Goal: Task Accomplishment & Management: Manage account settings

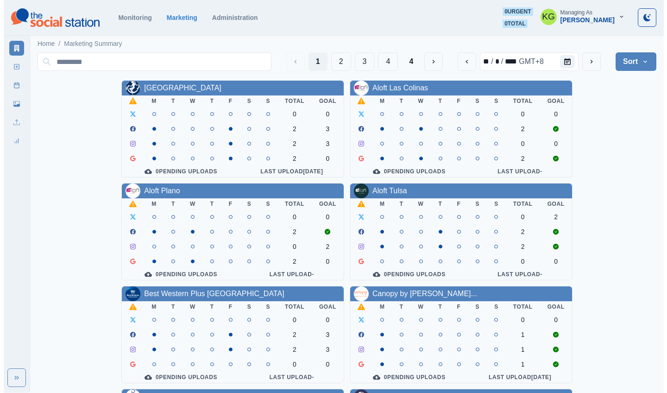
scroll to position [184, 0]
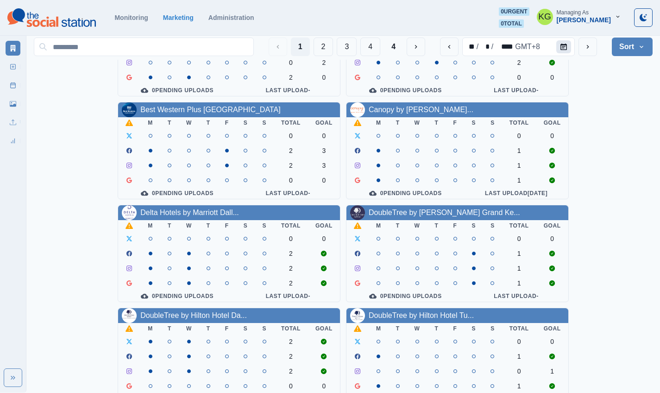
click at [565, 45] on icon "Calendar" at bounding box center [563, 47] width 6 height 6
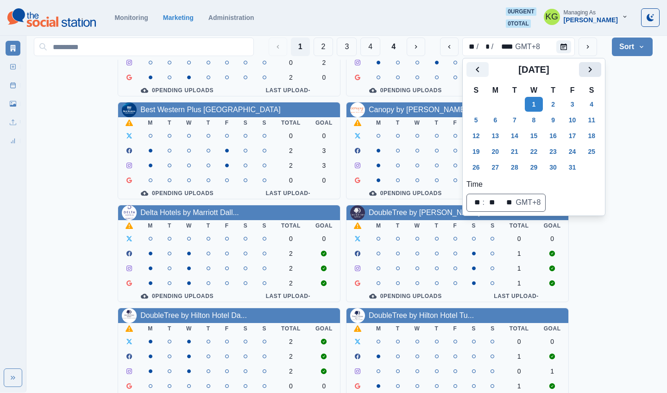
click at [596, 69] on icon "Next" at bounding box center [590, 69] width 11 height 11
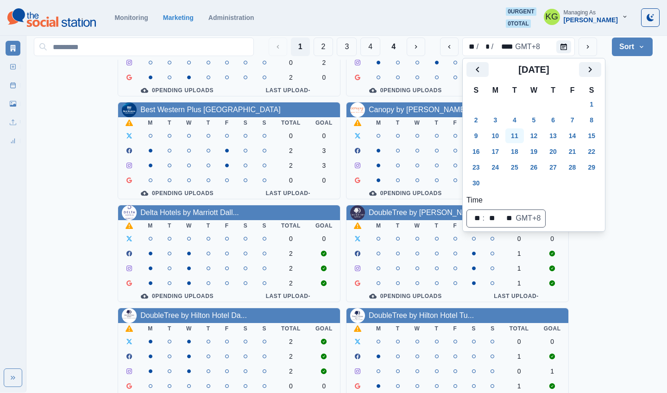
click at [513, 133] on button "11" at bounding box center [514, 135] width 19 height 15
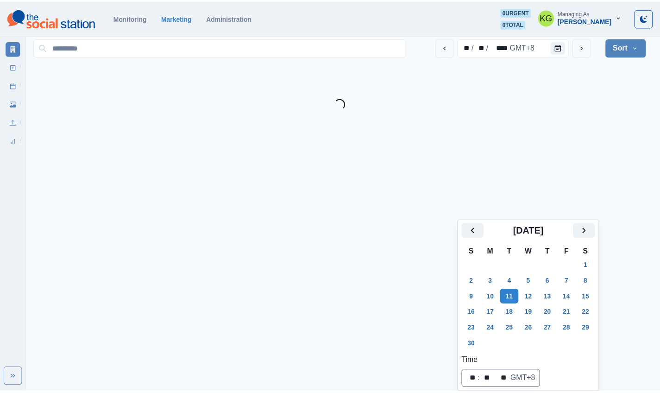
scroll to position [23, 0]
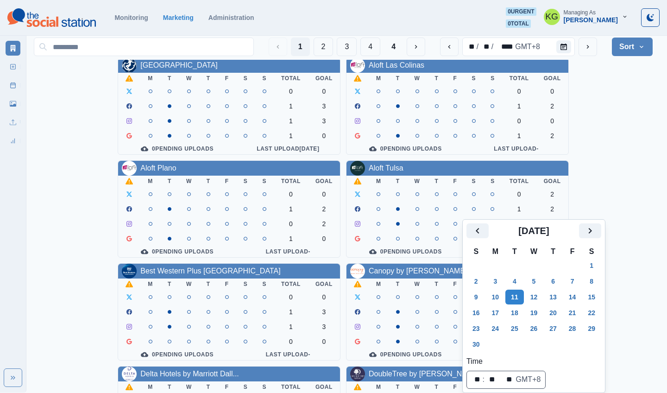
click at [607, 101] on div "Allegria Hotel M T W T F S S Total Goal 0 0 1 3 1 3 1 0 0 Pending Uploads Last …" at bounding box center [343, 362] width 619 height 611
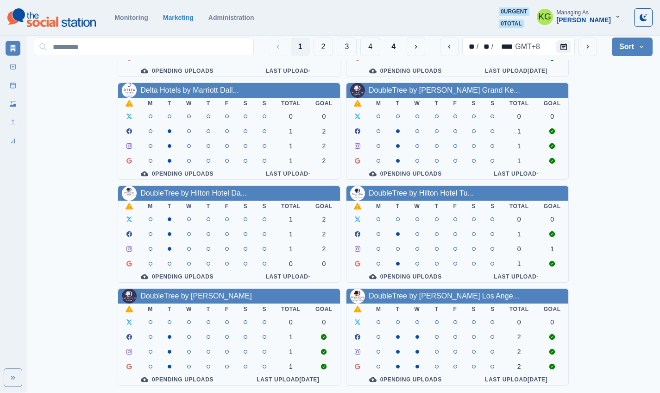
scroll to position [0, 0]
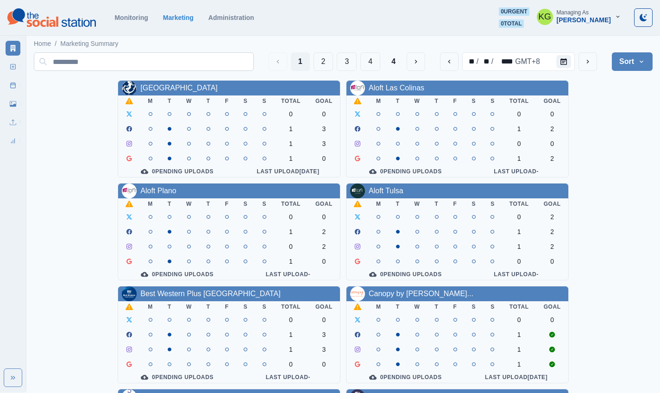
click at [376, 66] on button "4" at bounding box center [370, 61] width 20 height 19
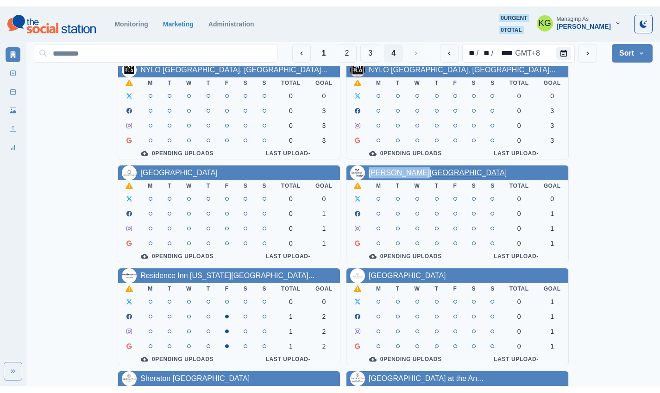
scroll to position [60, 0]
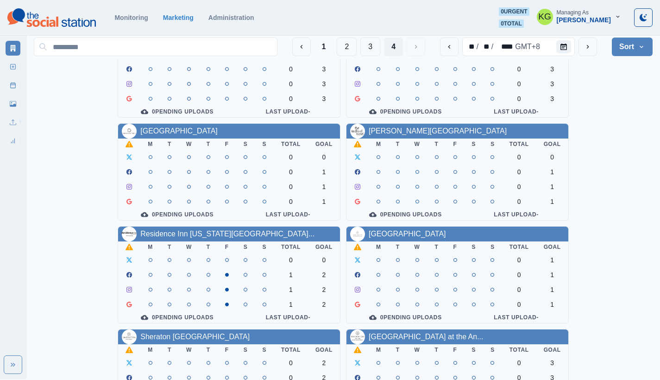
click at [378, 0] on section "Monitoring Marketing Administration 0 urgent 0 total KG Managing As Katrina Gal…" at bounding box center [330, 18] width 660 height 36
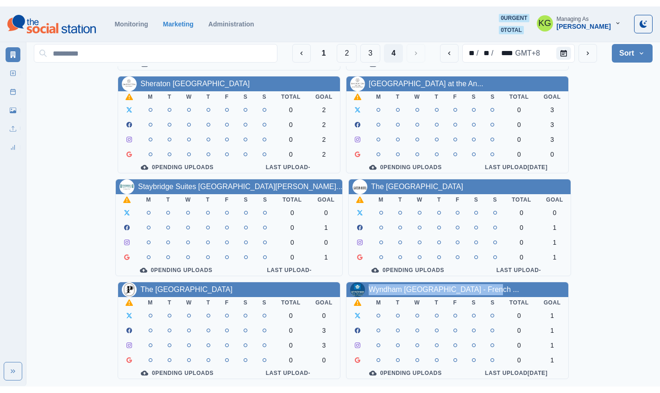
scroll to position [320, 0]
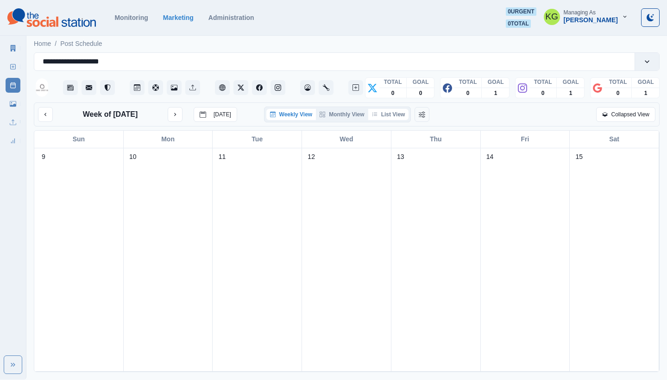
click at [386, 111] on button "List View" at bounding box center [388, 114] width 41 height 11
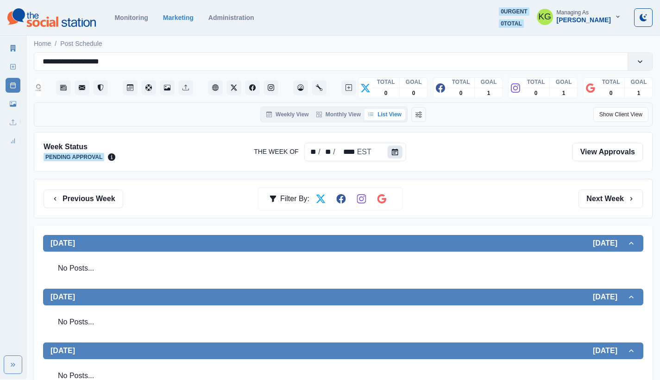
click at [394, 152] on icon "Calendar" at bounding box center [395, 152] width 6 height 6
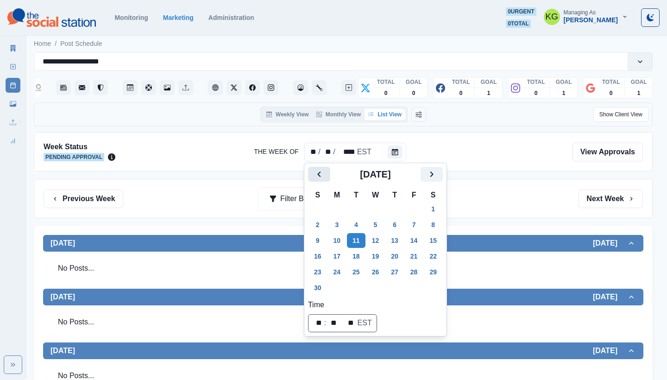
click at [321, 172] on icon "Previous" at bounding box center [319, 174] width 11 height 11
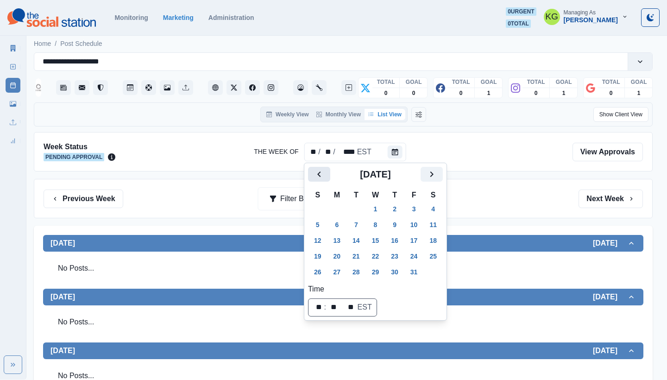
click at [321, 172] on icon "Previous" at bounding box center [319, 174] width 11 height 11
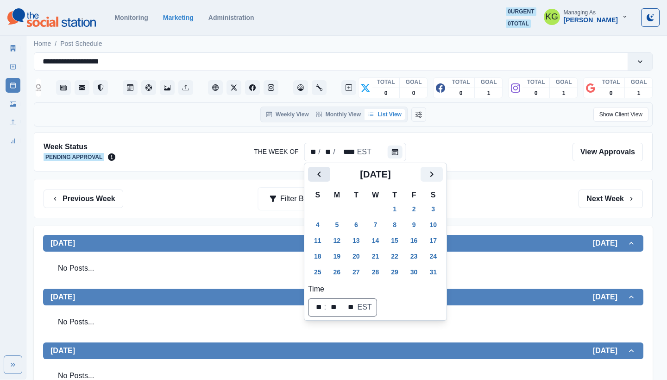
click at [321, 172] on icon "Previous" at bounding box center [319, 174] width 11 height 11
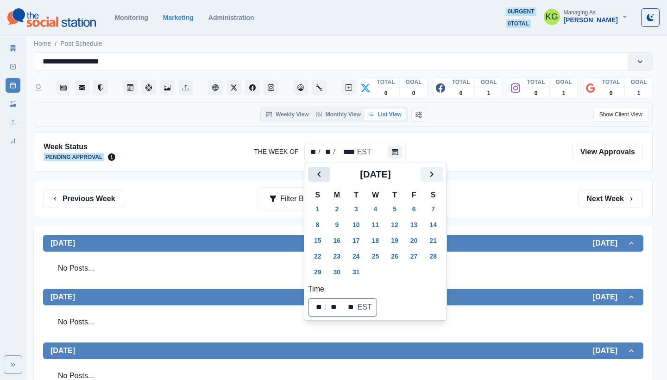
click at [321, 172] on icon "Previous" at bounding box center [319, 174] width 11 height 11
click at [341, 237] on button "11" at bounding box center [337, 240] width 19 height 15
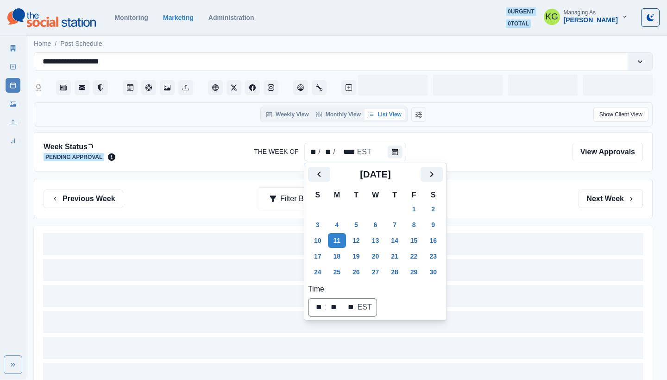
click at [513, 184] on div "Previous Week Filter By: Next Week" at bounding box center [343, 198] width 619 height 39
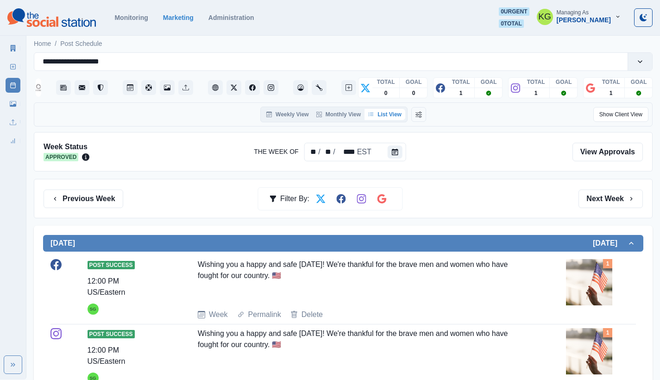
scroll to position [169, 0]
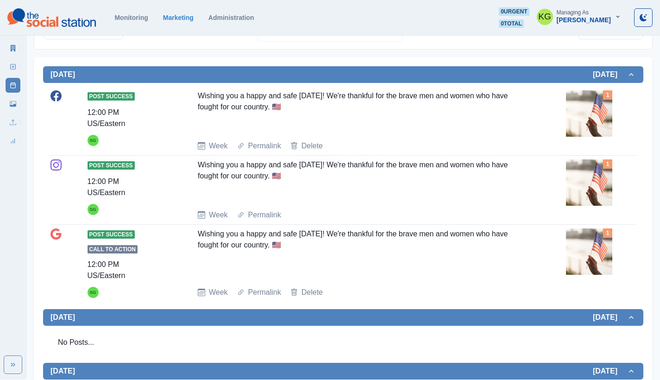
drag, startPoint x: 313, startPoint y: 245, endPoint x: 192, endPoint y: 235, distance: 120.9
click at [192, 235] on div "Post Success Call to Action 12:00 PM US/Eastern SG Wishing you a happy and safe…" at bounding box center [342, 262] width 585 height 69
copy div "Wishing you a happy and safe Veterans Day! We're thankful for the brave men and…"
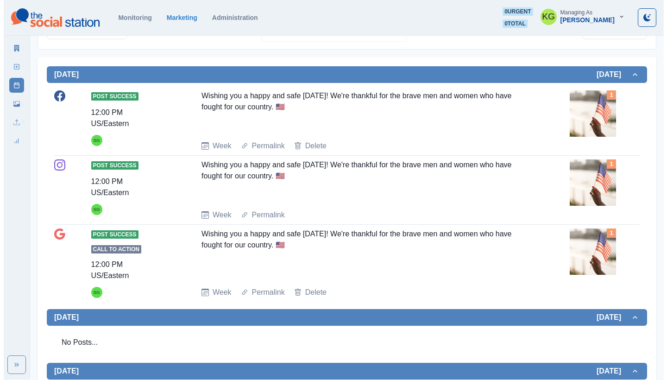
scroll to position [0, 0]
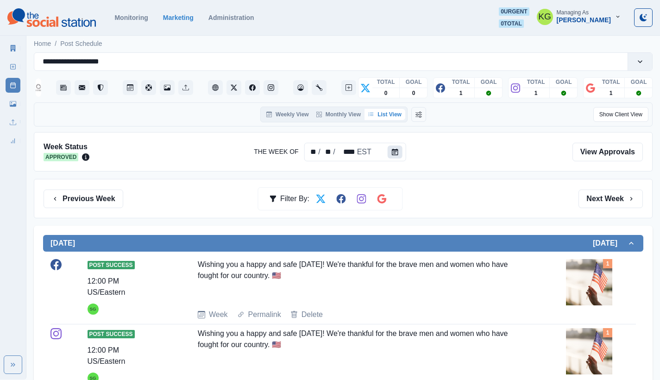
click at [398, 146] on button "Calendar" at bounding box center [395, 151] width 15 height 13
click at [395, 154] on icon "Calendar" at bounding box center [395, 152] width 6 height 6
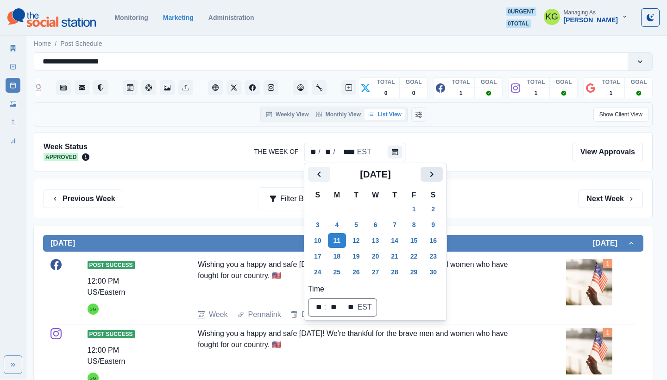
click at [443, 175] on button "Next" at bounding box center [432, 174] width 22 height 15
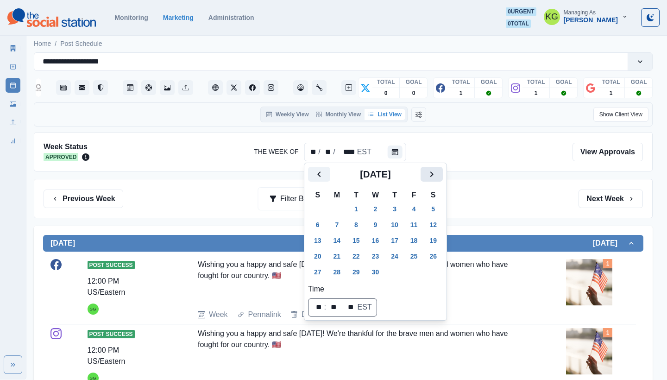
click at [443, 175] on button "Next" at bounding box center [432, 174] width 22 height 15
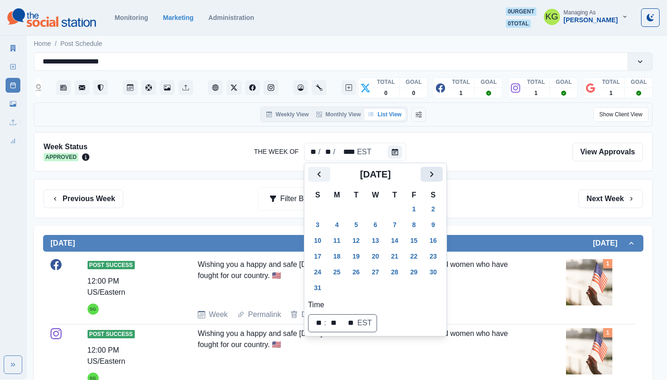
click at [443, 175] on button "Next" at bounding box center [432, 174] width 22 height 15
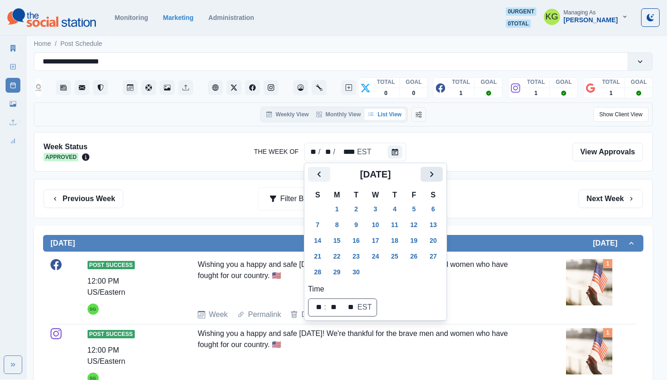
click at [443, 175] on button "Next" at bounding box center [432, 174] width 22 height 15
click at [437, 173] on icon "Next" at bounding box center [431, 174] width 11 height 11
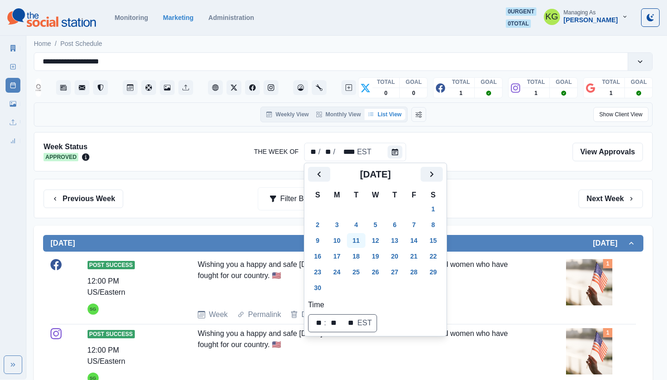
click at [359, 242] on button "11" at bounding box center [356, 240] width 19 height 15
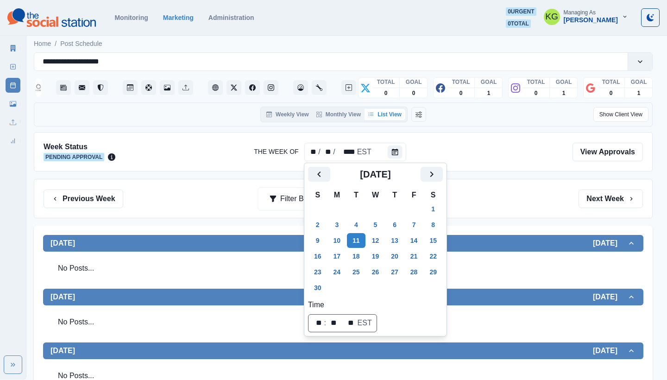
click at [514, 207] on div "Previous Week Filter By: Next Week" at bounding box center [343, 198] width 599 height 19
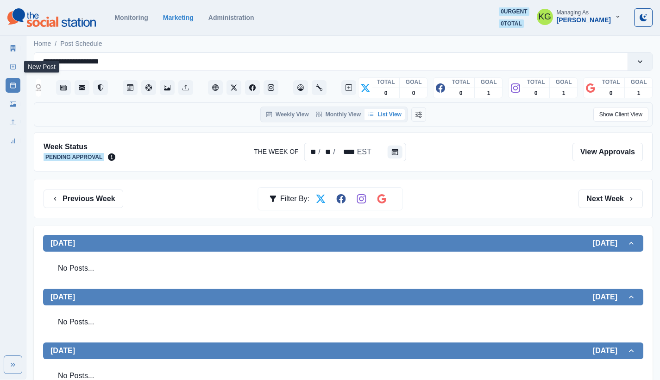
click at [14, 68] on icon at bounding box center [13, 66] width 6 height 6
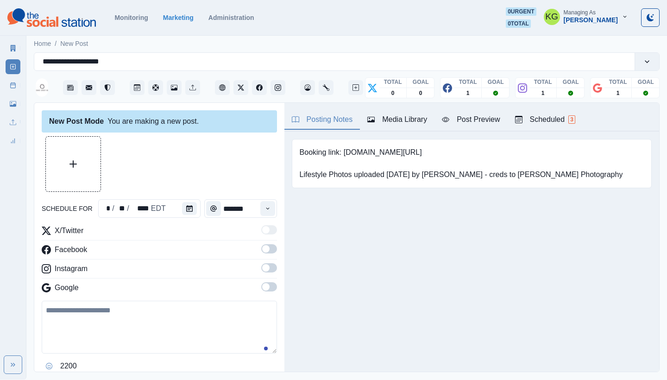
click at [73, 158] on button "Upload Media" at bounding box center [73, 164] width 55 height 55
click at [262, 284] on span at bounding box center [265, 286] width 7 height 7
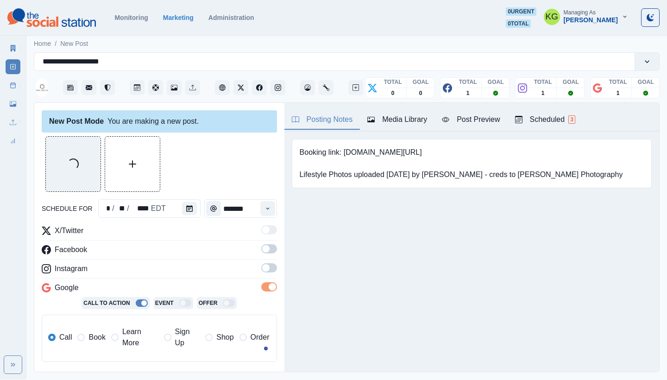
click at [264, 271] on span at bounding box center [269, 267] width 16 height 9
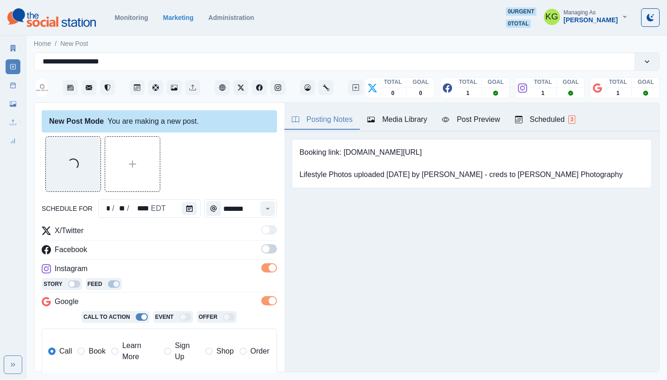
click at [263, 254] on label at bounding box center [269, 251] width 16 height 15
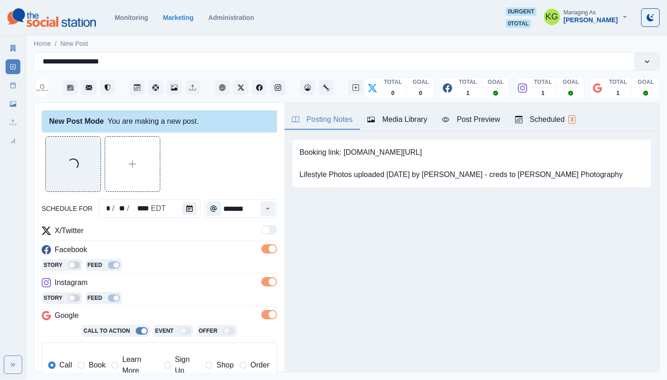
scroll to position [186, 0]
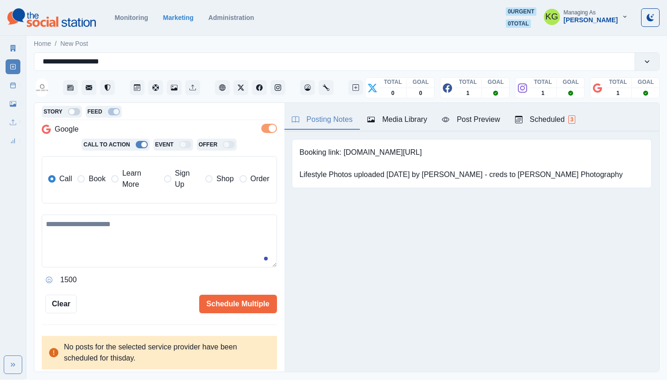
click at [94, 183] on span "Book" at bounding box center [96, 178] width 17 height 11
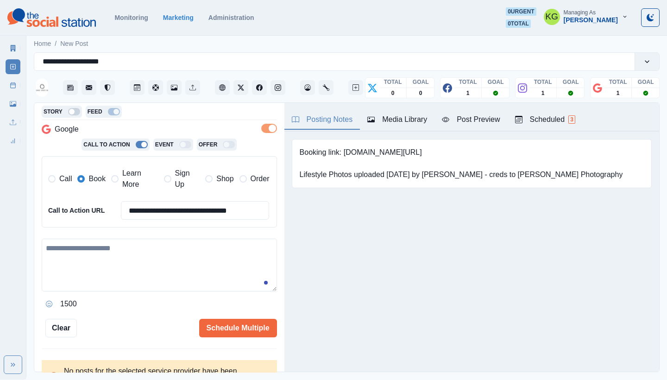
click at [104, 246] on textarea at bounding box center [159, 265] width 235 height 53
paste textarea "**********"
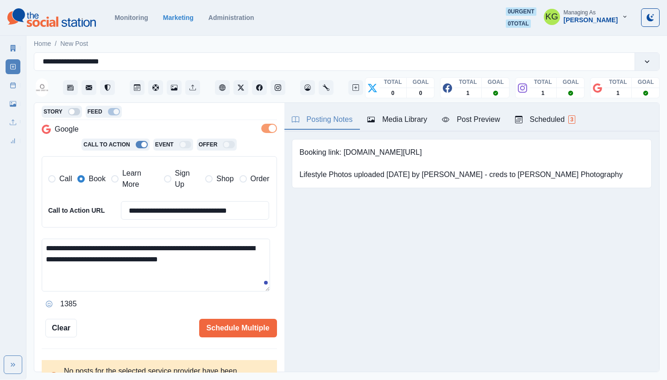
drag, startPoint x: 245, startPoint y: 256, endPoint x: 274, endPoint y: 264, distance: 29.8
click at [274, 264] on div "**********" at bounding box center [159, 238] width 250 height 270
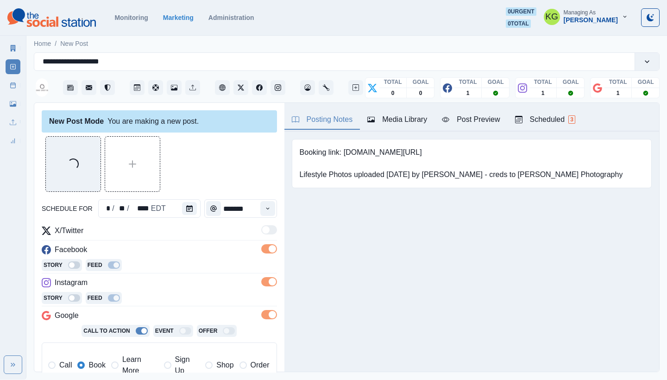
scroll to position [210, 0]
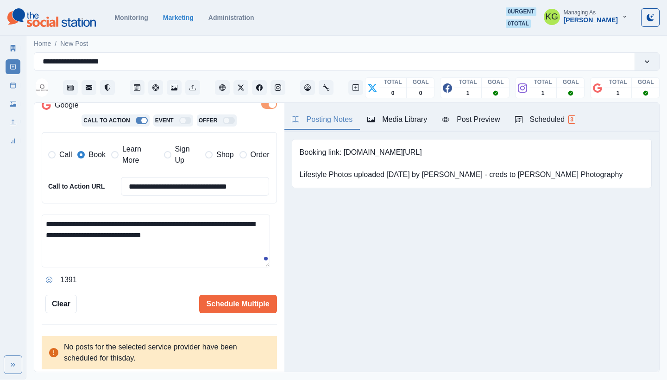
click at [47, 277] on icon "Opens Emoji Picker" at bounding box center [49, 280] width 6 height 6
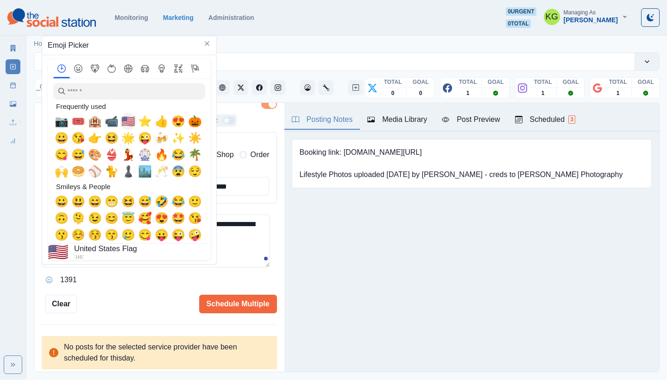
click at [128, 121] on span "🇺🇸" at bounding box center [128, 121] width 14 height 13
type textarea "**********"
click at [264, 236] on textarea "**********" at bounding box center [156, 240] width 228 height 53
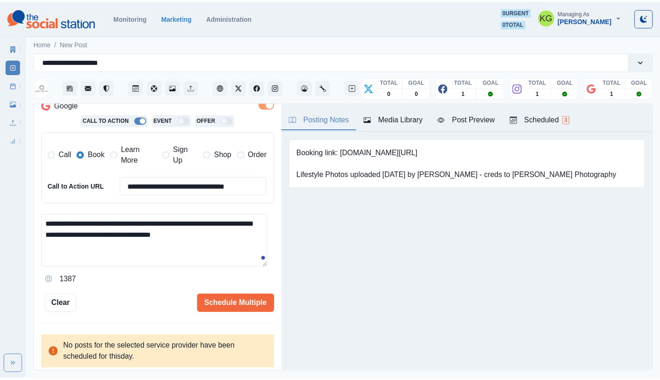
scroll to position [0, 0]
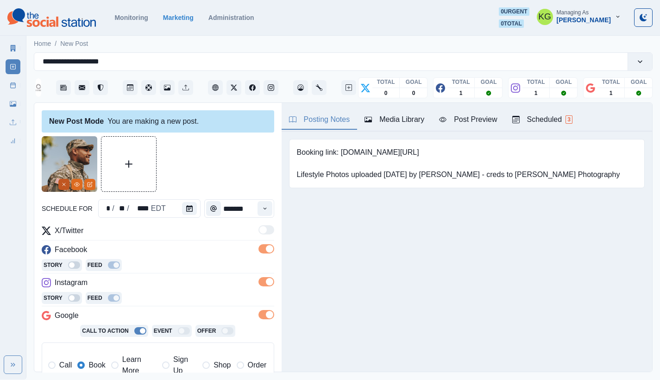
click at [63, 185] on line "Remove" at bounding box center [64, 184] width 3 height 3
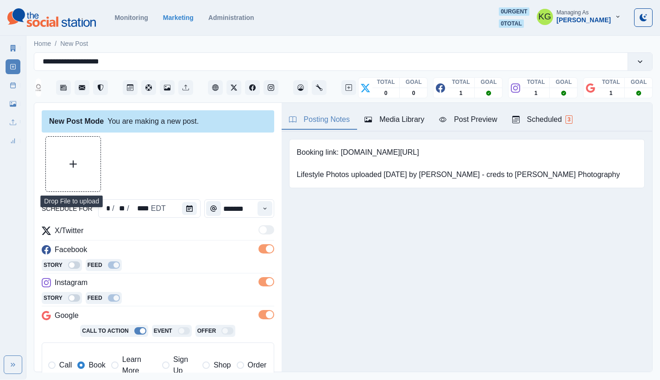
click at [70, 166] on icon "Upload Media" at bounding box center [72, 163] width 7 height 7
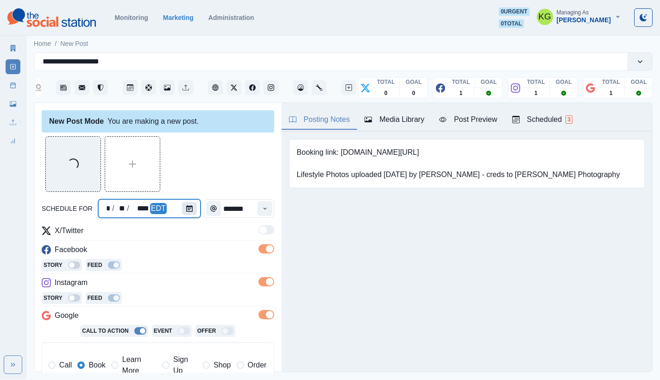
click at [185, 215] on div at bounding box center [191, 208] width 19 height 19
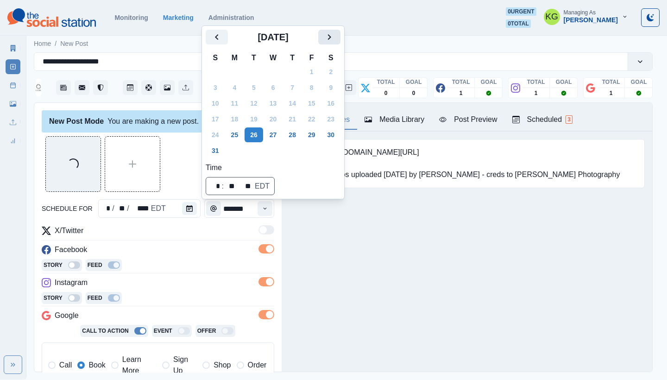
click at [334, 42] on icon "Next" at bounding box center [329, 36] width 11 height 11
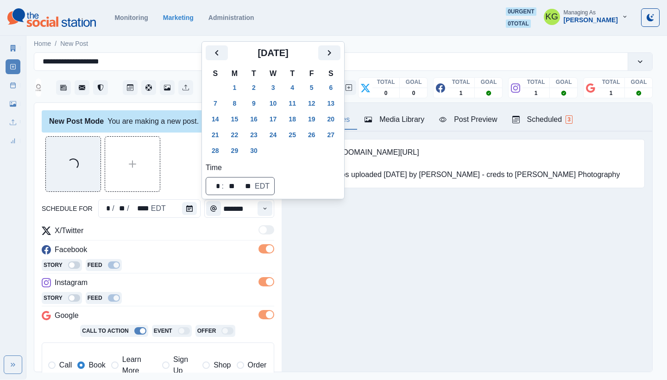
click at [338, 63] on div "[DATE]" at bounding box center [273, 56] width 135 height 22
click at [335, 53] on icon "Next" at bounding box center [329, 52] width 11 height 11
click at [338, 60] on button "Next" at bounding box center [329, 52] width 22 height 15
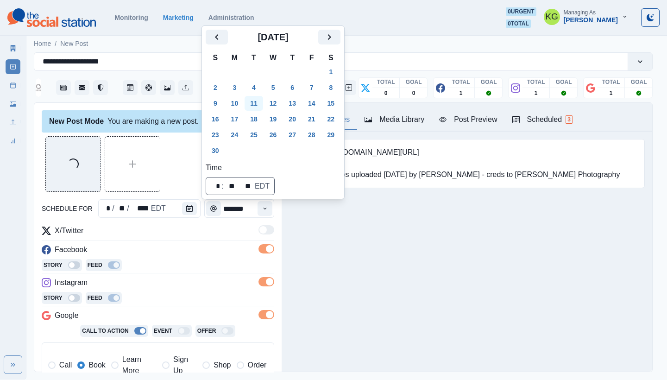
click at [256, 103] on button "11" at bounding box center [254, 103] width 19 height 15
click at [355, 257] on div "Posting Notes Media Library Post Preview Scheduled 3 Booking link: www.bit.ly/3…" at bounding box center [467, 237] width 371 height 269
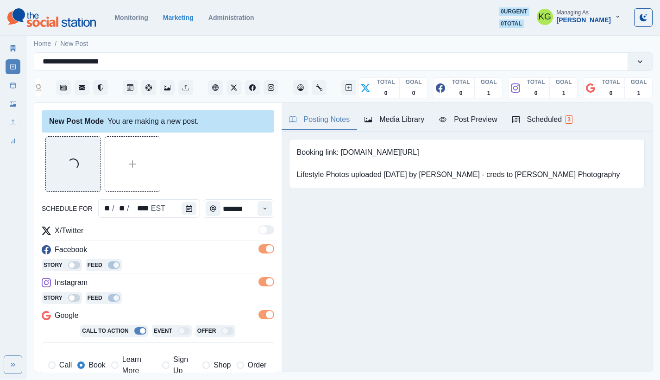
click at [256, 208] on div "Time" at bounding box center [265, 208] width 19 height 19
click at [258, 212] on button "Time" at bounding box center [265, 208] width 15 height 15
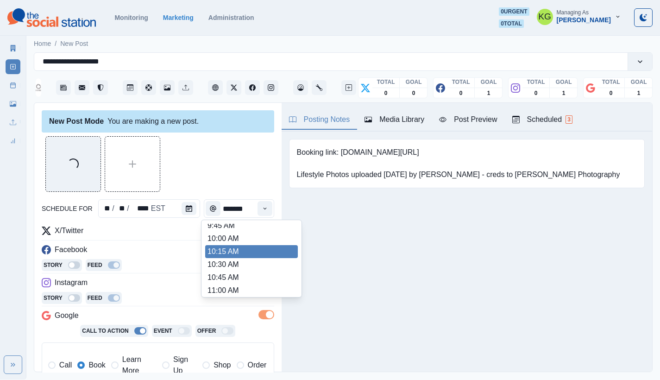
scroll to position [186, 0]
click at [238, 252] on li "12:00 PM" at bounding box center [251, 252] width 93 height 13
type input "********"
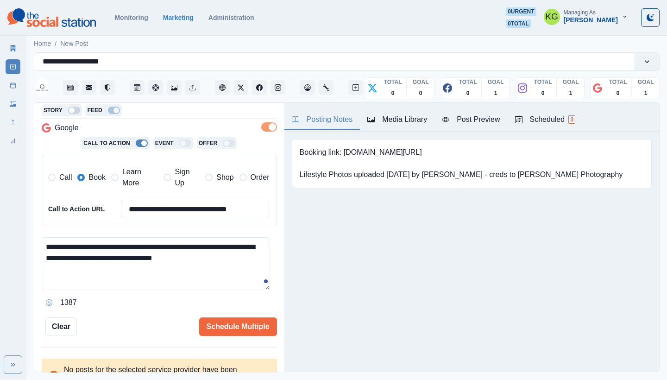
scroll to position [210, 0]
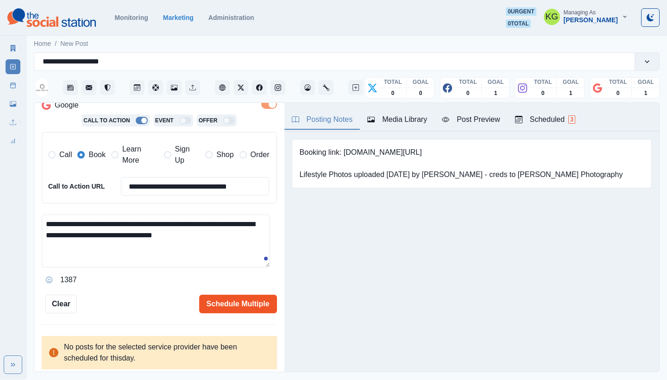
click at [231, 301] on button "Schedule Multiple" at bounding box center [238, 304] width 78 height 19
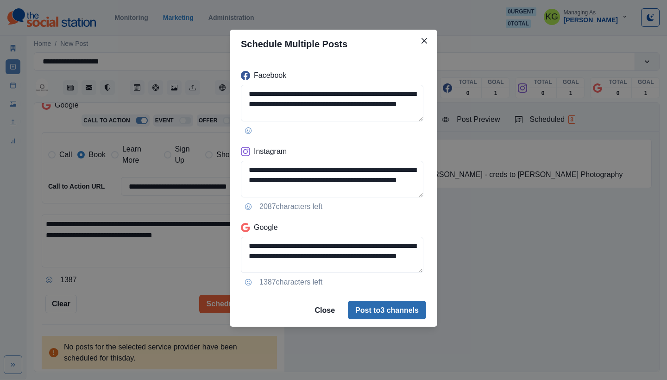
click at [377, 317] on button "Post to 3 channels" at bounding box center [387, 310] width 78 height 19
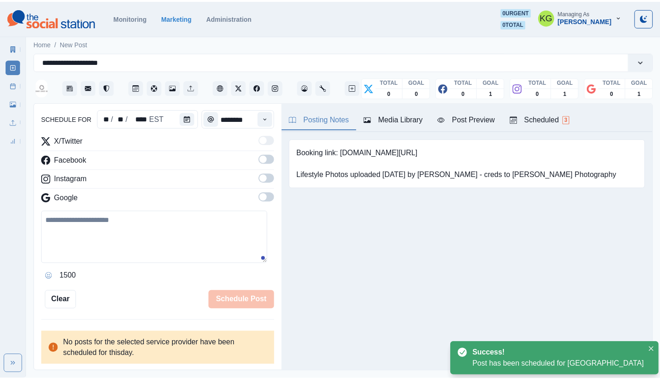
scroll to position [57, 0]
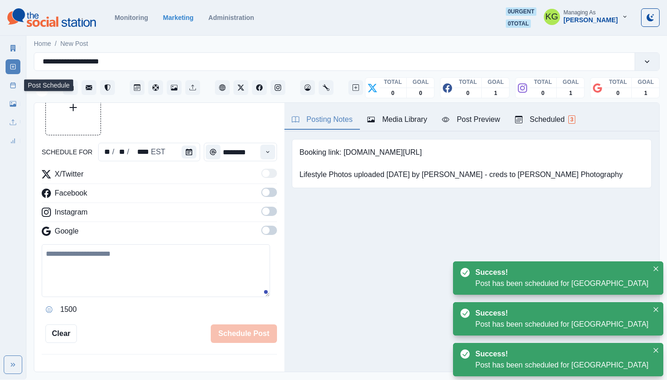
click at [15, 85] on line at bounding box center [13, 85] width 5 height 0
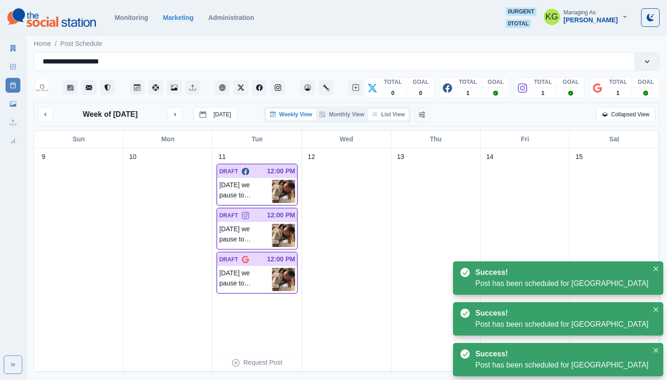
click at [396, 115] on button "List View" at bounding box center [388, 114] width 41 height 11
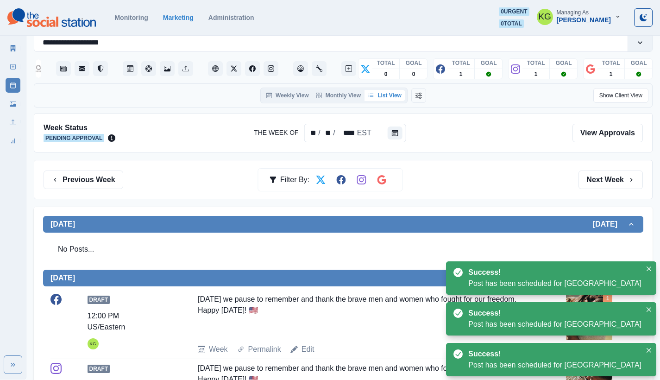
scroll to position [127, 0]
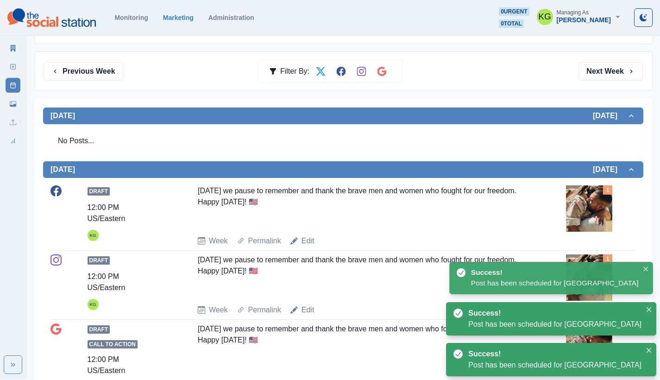
click at [592, 221] on img at bounding box center [589, 208] width 46 height 46
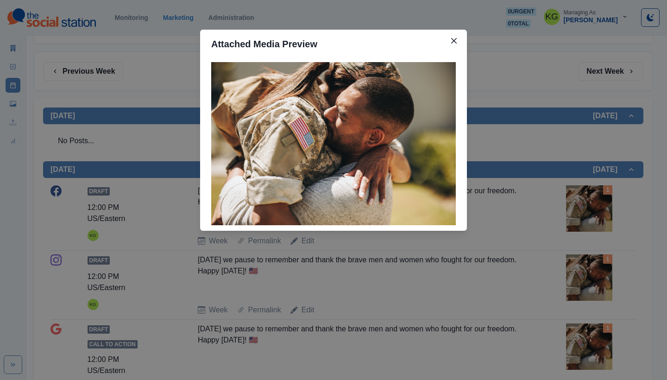
click at [525, 230] on div "Attached Media Preview" at bounding box center [333, 190] width 667 height 380
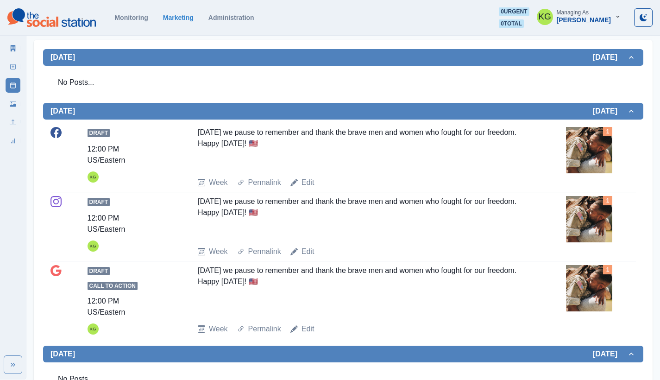
scroll to position [201, 0]
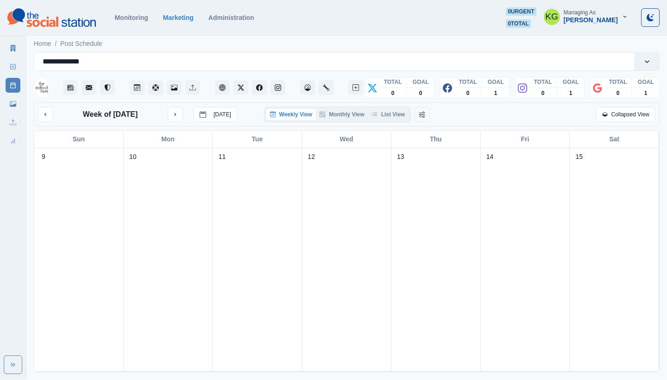
drag, startPoint x: 387, startPoint y: 114, endPoint x: 395, endPoint y: 126, distance: 14.0
click at [387, 115] on button "List View" at bounding box center [388, 114] width 41 height 11
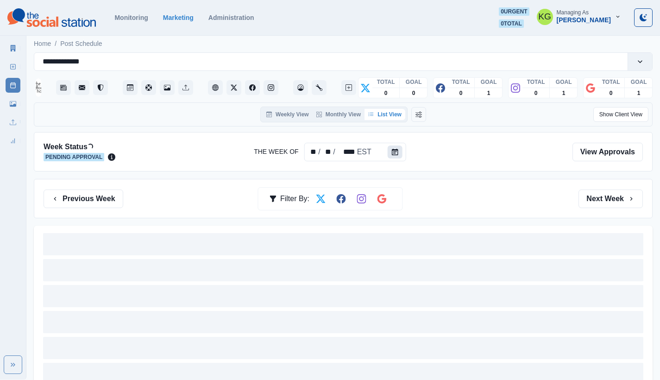
click at [394, 151] on icon "Calendar" at bounding box center [395, 152] width 6 height 6
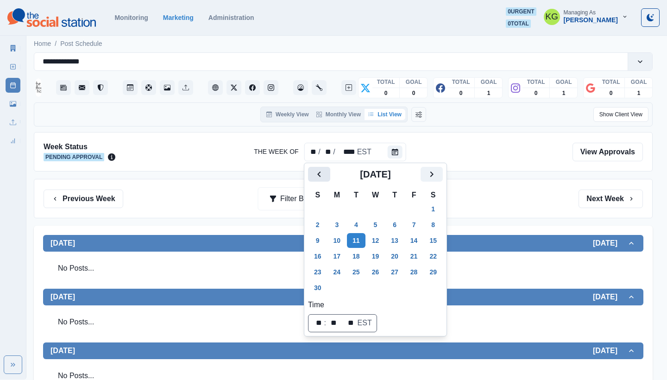
click at [318, 174] on icon "Previous" at bounding box center [318, 174] width 3 height 6
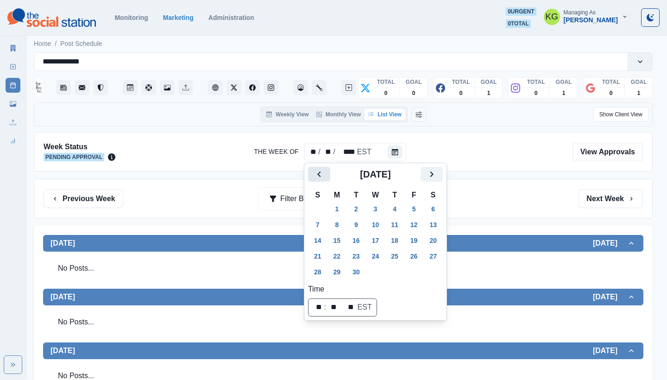
click at [318, 174] on icon "Previous" at bounding box center [318, 174] width 3 height 6
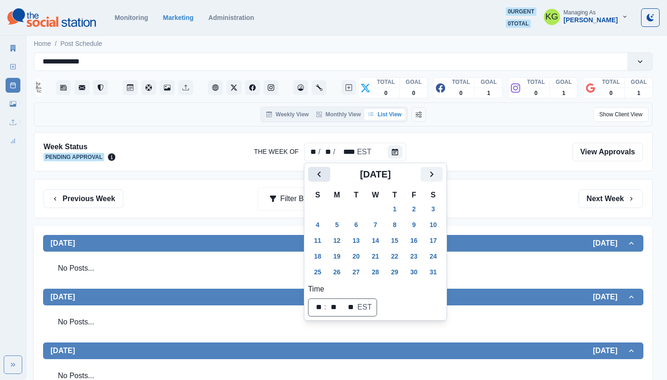
click at [318, 174] on icon "Previous" at bounding box center [318, 174] width 3 height 6
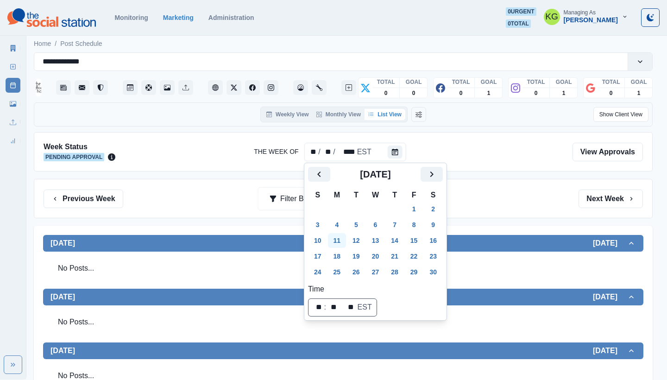
click at [337, 240] on button "11" at bounding box center [337, 240] width 19 height 15
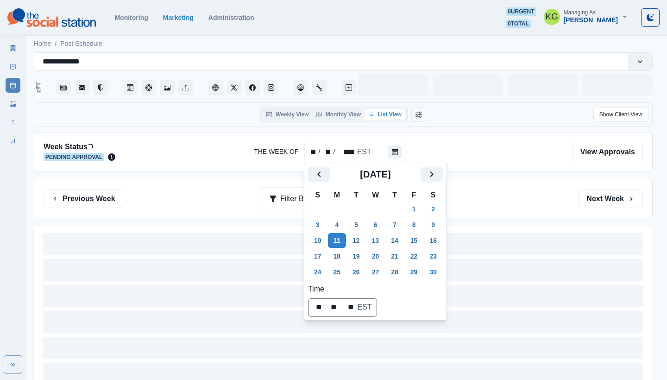
click at [508, 196] on div "Previous Week Filter By: Next Week" at bounding box center [343, 198] width 599 height 19
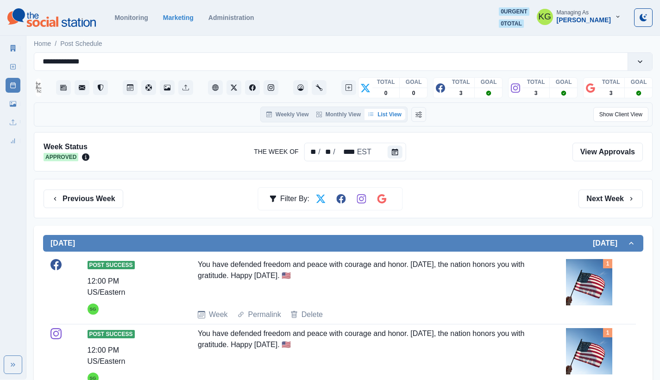
scroll to position [94, 0]
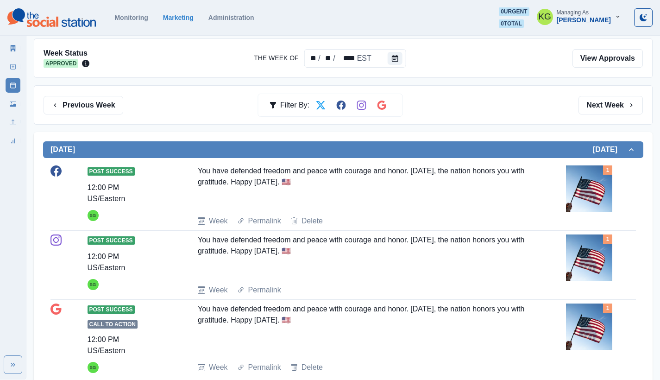
drag, startPoint x: 340, startPoint y: 182, endPoint x: 252, endPoint y: 181, distance: 87.1
click at [260, 182] on div "You have defended freedom and peace with courage and honor. Today, the nation h…" at bounding box center [362, 186] width 328 height 43
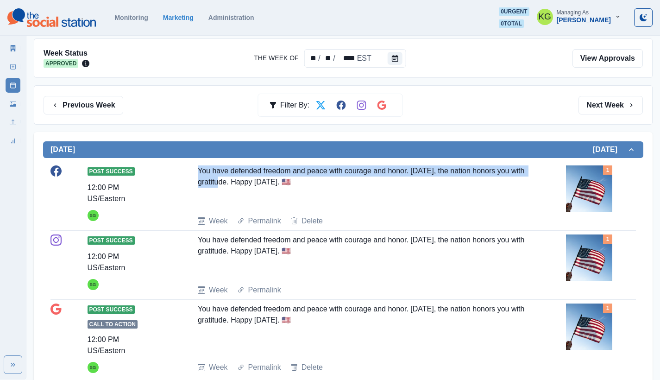
drag, startPoint x: 211, startPoint y: 178, endPoint x: 195, endPoint y: 174, distance: 16.3
click at [195, 174] on div "Post Success 12:00 PM US/Eastern SG You have defended freedom and peace with co…" at bounding box center [342, 195] width 585 height 61
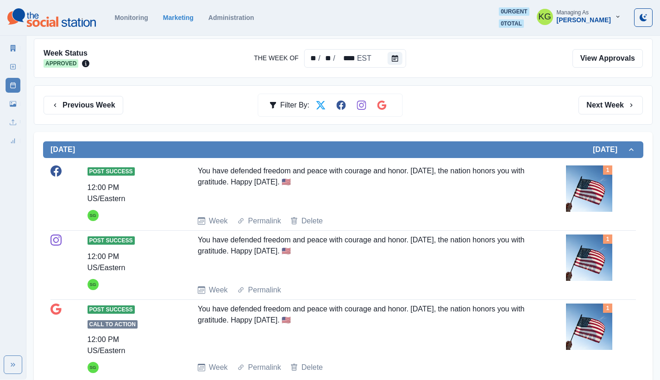
click at [344, 183] on div "You have defended freedom and peace with courage and honor. Today, the nation h…" at bounding box center [362, 186] width 328 height 43
drag, startPoint x: 342, startPoint y: 185, endPoint x: 198, endPoint y: 171, distance: 144.7
click at [198, 171] on div "You have defended freedom and peace with courage and honor. Today, the nation h…" at bounding box center [362, 186] width 328 height 43
copy div "You have defended freedom and peace with courage and honor. Today, the nation h…"
click at [394, 62] on button "Calendar" at bounding box center [395, 58] width 15 height 13
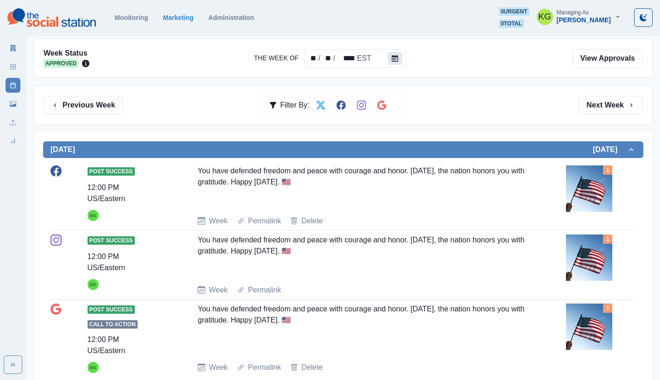
click at [398, 57] on button "Calendar" at bounding box center [395, 58] width 15 height 13
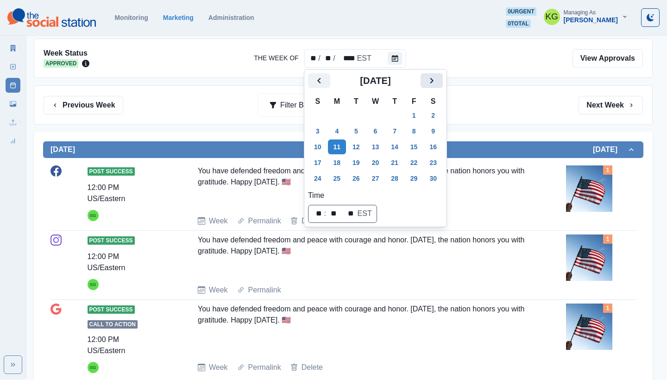
click at [437, 84] on icon "Next" at bounding box center [431, 80] width 11 height 11
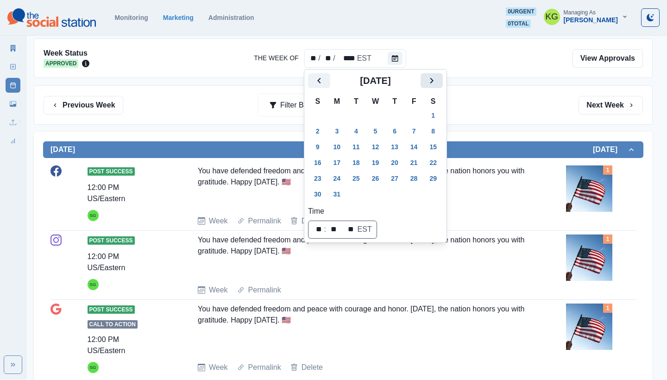
click at [437, 84] on icon "Next" at bounding box center [431, 80] width 11 height 11
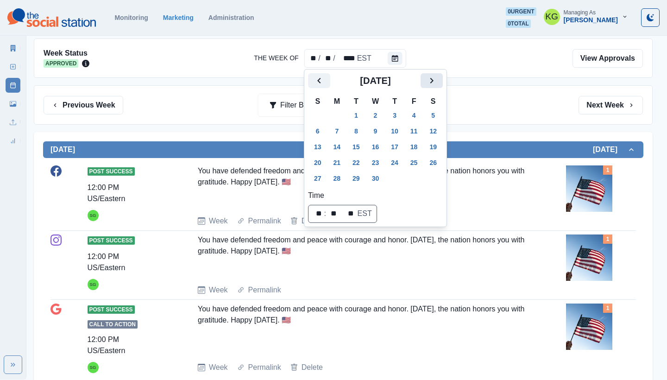
click at [437, 84] on icon "Next" at bounding box center [431, 80] width 11 height 11
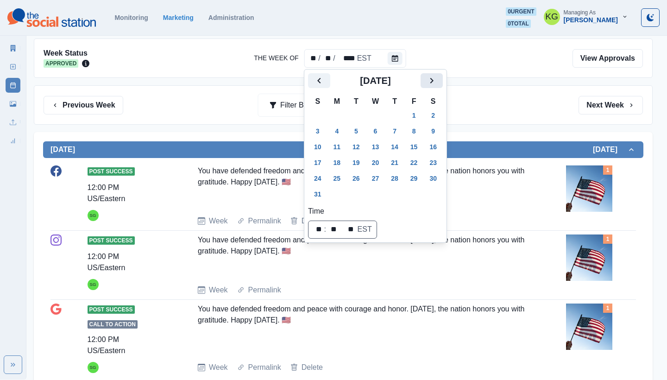
click at [437, 84] on icon "Next" at bounding box center [431, 80] width 11 height 11
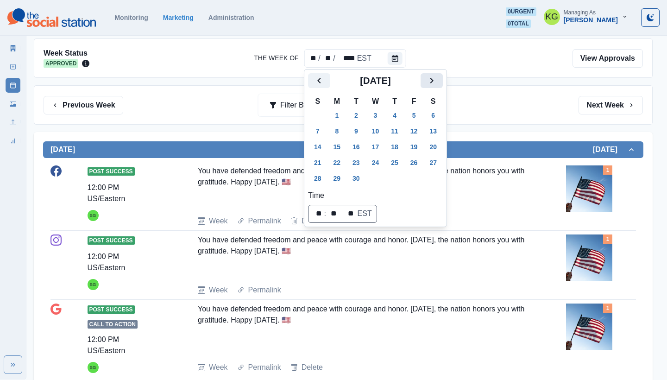
click at [437, 84] on icon "Next" at bounding box center [431, 80] width 11 height 11
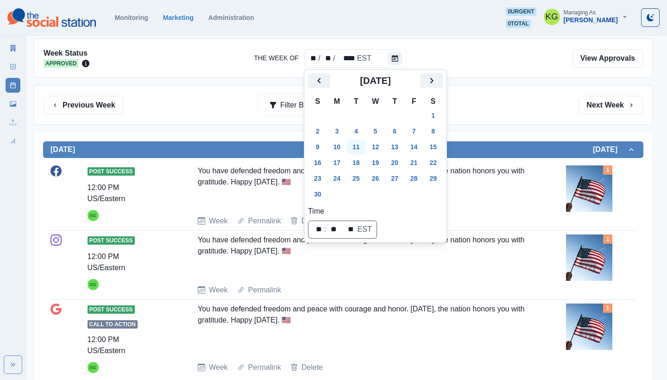
click at [364, 145] on button "11" at bounding box center [356, 146] width 19 height 15
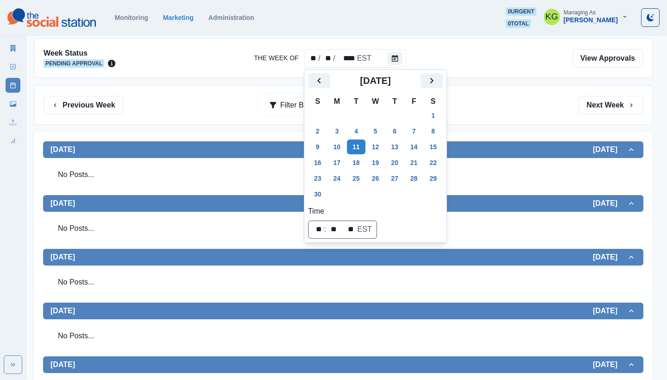
click at [528, 127] on div "Week Status Pending Approval The Week Of ** / ** / **** EST View Approvals Prev…" at bounding box center [343, 282] width 619 height 489
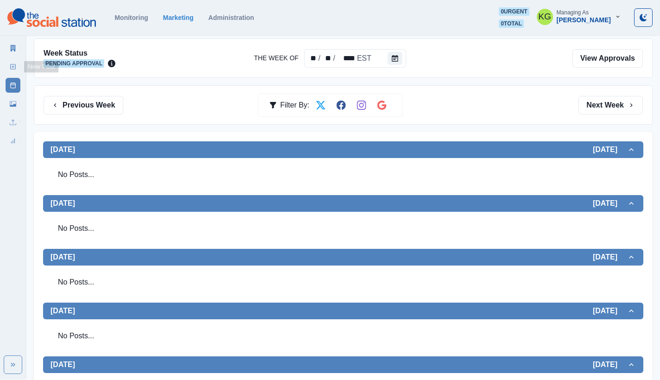
click at [14, 62] on link "New Post" at bounding box center [13, 66] width 15 height 15
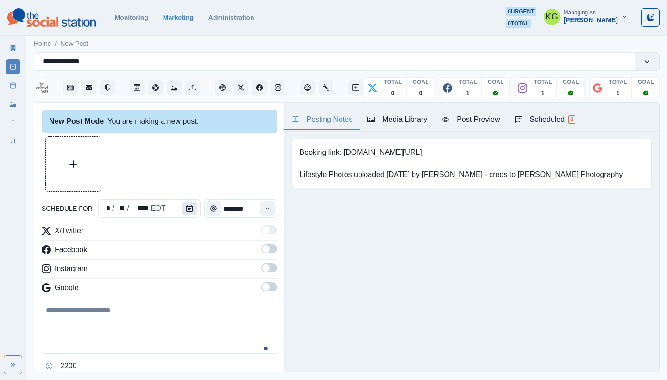
click at [189, 210] on icon "Calendar" at bounding box center [189, 208] width 6 height 6
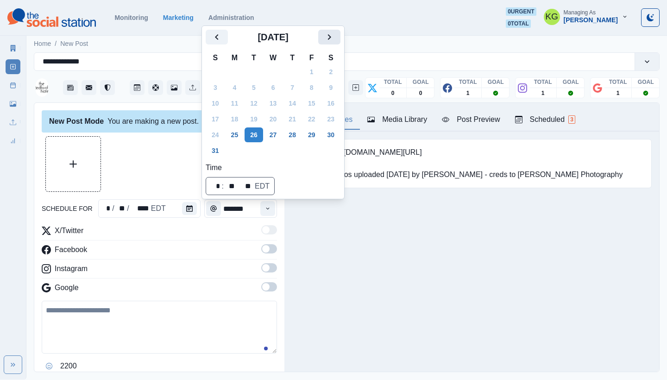
click at [335, 38] on icon "Next" at bounding box center [329, 36] width 11 height 11
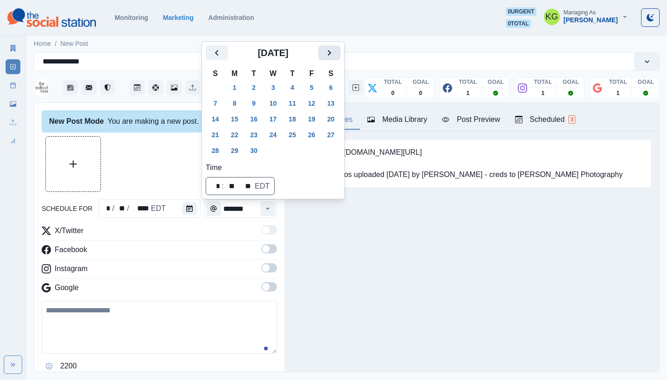
click at [335, 57] on icon "Next" at bounding box center [329, 52] width 11 height 11
click at [335, 52] on icon "Next" at bounding box center [329, 52] width 11 height 11
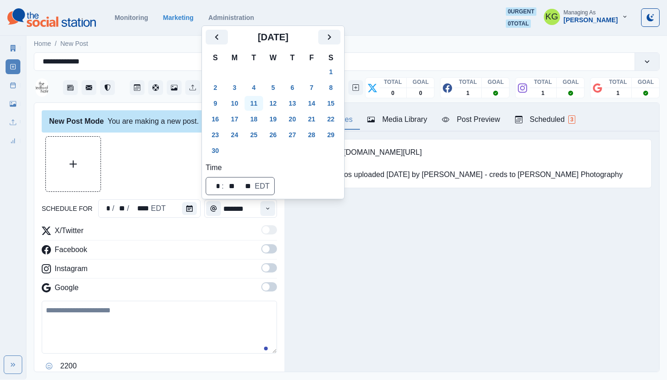
click at [256, 105] on button "11" at bounding box center [254, 103] width 19 height 15
click at [378, 249] on div "Posting Notes Media Library Post Preview Scheduled 3 Booking link: www.bit.ly/3…" at bounding box center [471, 237] width 375 height 269
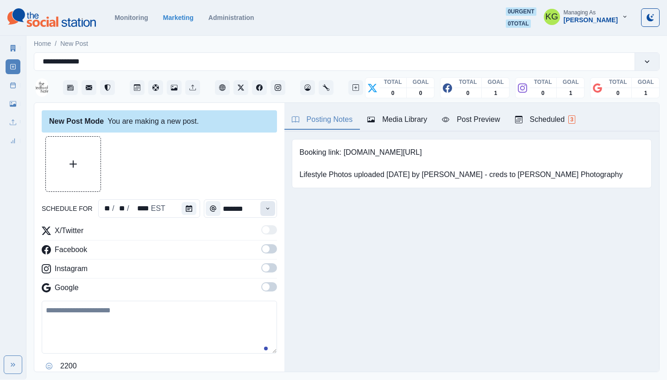
click at [267, 207] on button "Time" at bounding box center [267, 208] width 15 height 15
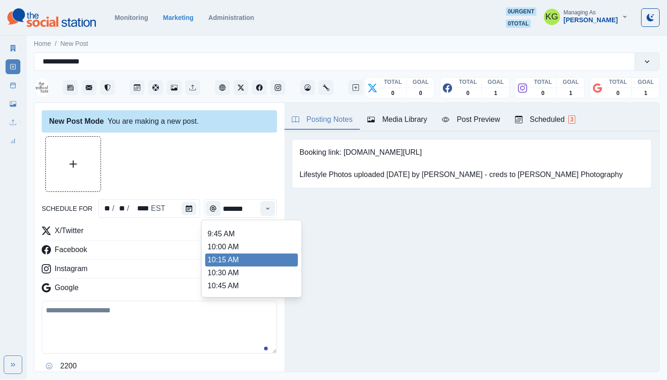
scroll to position [170, 0]
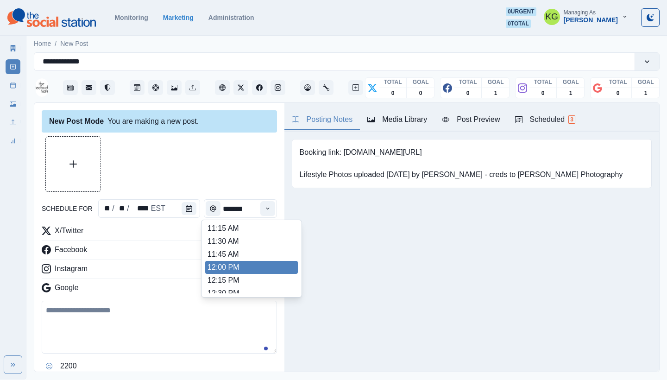
click at [244, 270] on li "12:00 PM" at bounding box center [251, 267] width 93 height 13
type input "********"
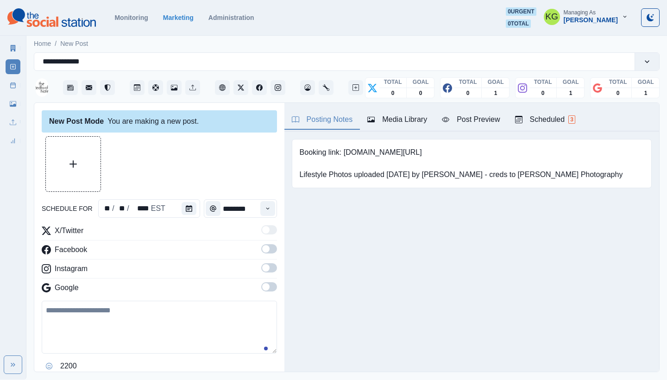
click at [267, 291] on span at bounding box center [269, 286] width 16 height 9
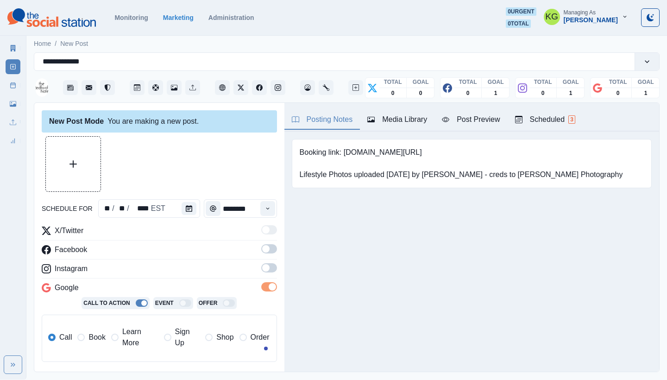
click at [267, 273] on label at bounding box center [269, 270] width 16 height 15
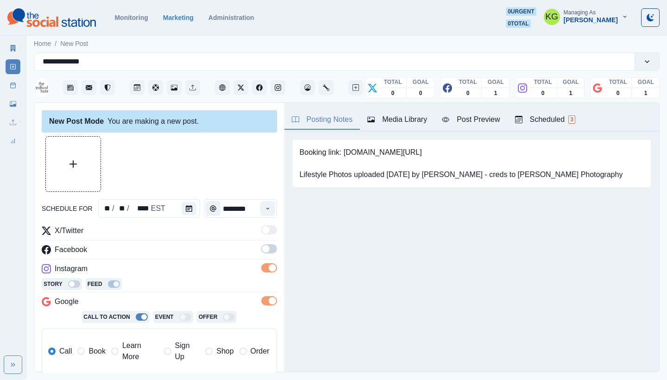
drag, startPoint x: 262, startPoint y: 251, endPoint x: 255, endPoint y: 221, distance: 30.4
click at [262, 251] on span at bounding box center [269, 248] width 16 height 9
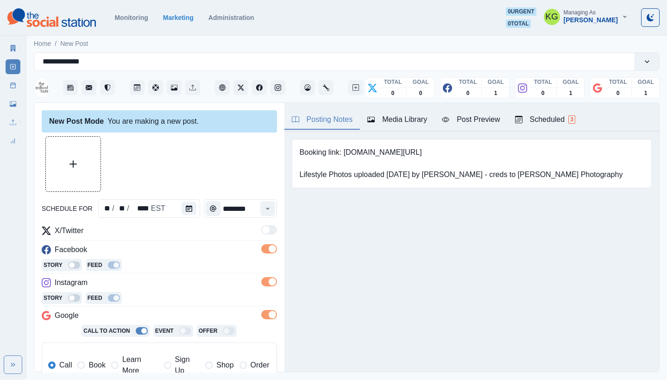
scroll to position [186, 0]
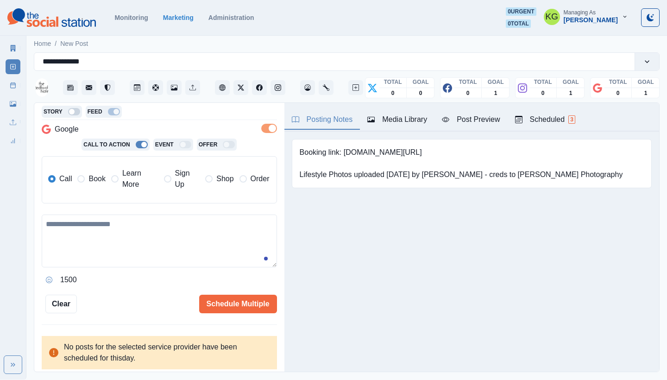
click at [144, 224] on textarea at bounding box center [159, 240] width 235 height 53
paste textarea "**********"
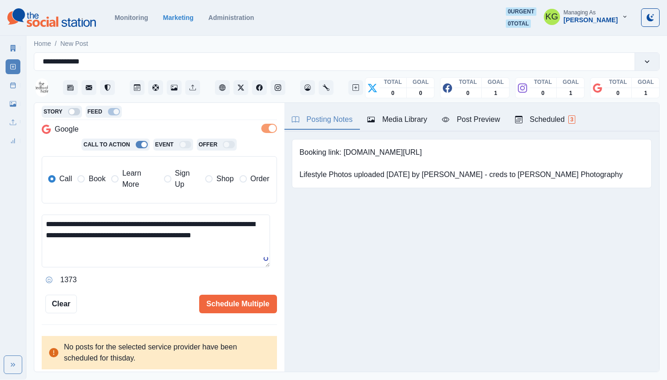
click at [85, 182] on label "Book" at bounding box center [91, 179] width 28 height 22
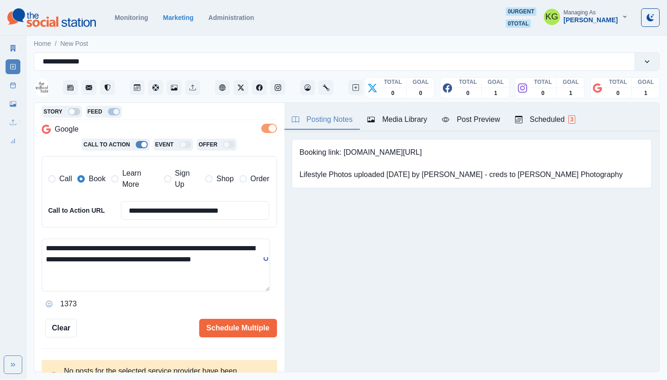
scroll to position [1, 0]
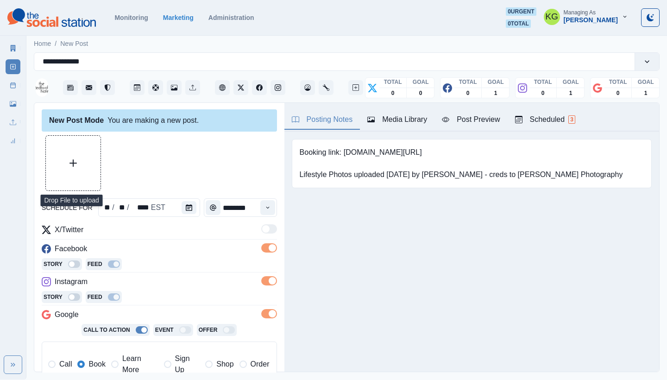
click at [69, 164] on button "Upload Media" at bounding box center [73, 163] width 55 height 55
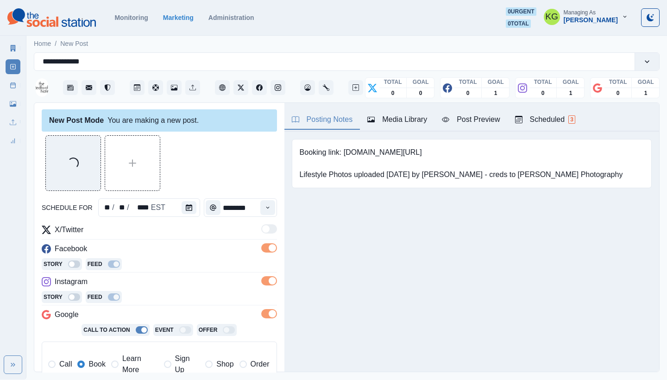
scroll to position [198, 0]
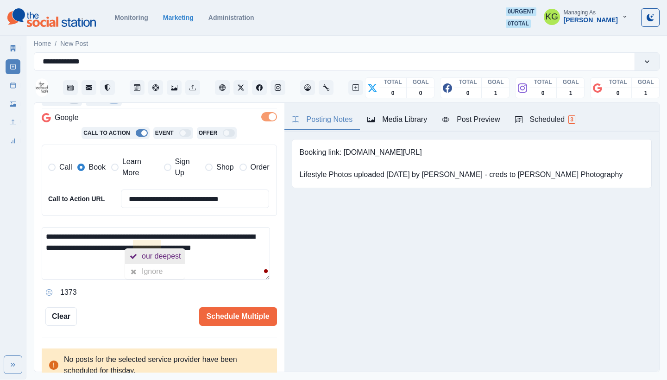
click at [145, 252] on div "our deepest" at bounding box center [163, 256] width 43 height 15
click at [220, 260] on textarea "**********" at bounding box center [156, 253] width 228 height 53
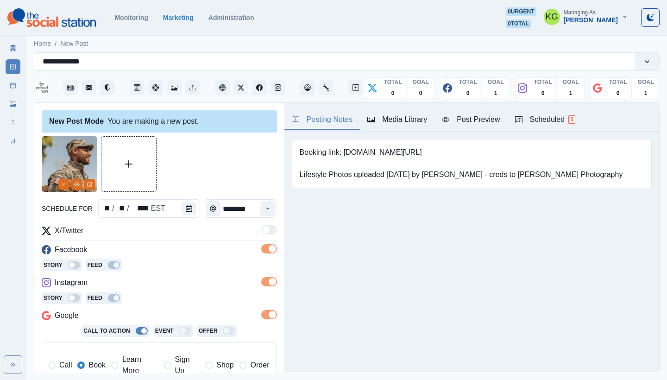
scroll to position [205, 0]
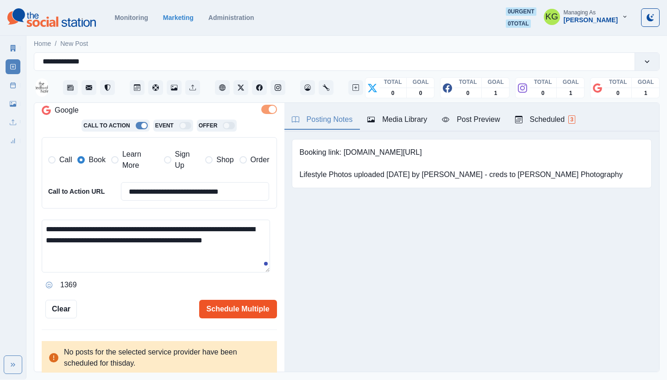
type textarea "**********"
click at [246, 302] on button "Schedule Multiple" at bounding box center [238, 309] width 78 height 19
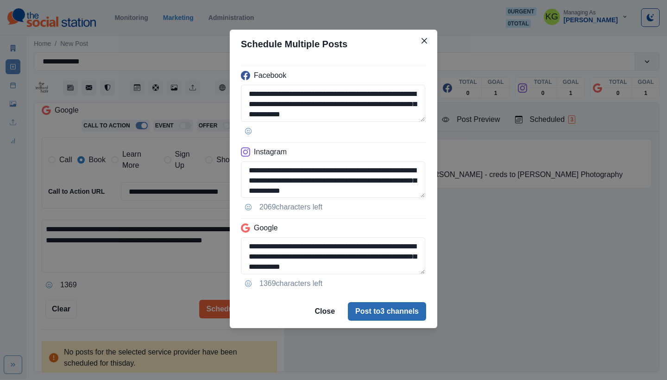
click at [378, 311] on button "Post to 3 channels" at bounding box center [387, 311] width 78 height 19
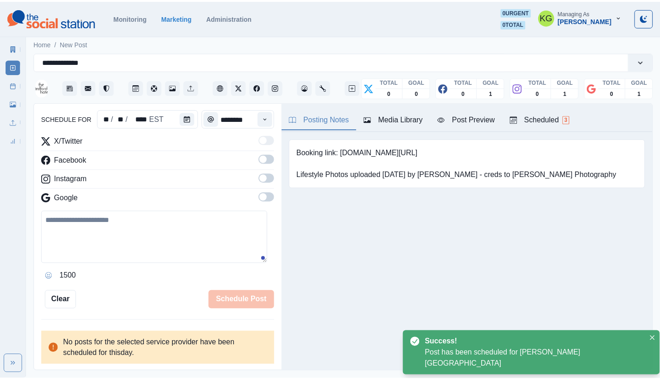
scroll to position [57, 0]
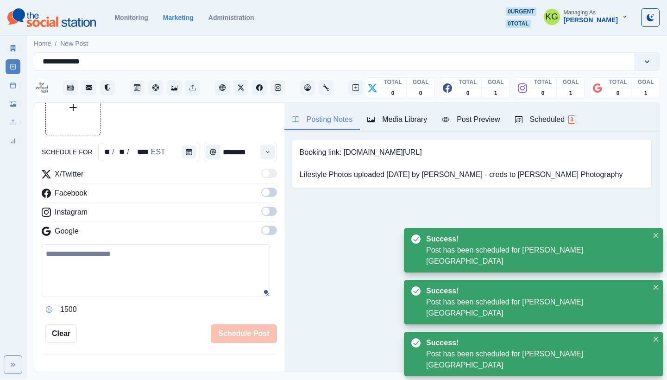
click at [12, 82] on icon at bounding box center [13, 85] width 6 height 6
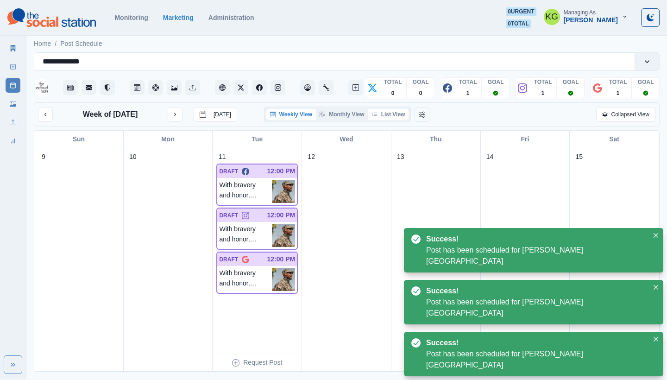
click at [393, 119] on button "List View" at bounding box center [388, 114] width 41 height 11
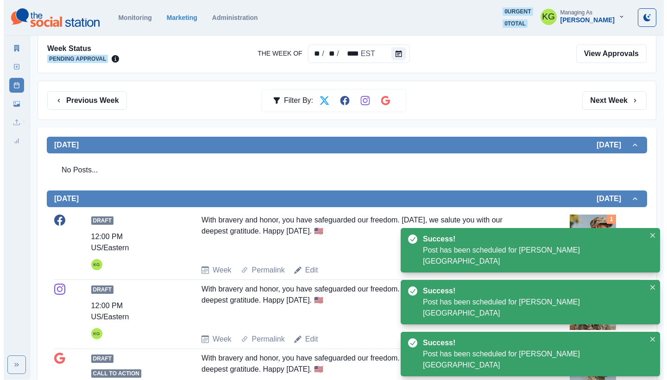
scroll to position [79, 0]
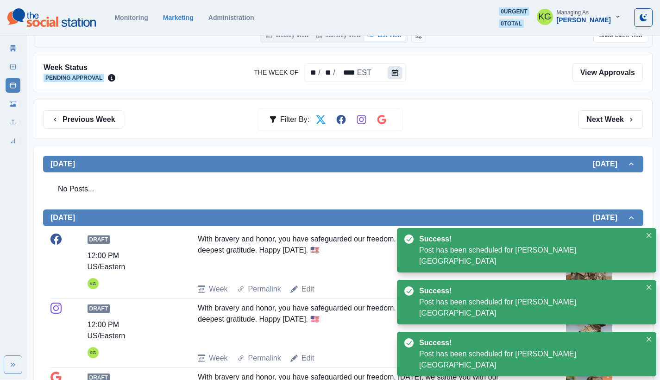
click at [389, 76] on button "Calendar" at bounding box center [395, 72] width 15 height 13
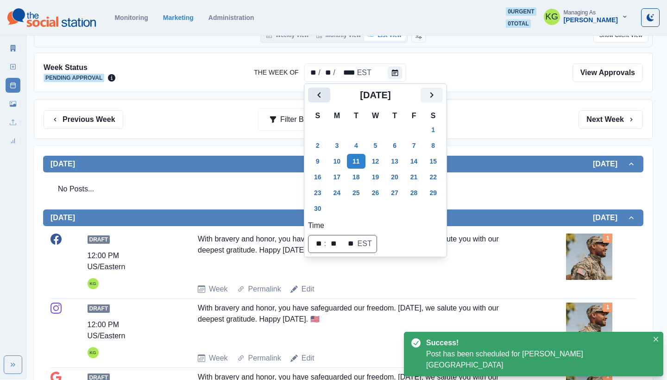
click at [316, 95] on icon "Previous" at bounding box center [319, 94] width 11 height 11
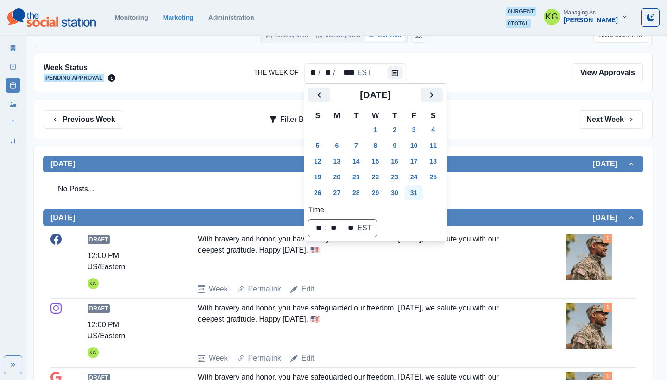
click at [422, 192] on button "31" at bounding box center [414, 192] width 19 height 15
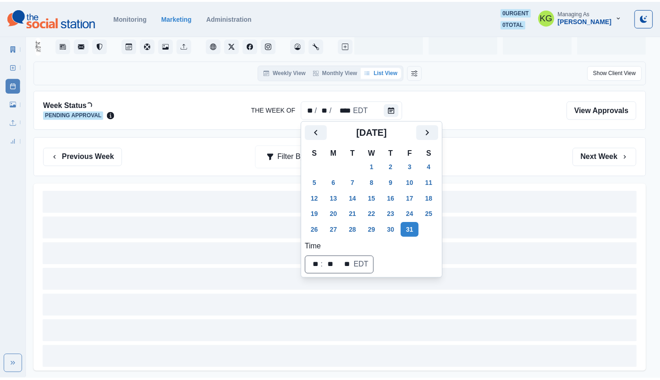
scroll to position [42, 0]
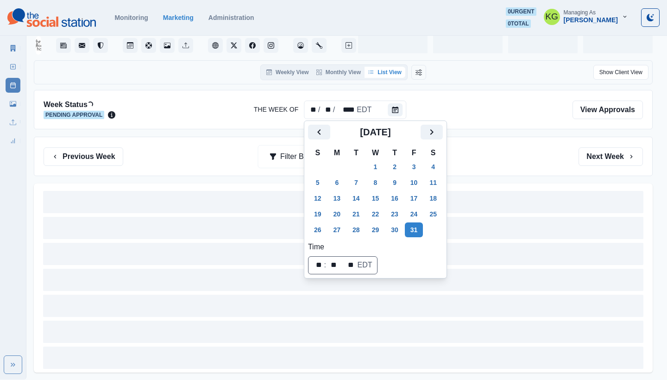
click at [496, 155] on div "Previous Week Filter By: Next Week" at bounding box center [343, 156] width 599 height 19
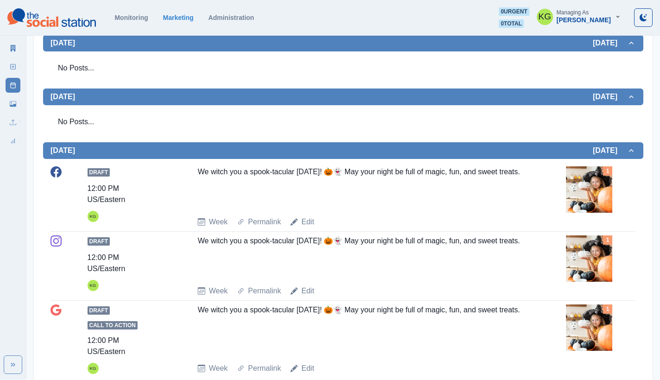
scroll to position [0, 0]
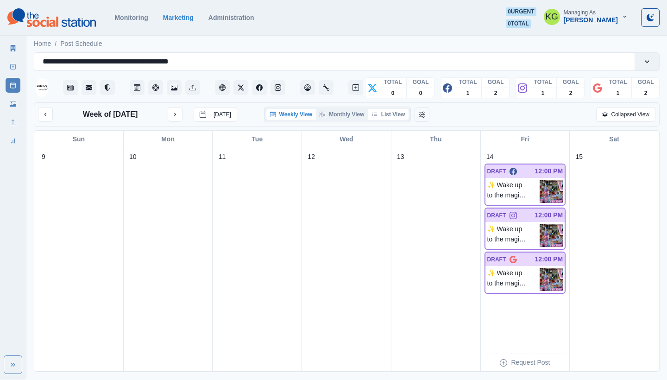
click at [391, 114] on button "List View" at bounding box center [388, 114] width 41 height 11
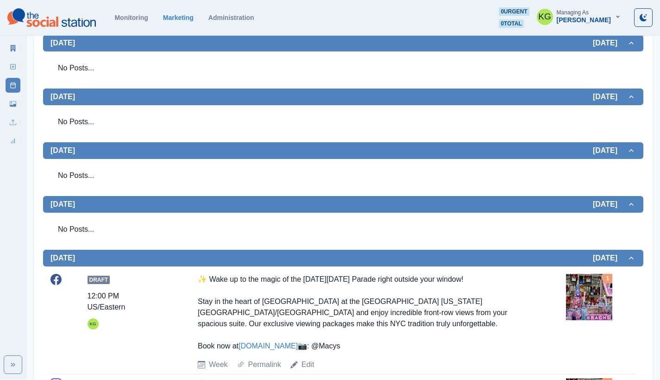
scroll to position [6, 0]
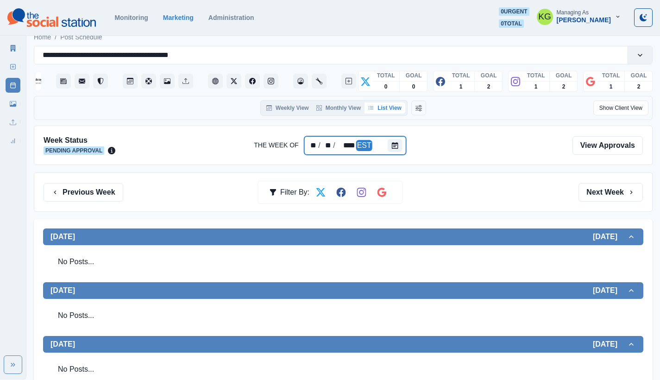
click at [401, 152] on div at bounding box center [397, 145] width 19 height 19
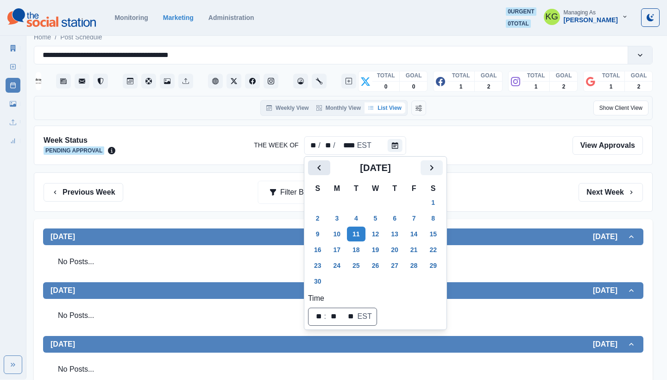
click at [322, 168] on icon "Previous" at bounding box center [319, 167] width 11 height 11
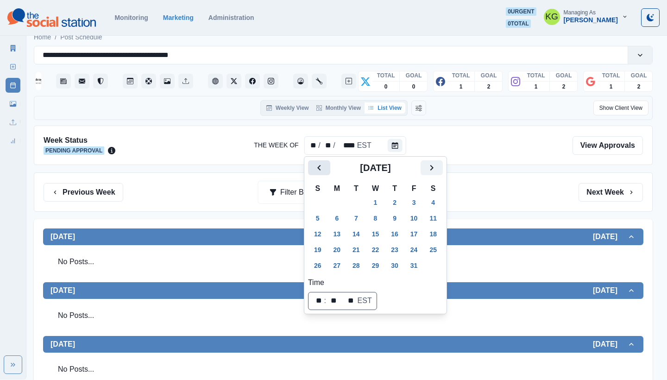
click at [322, 168] on icon "Previous" at bounding box center [319, 167] width 11 height 11
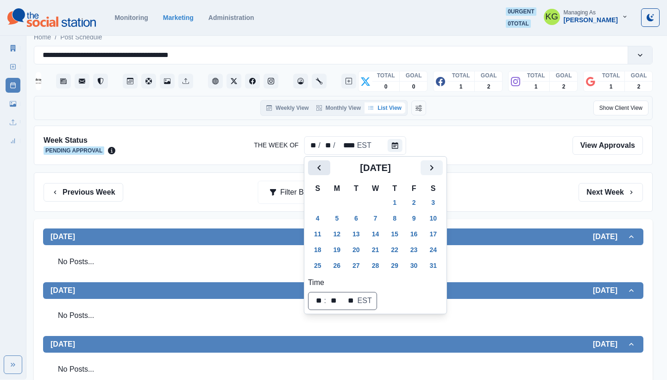
click at [322, 168] on icon "Previous" at bounding box center [319, 167] width 11 height 11
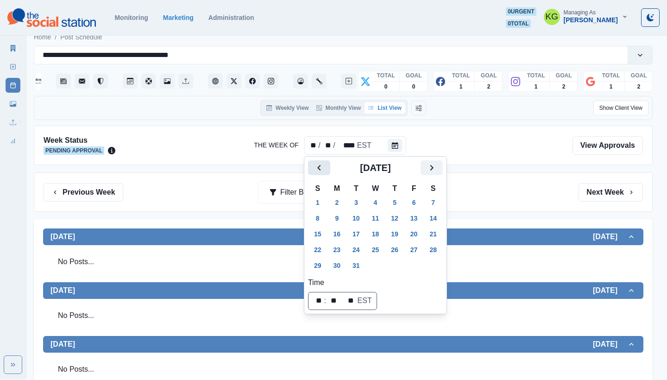
click at [322, 168] on icon "Previous" at bounding box center [319, 167] width 11 height 11
click at [343, 236] on button "11" at bounding box center [337, 234] width 19 height 15
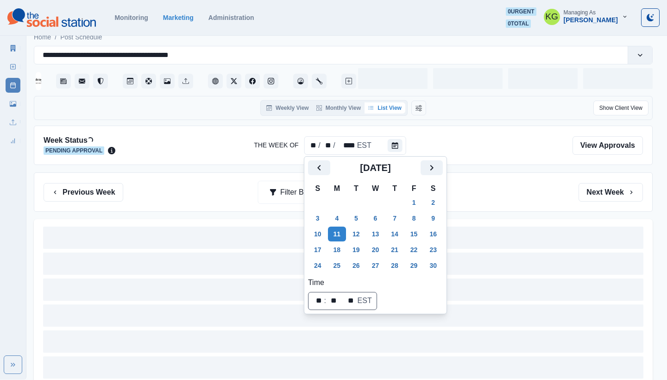
click at [507, 182] on div "Previous Week Filter By: Next Week" at bounding box center [343, 191] width 619 height 39
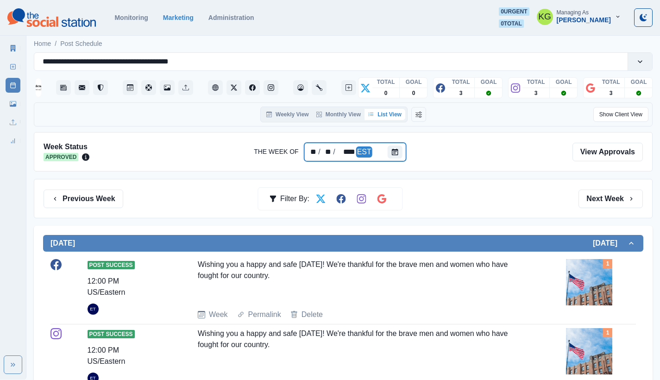
scroll to position [181, 0]
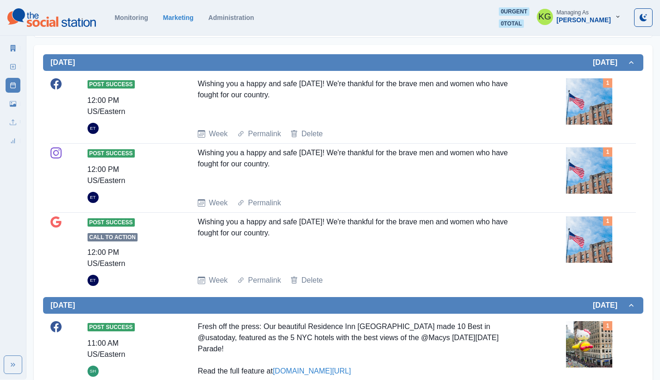
drag, startPoint x: 196, startPoint y: 83, endPoint x: 295, endPoint y: 101, distance: 99.8
click at [295, 101] on div "Post Success 12:00 PM US/Eastern ET Wishing you a happy and safe [DATE]! We're …" at bounding box center [342, 108] width 585 height 61
copy div "Wishing you a happy and safe [DATE]! We're thankful for the brave men and women…"
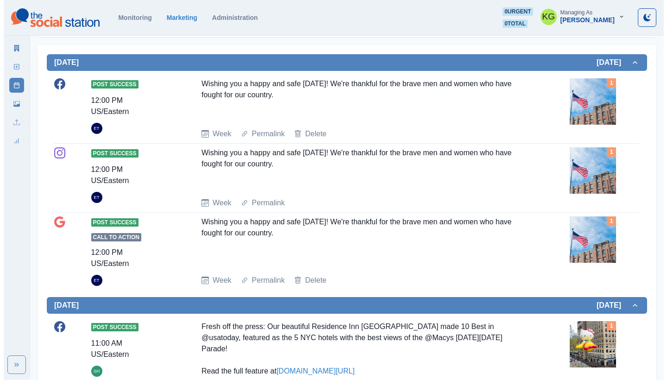
scroll to position [0, 0]
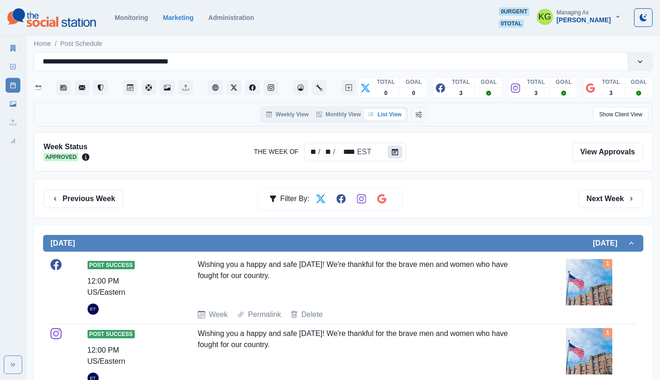
click at [395, 151] on icon "Calendar" at bounding box center [395, 152] width 6 height 6
click at [395, 153] on icon "Calendar" at bounding box center [395, 152] width 6 height 6
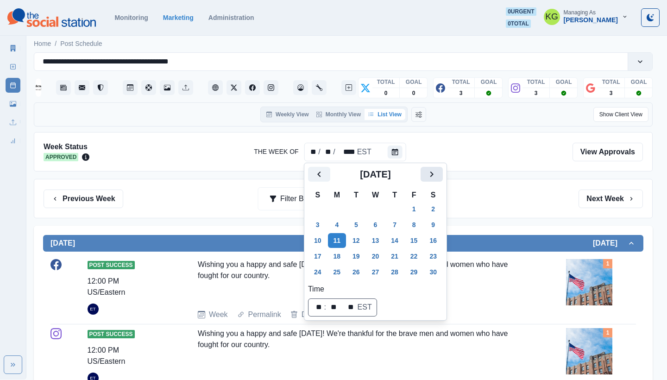
click at [437, 178] on icon "Next" at bounding box center [431, 174] width 11 height 11
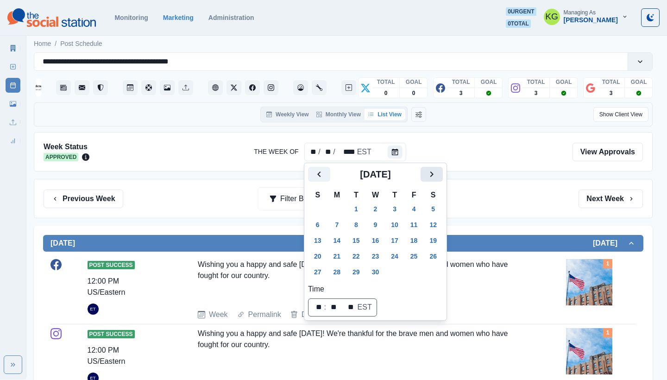
click at [437, 178] on icon "Next" at bounding box center [431, 174] width 11 height 11
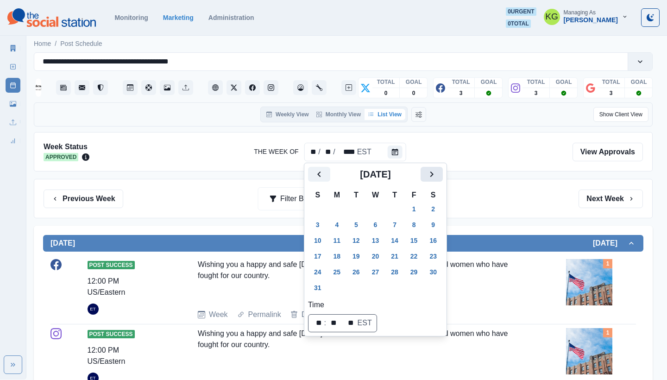
click at [437, 178] on icon "Next" at bounding box center [431, 174] width 11 height 11
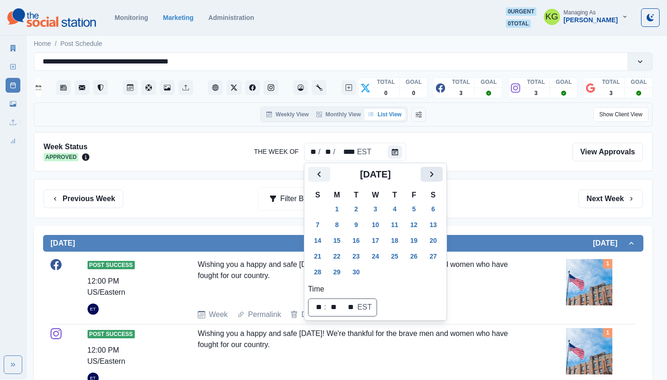
click at [437, 178] on icon "Next" at bounding box center [431, 174] width 11 height 11
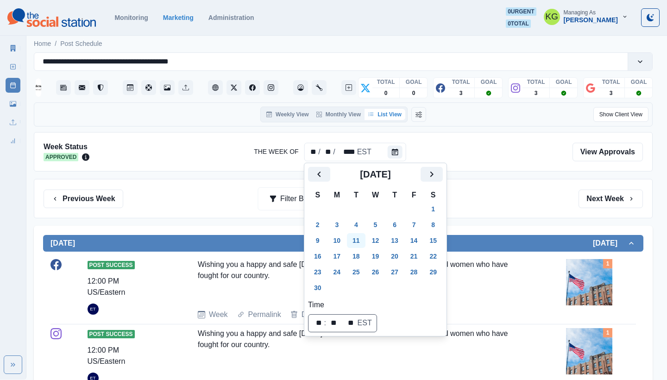
click at [361, 239] on button "11" at bounding box center [356, 240] width 19 height 15
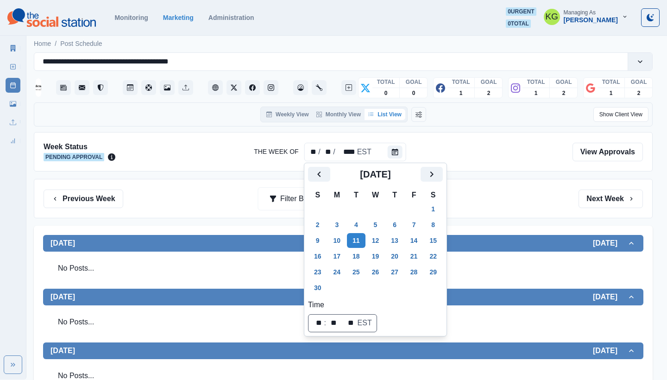
click at [513, 192] on div "Previous Week Filter By: Next Week" at bounding box center [343, 198] width 599 height 19
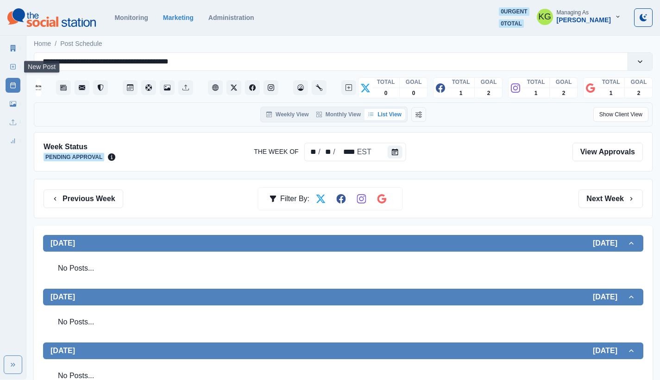
click at [12, 67] on icon at bounding box center [13, 66] width 6 height 6
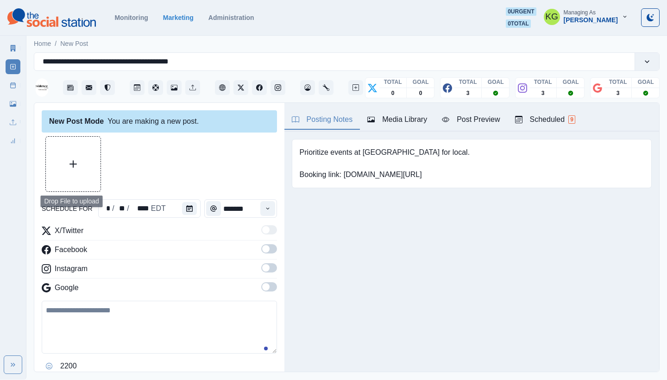
click at [84, 177] on button "Upload Media" at bounding box center [73, 164] width 55 height 55
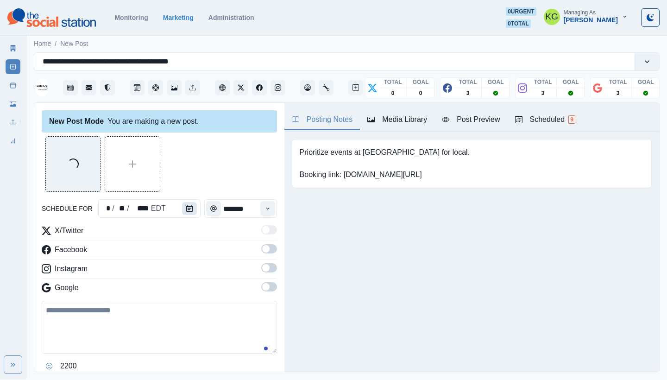
click at [188, 212] on button "Calendar" at bounding box center [189, 208] width 15 height 13
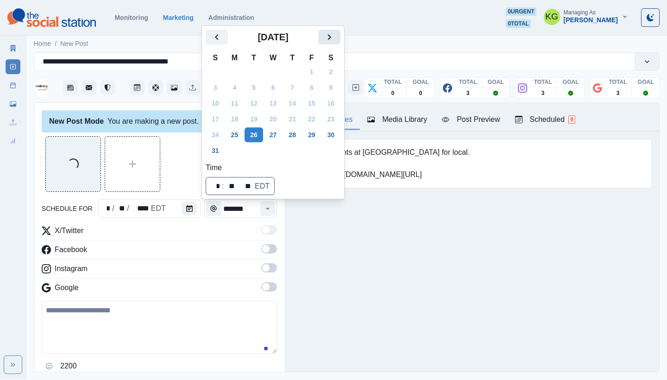
click at [340, 34] on button "Next" at bounding box center [329, 37] width 22 height 15
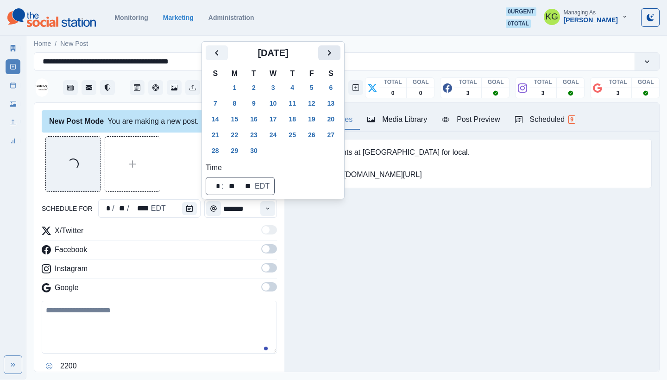
click at [335, 53] on icon "Next" at bounding box center [329, 52] width 11 height 11
click at [335, 58] on icon "Next" at bounding box center [329, 52] width 11 height 11
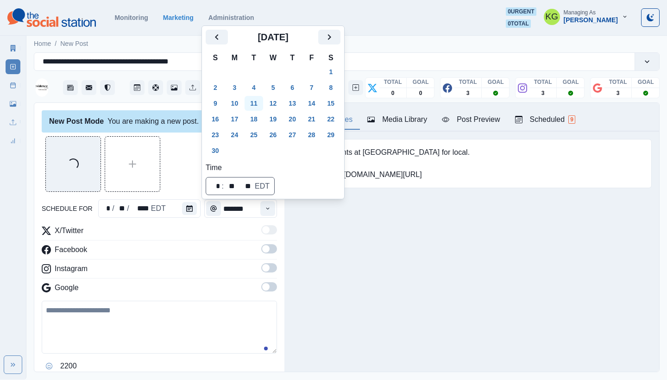
click at [257, 105] on button "11" at bounding box center [254, 103] width 19 height 15
click at [334, 232] on div "Posting Notes Media Library Post Preview Scheduled 9 Prioritize events at Bryan…" at bounding box center [471, 237] width 375 height 269
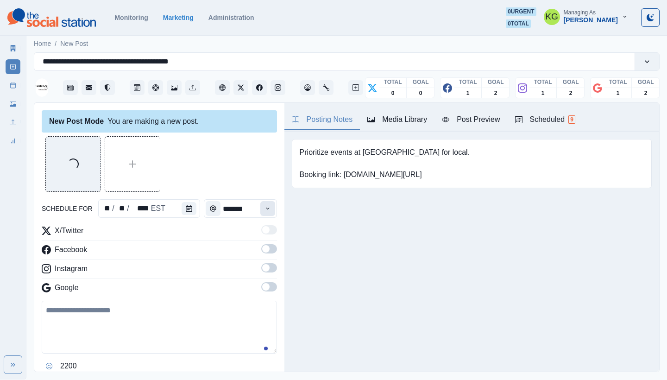
click at [264, 208] on icon "Time" at bounding box center [267, 208] width 6 height 6
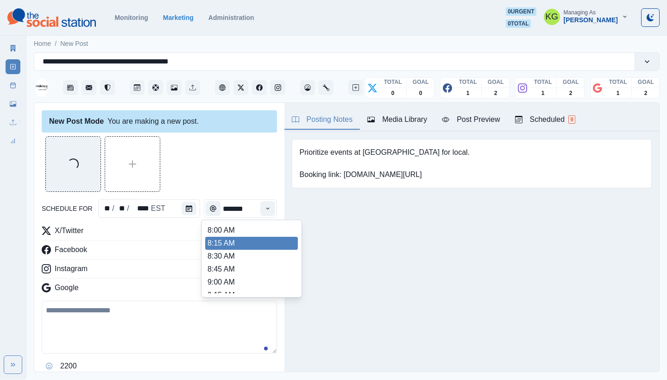
scroll to position [203, 0]
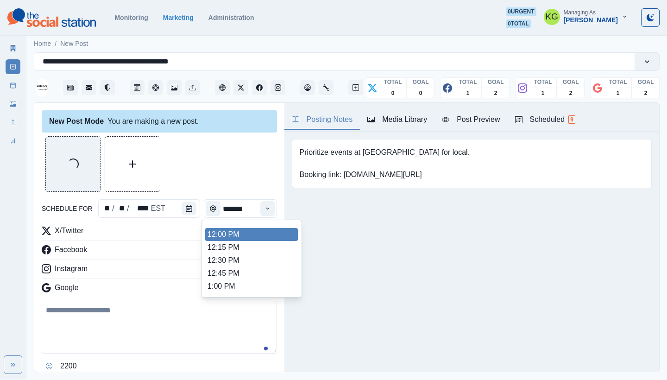
click at [239, 237] on li "12:00 PM" at bounding box center [251, 234] width 93 height 13
type input "********"
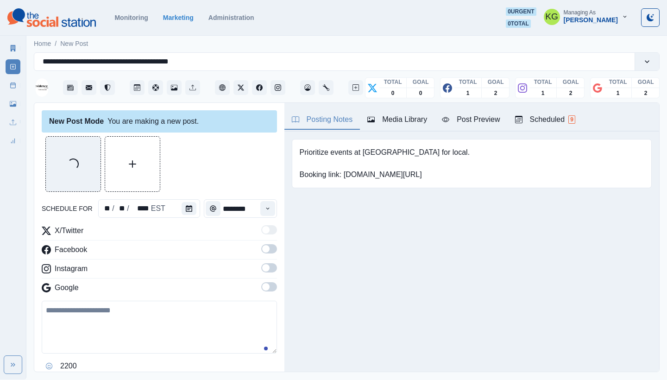
click at [262, 282] on div "X/Twitter Facebook Instagram Google" at bounding box center [159, 261] width 235 height 72
click at [262, 266] on span at bounding box center [265, 267] width 7 height 7
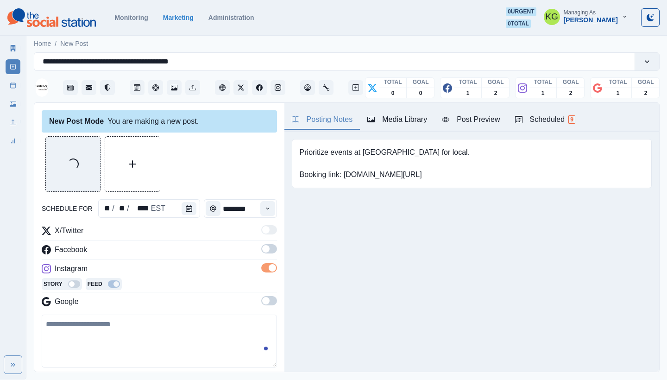
click at [262, 250] on span at bounding box center [265, 248] width 7 height 7
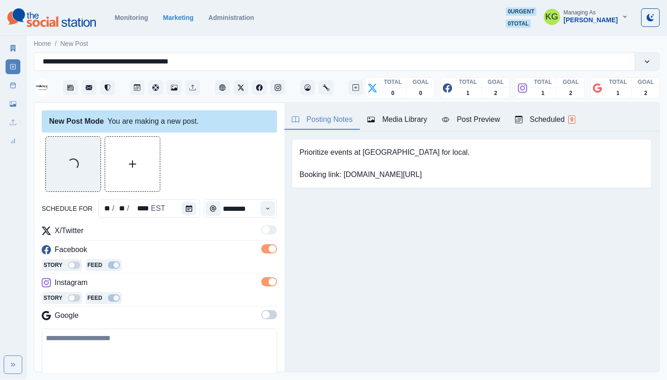
click at [264, 308] on div "X/Twitter Facebook Story Feed Instagram Story Feed Google" at bounding box center [159, 275] width 235 height 100
click at [266, 318] on span at bounding box center [269, 314] width 16 height 9
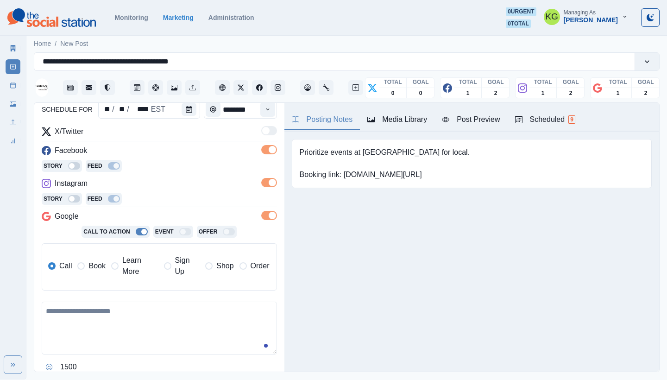
click at [93, 264] on span "Book" at bounding box center [96, 265] width 17 height 11
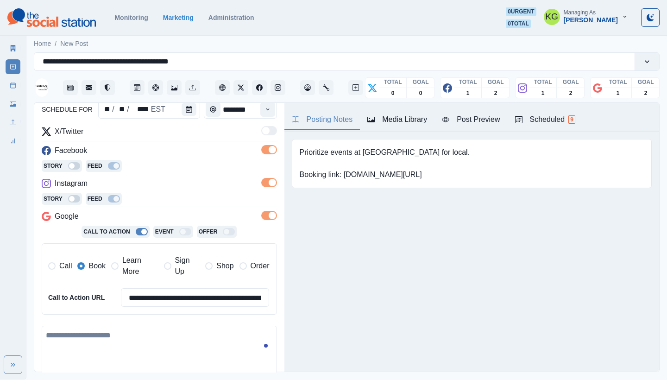
scroll to position [176, 0]
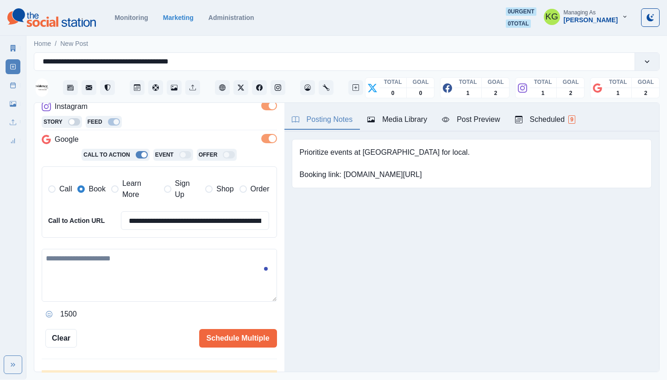
click at [130, 293] on textarea at bounding box center [159, 275] width 235 height 53
paste textarea "**********"
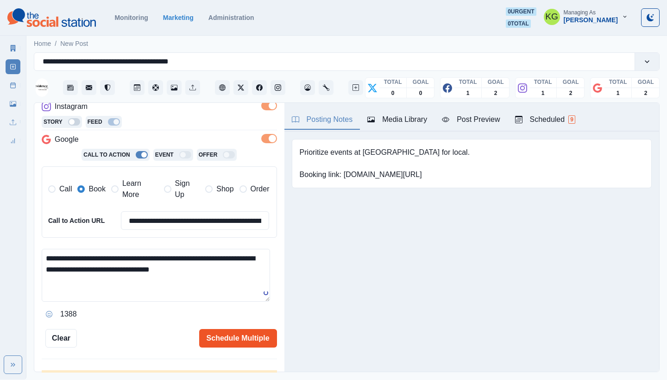
type textarea "**********"
click at [246, 333] on button "Schedule Multiple" at bounding box center [238, 338] width 78 height 19
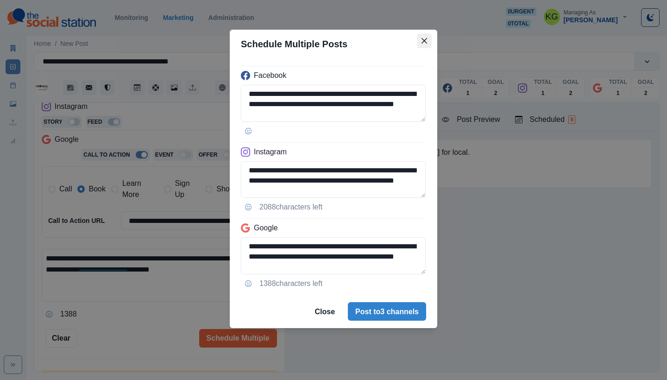
click at [424, 43] on icon "Close" at bounding box center [425, 41] width 6 height 6
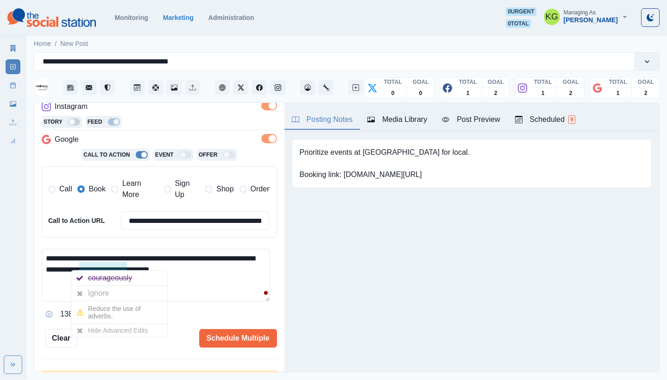
click at [266, 292] on textarea "**********" at bounding box center [156, 275] width 228 height 53
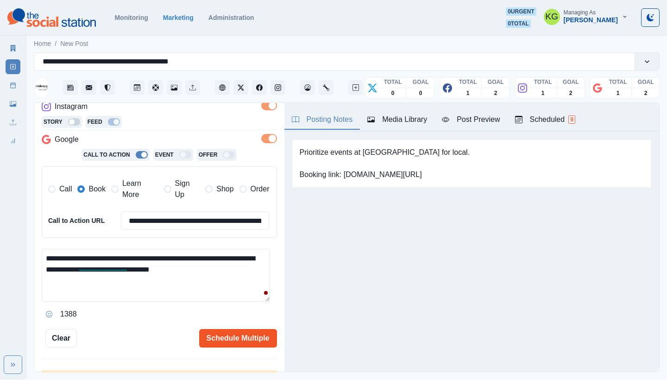
click at [235, 331] on button "Schedule Multiple" at bounding box center [238, 338] width 78 height 19
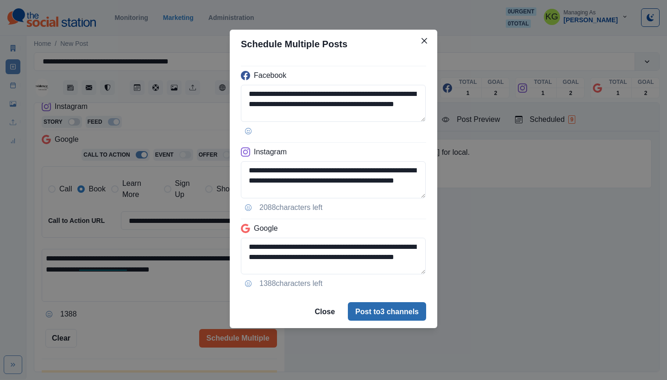
click at [380, 315] on button "Post to 3 channels" at bounding box center [387, 311] width 78 height 19
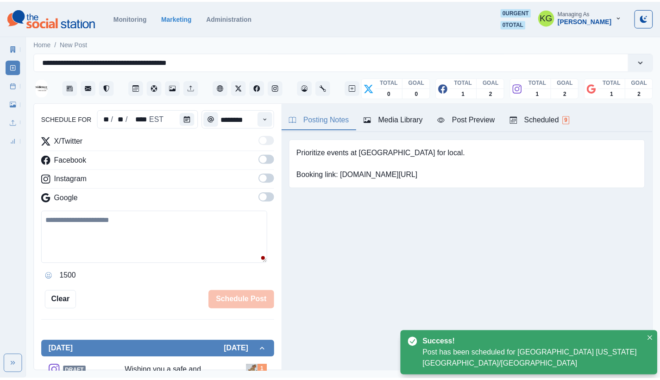
scroll to position [57, 0]
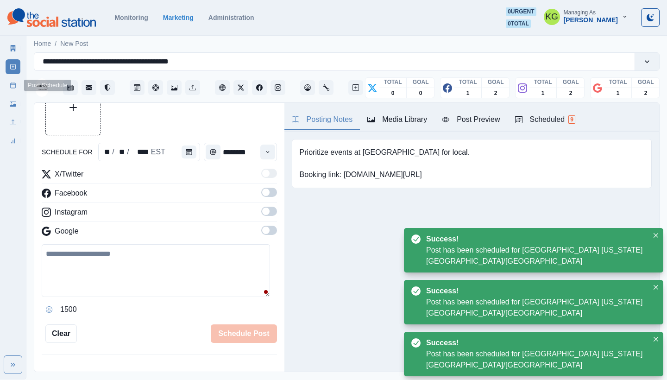
click at [4, 86] on div "Marketing Summary New Post Post Schedule Media Library Uploads Review Summary" at bounding box center [13, 92] width 26 height 111
click at [12, 84] on icon at bounding box center [13, 85] width 6 height 6
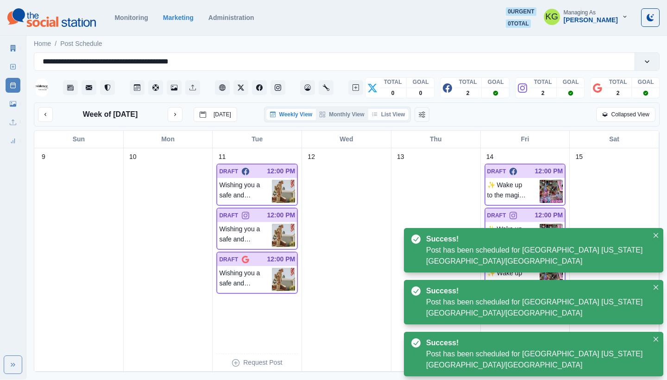
click at [386, 114] on button "List View" at bounding box center [388, 114] width 41 height 11
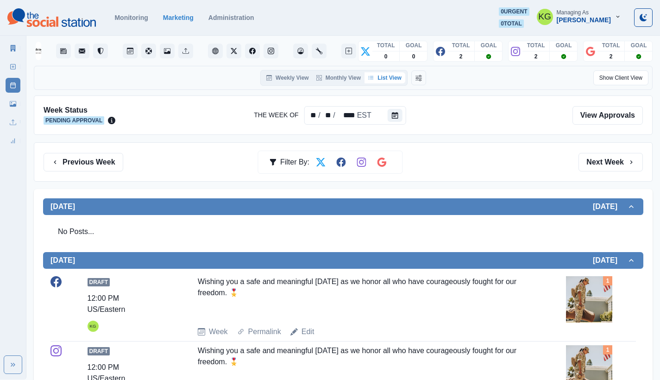
scroll to position [246, 0]
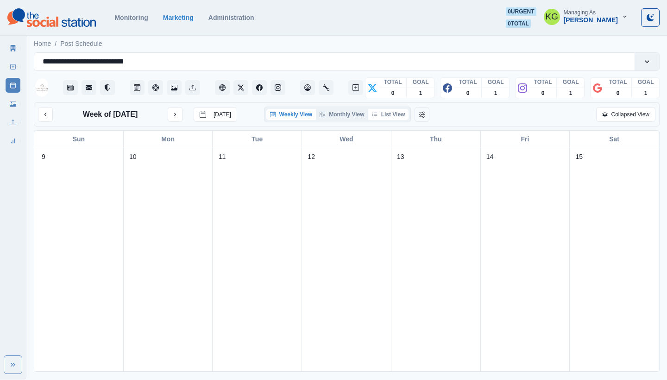
click at [401, 116] on button "List View" at bounding box center [388, 114] width 41 height 11
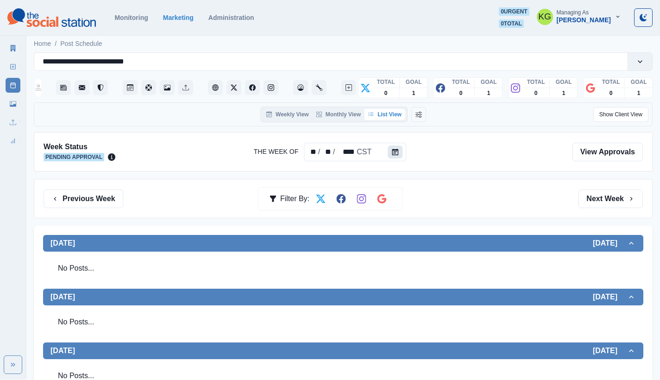
click at [398, 156] on button "Calendar" at bounding box center [395, 151] width 15 height 13
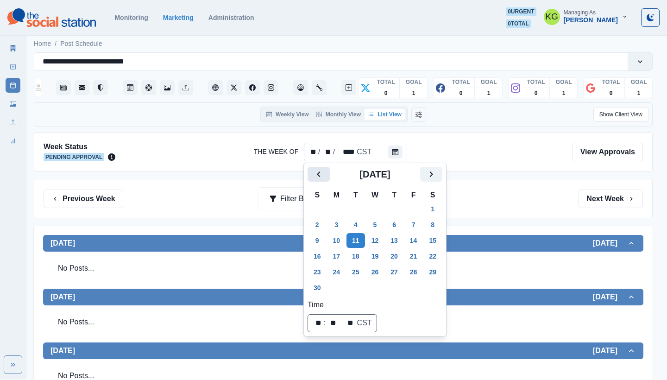
click at [319, 177] on icon "Previous" at bounding box center [318, 174] width 11 height 11
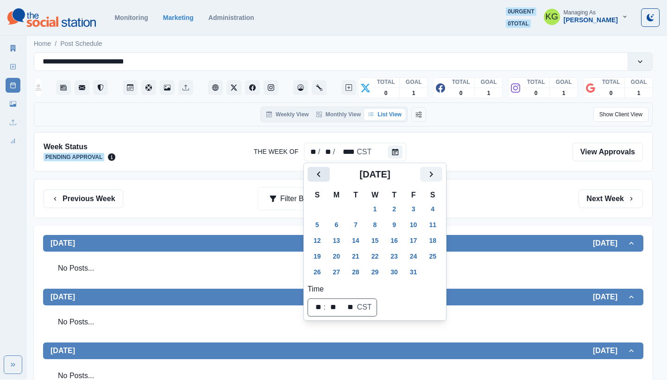
click at [319, 177] on icon "Previous" at bounding box center [318, 174] width 11 height 11
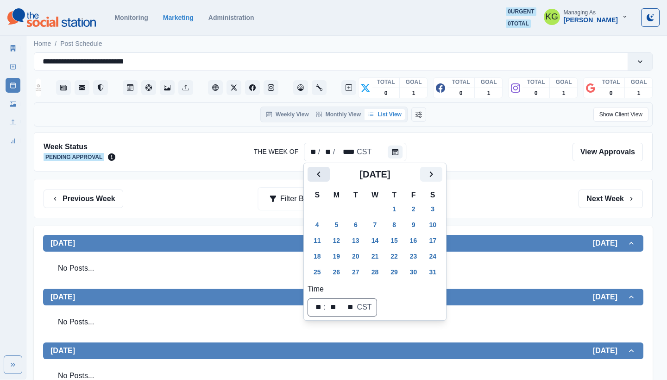
click at [319, 177] on icon "Previous" at bounding box center [318, 174] width 11 height 11
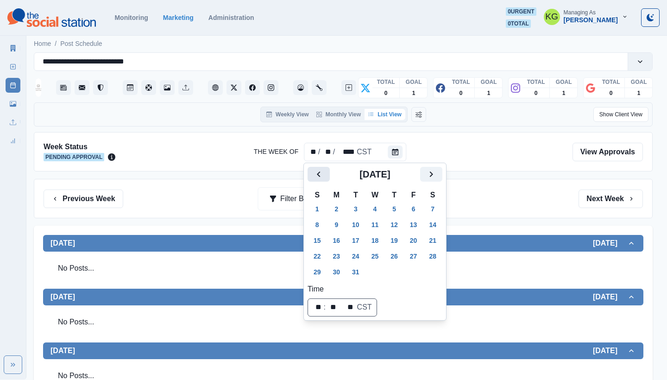
click at [319, 177] on icon "Previous" at bounding box center [318, 174] width 11 height 11
click at [434, 176] on icon "Next" at bounding box center [431, 174] width 11 height 11
click at [335, 237] on button "11" at bounding box center [336, 240] width 19 height 15
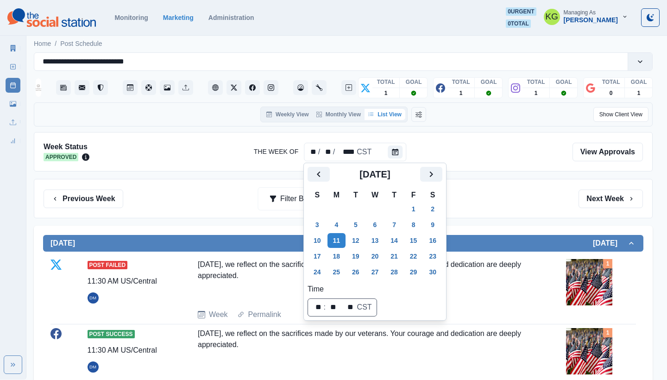
click at [520, 191] on div "Previous Week Filter By: Next Week" at bounding box center [343, 198] width 599 height 19
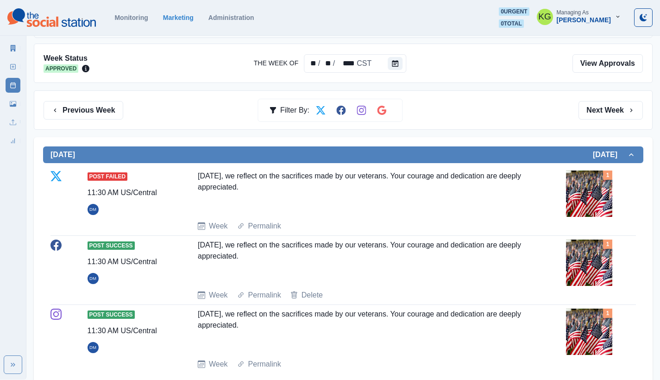
scroll to position [182, 0]
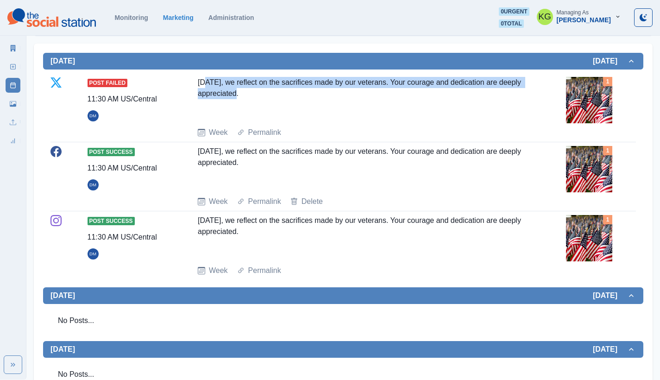
drag, startPoint x: 215, startPoint y: 86, endPoint x: 275, endPoint y: 98, distance: 61.0
click at [275, 98] on div "[DATE], we reflect on the sacrifices made by our veterans. Your courage and ded…" at bounding box center [362, 98] width 328 height 43
click at [254, 95] on div "[DATE], we reflect on the sacrifices made by our veterans. Your courage and ded…" at bounding box center [362, 98] width 328 height 43
drag, startPoint x: 254, startPoint y: 94, endPoint x: 200, endPoint y: 82, distance: 55.2
click at [200, 82] on div "[DATE], we reflect on the sacrifices made by our veterans. Your courage and ded…" at bounding box center [362, 98] width 328 height 43
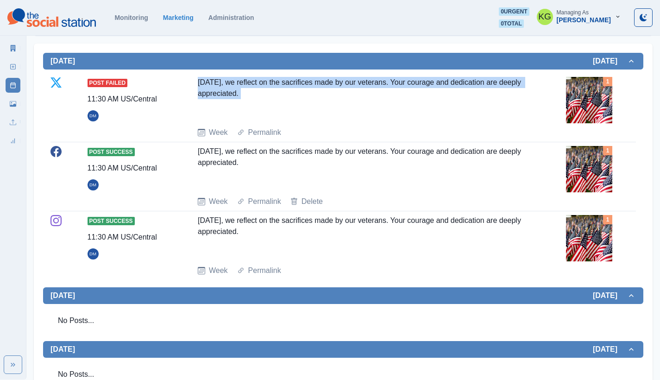
click at [235, 87] on div "[DATE], we reflect on the sacrifices made by our veterans. Your courage and ded…" at bounding box center [362, 98] width 328 height 43
drag, startPoint x: 240, startPoint y: 92, endPoint x: 194, endPoint y: 80, distance: 48.3
click at [194, 80] on div "Post Failed 11:30 AM US/Central DM [DATE], we reflect on the sacrifices made by…" at bounding box center [342, 107] width 585 height 61
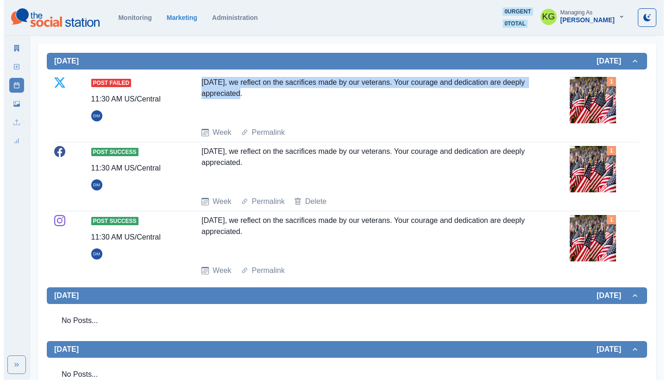
scroll to position [0, 0]
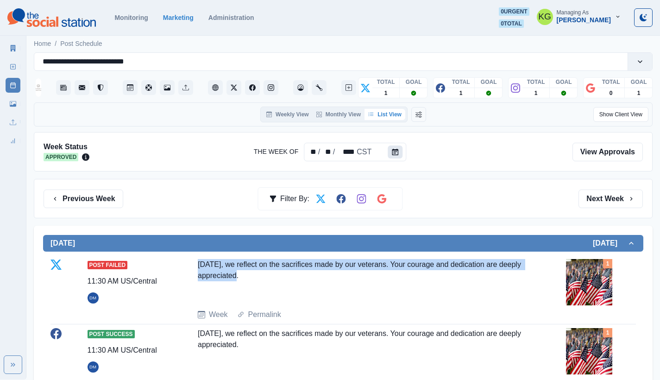
click at [390, 151] on button "Calendar" at bounding box center [395, 151] width 15 height 13
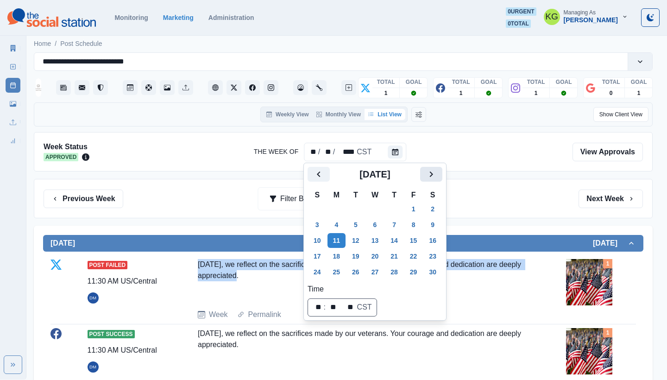
click at [435, 176] on icon "Next" at bounding box center [431, 174] width 11 height 11
click at [438, 180] on button "Next" at bounding box center [431, 174] width 22 height 15
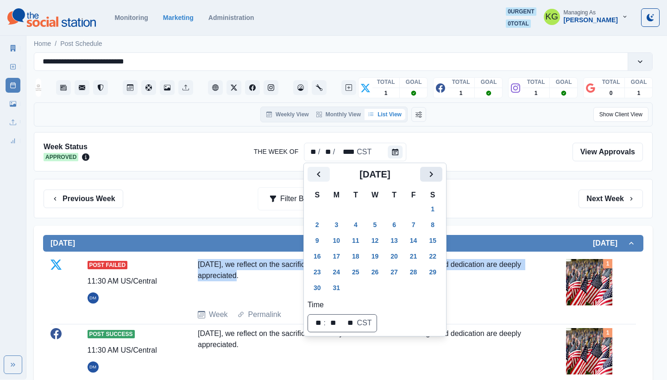
click at [438, 180] on button "Next" at bounding box center [431, 174] width 22 height 15
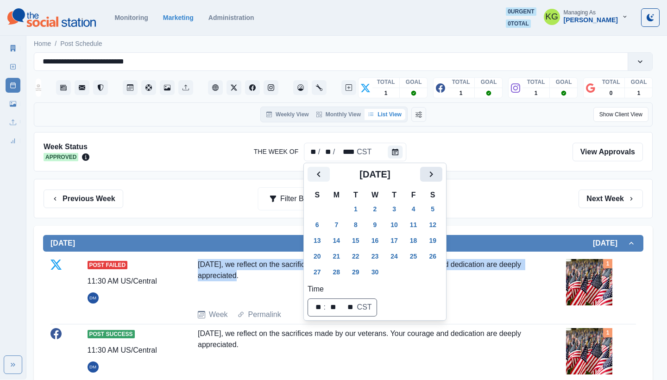
click at [438, 180] on button "Next" at bounding box center [431, 174] width 22 height 15
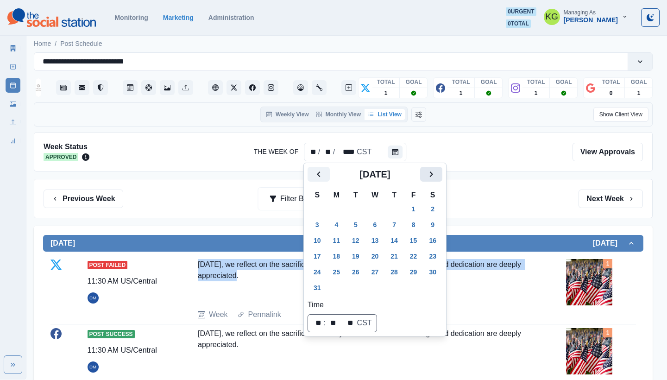
click at [438, 180] on button "Next" at bounding box center [431, 174] width 22 height 15
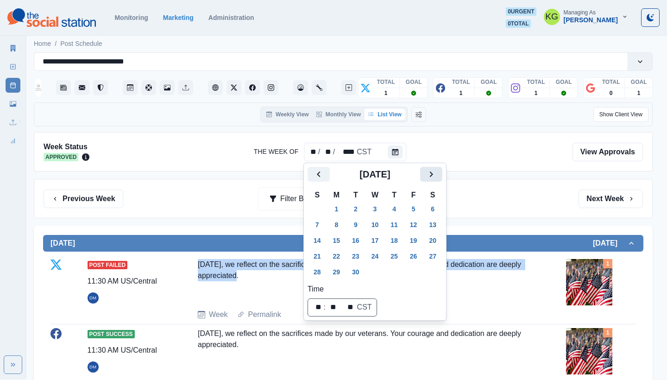
click at [438, 180] on button "Next" at bounding box center [431, 174] width 22 height 15
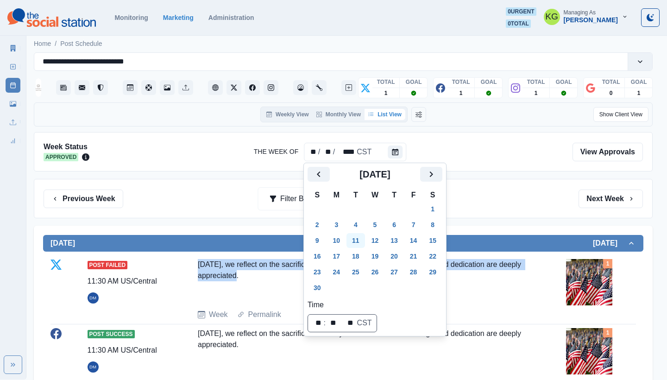
click at [361, 235] on button "11" at bounding box center [355, 240] width 19 height 15
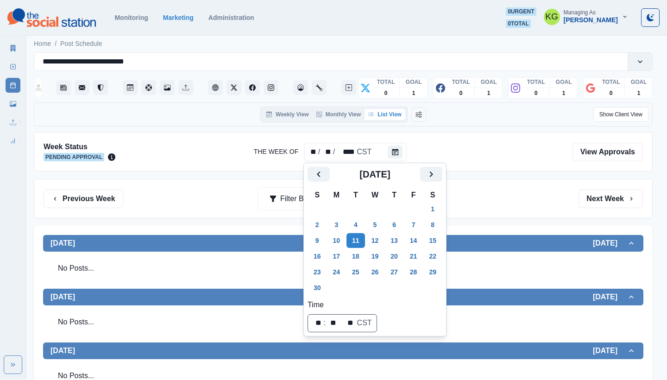
click at [510, 207] on div "Previous Week Filter By: Next Week" at bounding box center [343, 198] width 599 height 19
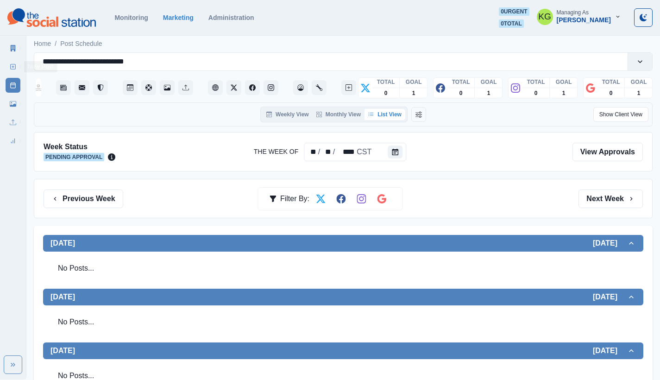
click at [18, 64] on link "New Post" at bounding box center [13, 66] width 15 height 15
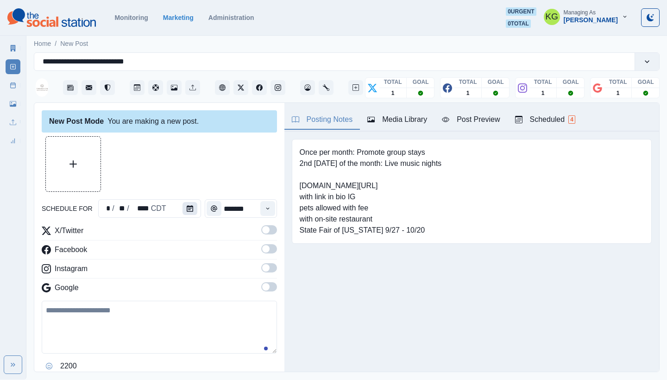
click at [193, 210] on button "Calendar" at bounding box center [190, 208] width 15 height 13
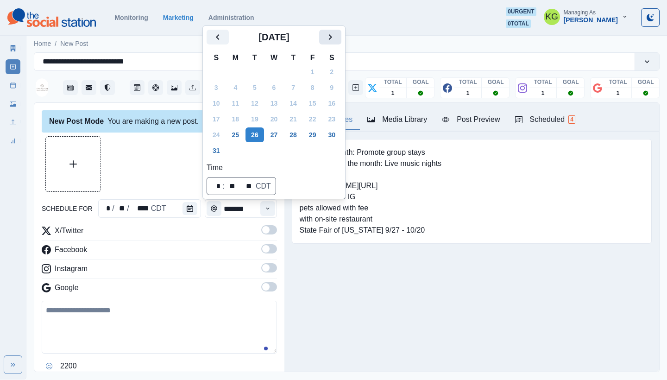
click at [341, 36] on button "Next" at bounding box center [330, 37] width 22 height 15
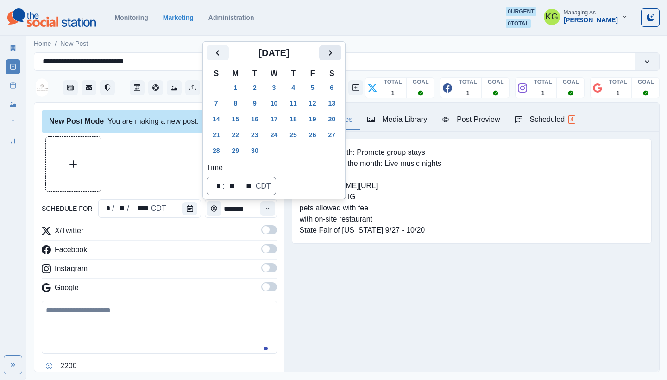
click at [336, 54] on icon "Next" at bounding box center [330, 52] width 11 height 11
click at [336, 50] on icon "Next" at bounding box center [330, 52] width 11 height 11
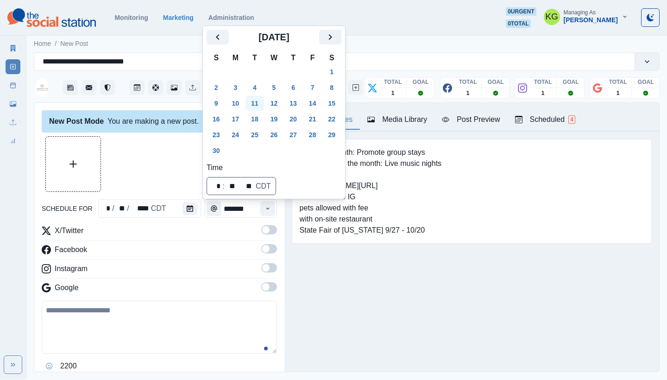
click at [262, 106] on button "11" at bounding box center [255, 103] width 19 height 15
click at [158, 144] on div at bounding box center [159, 164] width 235 height 56
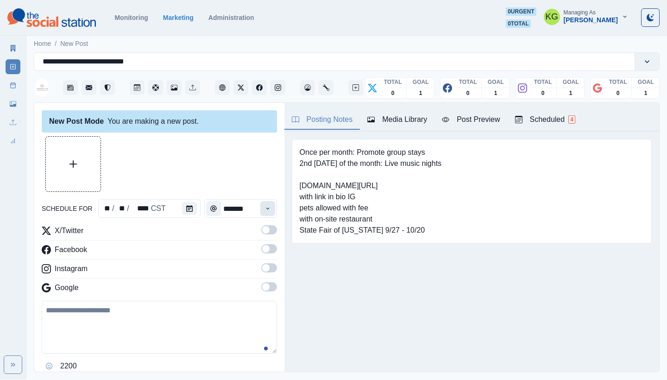
click at [264, 209] on icon "Time" at bounding box center [267, 208] width 6 height 6
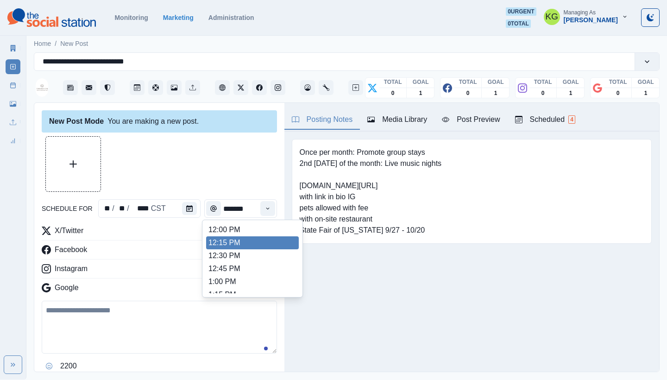
scroll to position [208, 0]
click at [243, 231] on li "12:00 PM" at bounding box center [252, 230] width 93 height 13
type input "********"
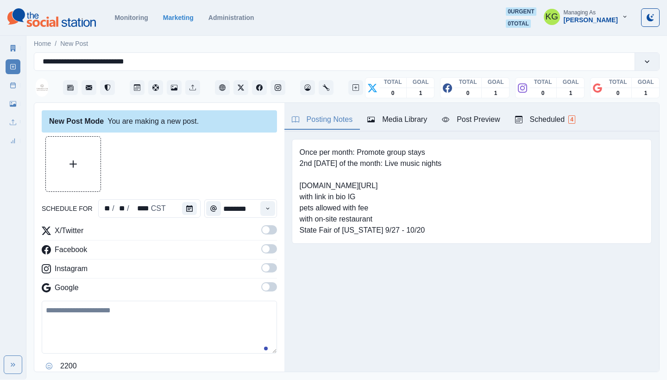
click at [262, 289] on span at bounding box center [265, 286] width 7 height 7
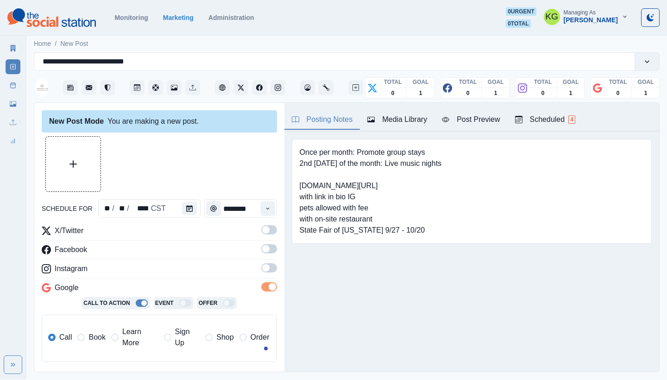
click at [261, 277] on label at bounding box center [269, 270] width 16 height 15
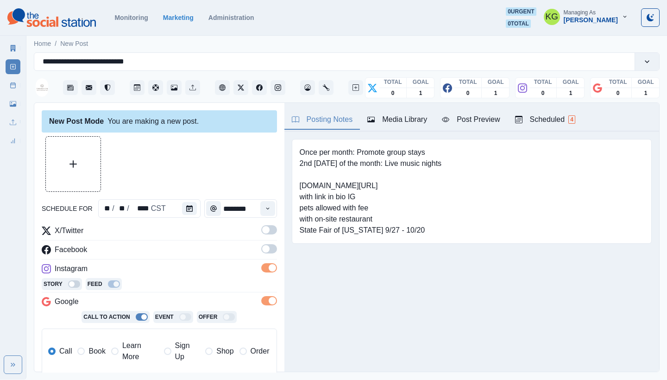
click at [262, 249] on span at bounding box center [265, 248] width 7 height 7
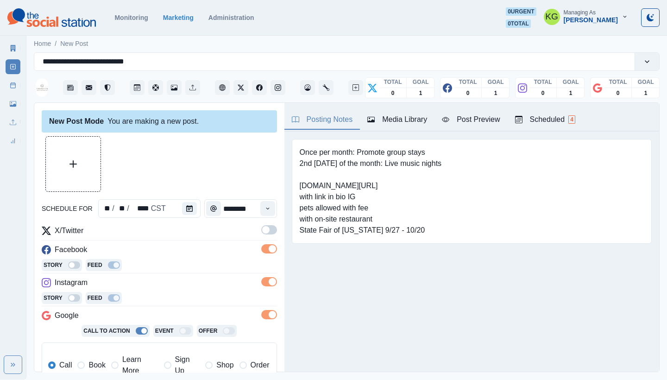
click at [262, 230] on span at bounding box center [265, 229] width 7 height 7
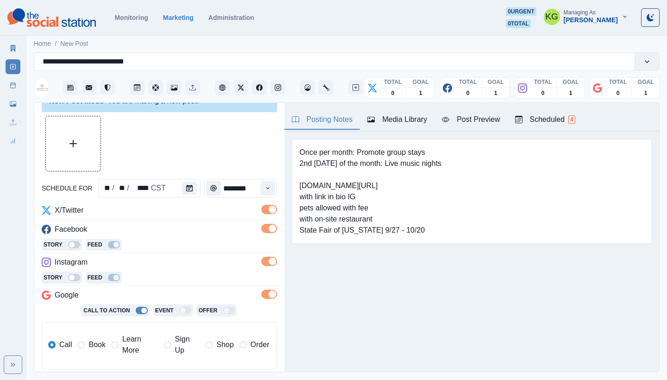
click at [87, 334] on label "Book" at bounding box center [91, 345] width 28 height 22
click at [85, 344] on label "Book" at bounding box center [91, 345] width 28 height 22
click at [82, 151] on button "Upload Media" at bounding box center [73, 143] width 55 height 55
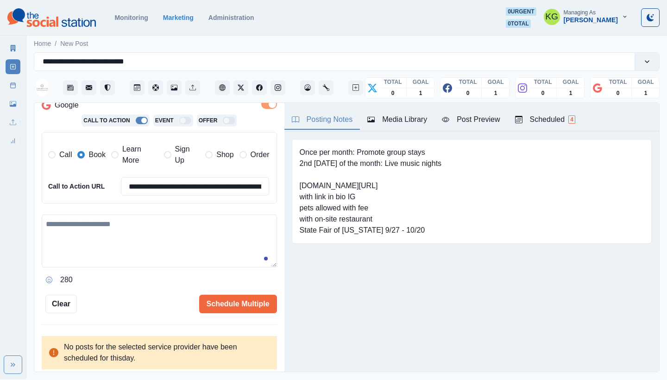
click at [182, 222] on textarea at bounding box center [159, 240] width 235 height 53
paste textarea "**********"
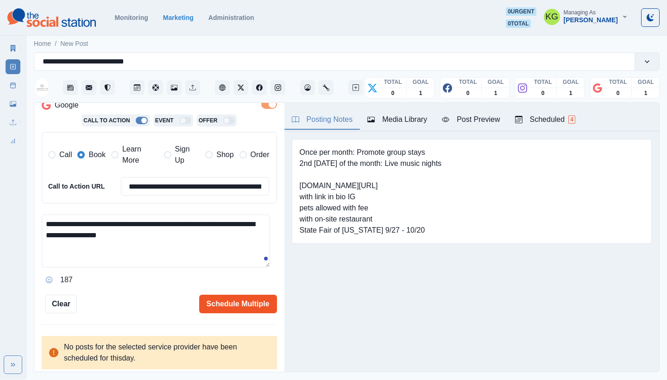
type textarea "**********"
click at [223, 303] on button "Schedule Multiple" at bounding box center [238, 304] width 78 height 19
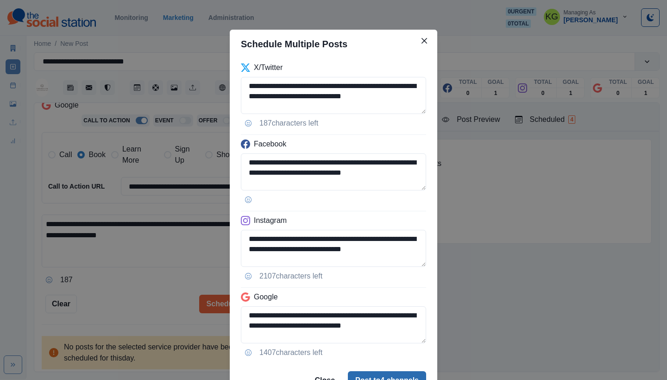
click at [379, 372] on button "Post to 4 channels" at bounding box center [387, 380] width 78 height 19
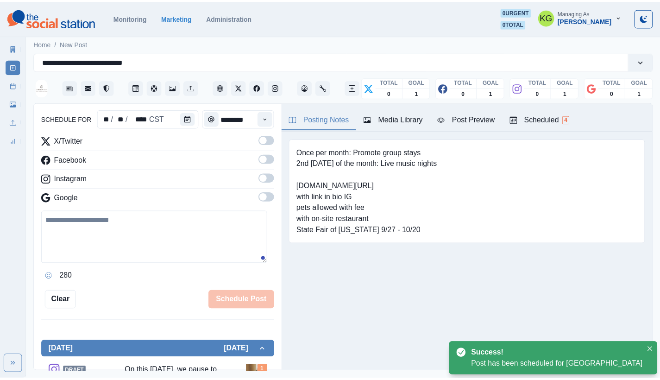
scroll to position [57, 0]
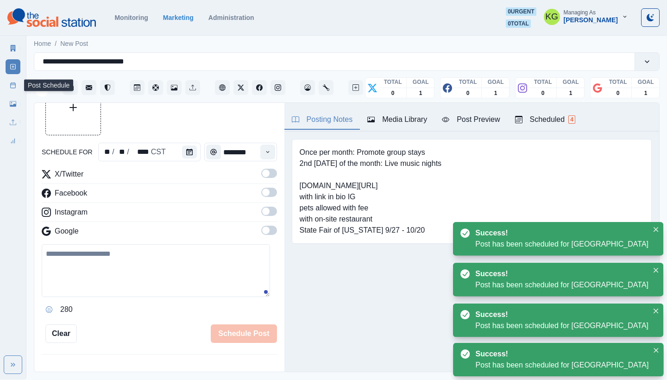
click at [13, 87] on icon at bounding box center [13, 85] width 6 height 6
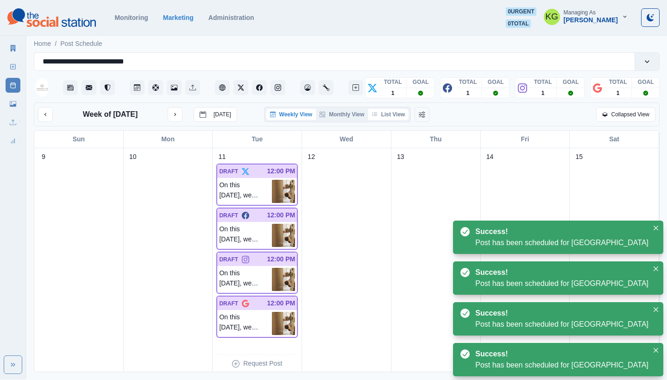
click at [398, 113] on button "List View" at bounding box center [388, 114] width 41 height 11
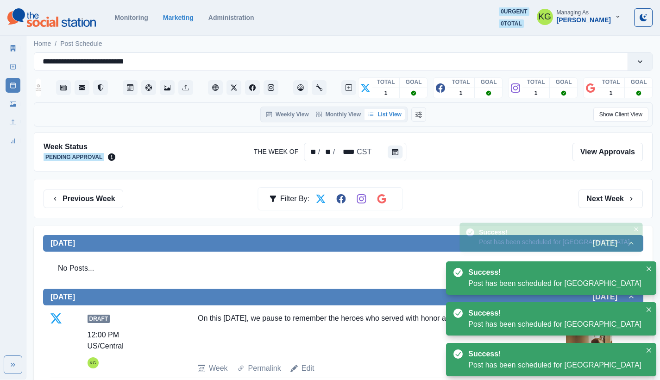
scroll to position [323, 0]
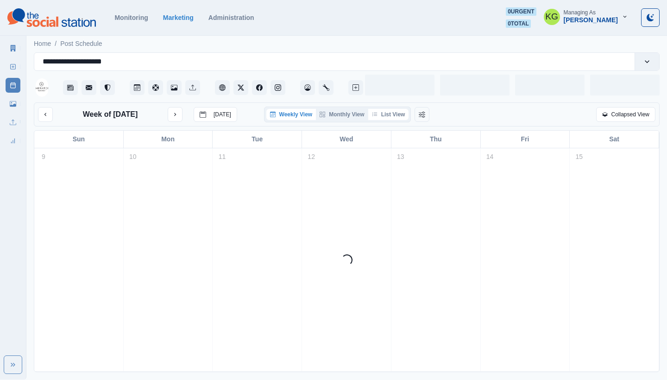
click at [397, 115] on button "List View" at bounding box center [388, 114] width 41 height 11
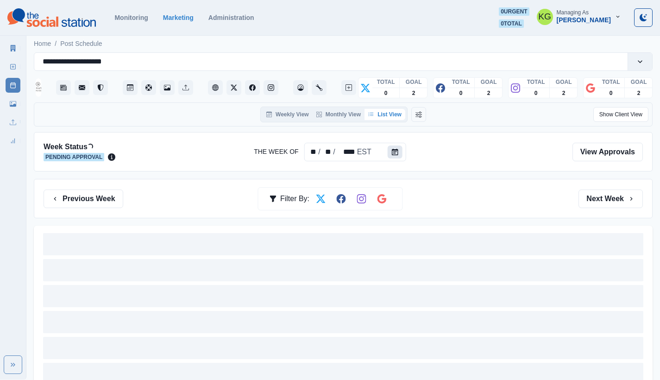
click at [398, 148] on button "Calendar" at bounding box center [395, 151] width 15 height 13
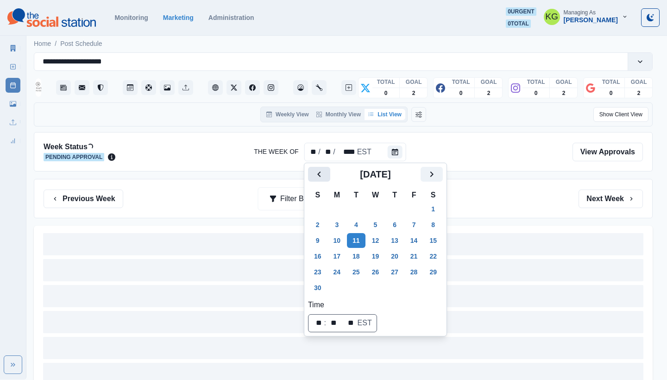
click at [317, 178] on icon "Previous" at bounding box center [319, 174] width 11 height 11
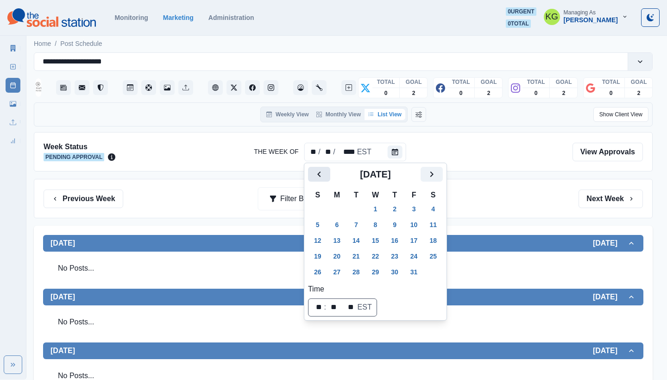
click at [317, 178] on icon "Previous" at bounding box center [319, 174] width 11 height 11
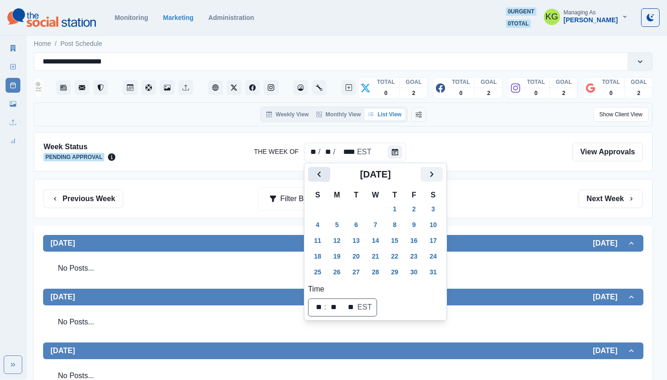
click at [317, 178] on icon "Previous" at bounding box center [319, 174] width 11 height 11
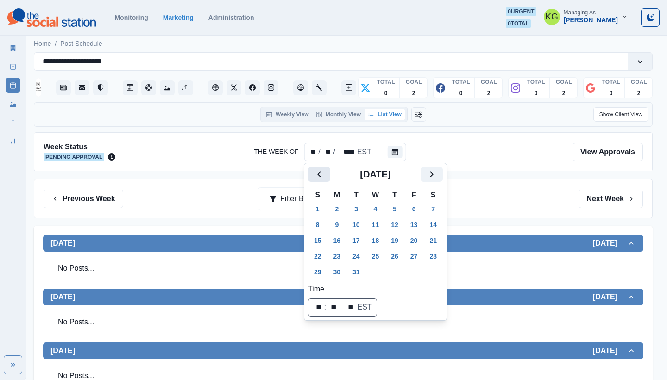
click at [317, 178] on icon "Previous" at bounding box center [319, 174] width 11 height 11
click at [443, 174] on button "Next" at bounding box center [432, 174] width 22 height 15
click at [437, 176] on icon "Next" at bounding box center [431, 174] width 11 height 11
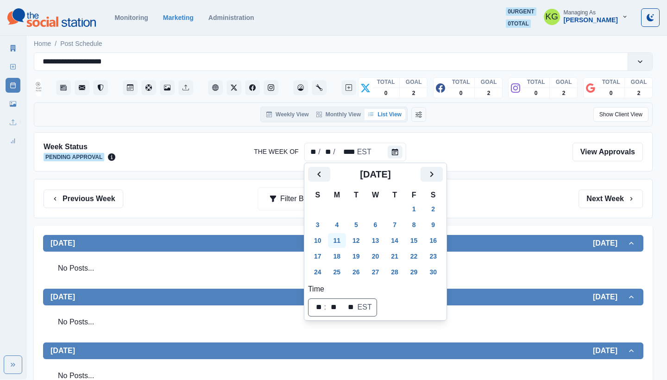
click at [338, 241] on button "11" at bounding box center [337, 240] width 19 height 15
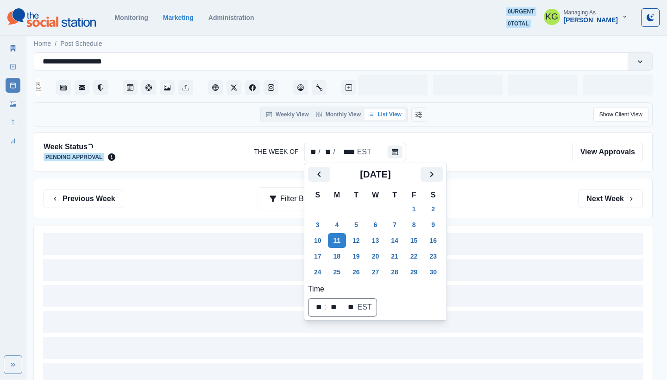
click at [494, 193] on div "Previous Week Filter By: Next Week" at bounding box center [343, 198] width 599 height 19
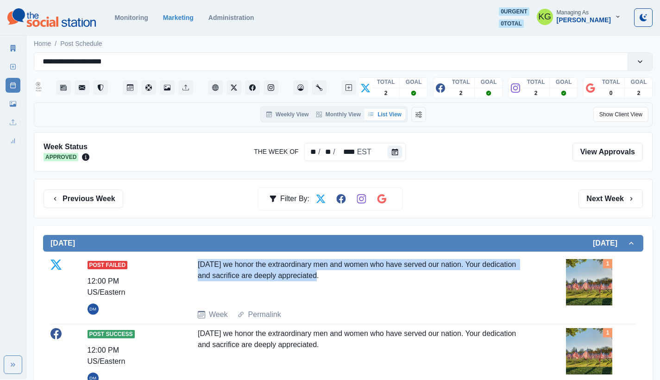
drag, startPoint x: 324, startPoint y: 276, endPoint x: 189, endPoint y: 264, distance: 134.9
click at [189, 264] on div "Post Failed 12:00 PM US/Eastern DM Today we honor the extraordinary men and wom…" at bounding box center [342, 289] width 585 height 61
copy div "Today we honor the extraordinary men and women who have served our nation. Your…"
click at [397, 148] on button "Calendar" at bounding box center [395, 151] width 15 height 13
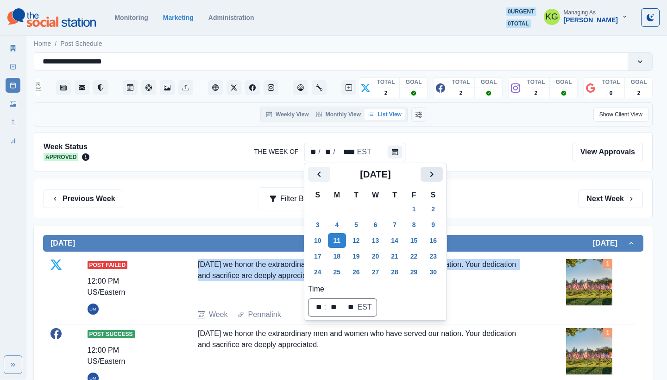
click at [443, 171] on button "Next" at bounding box center [432, 174] width 22 height 15
click at [443, 172] on button "Next" at bounding box center [432, 174] width 22 height 15
click at [443, 173] on button "Next" at bounding box center [432, 174] width 22 height 15
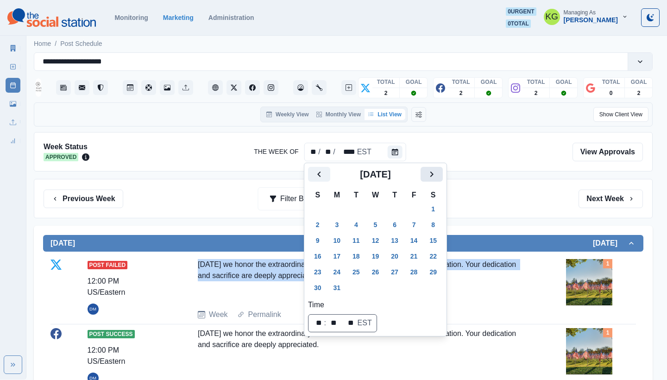
click at [443, 173] on button "Next" at bounding box center [432, 174] width 22 height 15
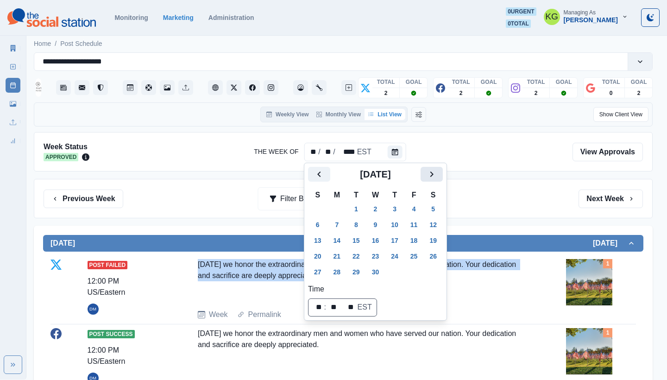
click at [443, 173] on button "Next" at bounding box center [432, 174] width 22 height 15
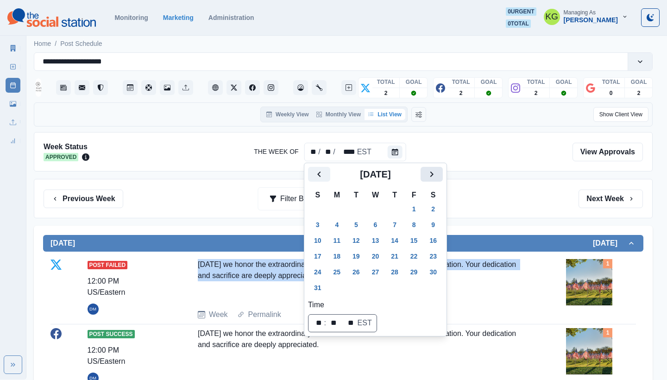
click at [443, 173] on button "Next" at bounding box center [432, 174] width 22 height 15
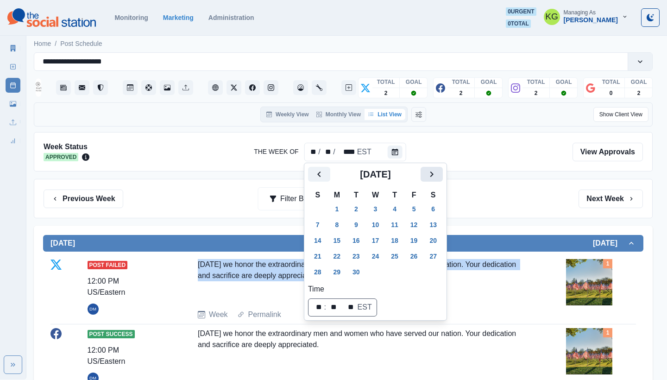
click at [443, 173] on button "Next" at bounding box center [432, 174] width 22 height 15
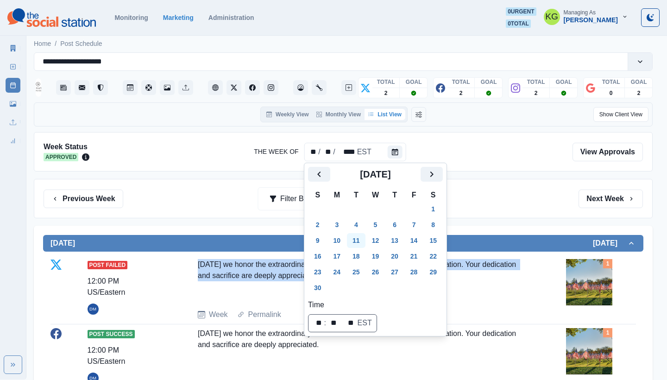
click at [362, 237] on button "11" at bounding box center [356, 240] width 19 height 15
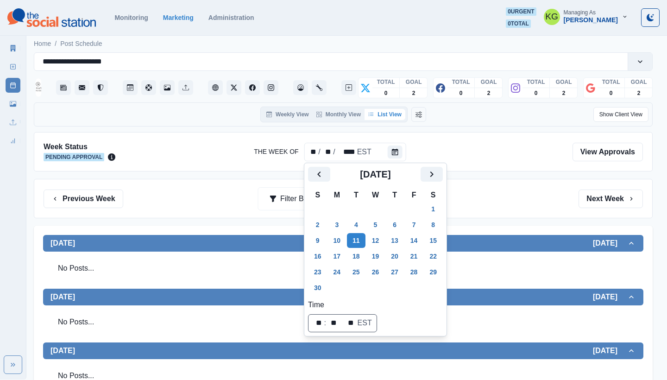
click at [529, 199] on div "Previous Week Filter By: Next Week" at bounding box center [343, 198] width 599 height 19
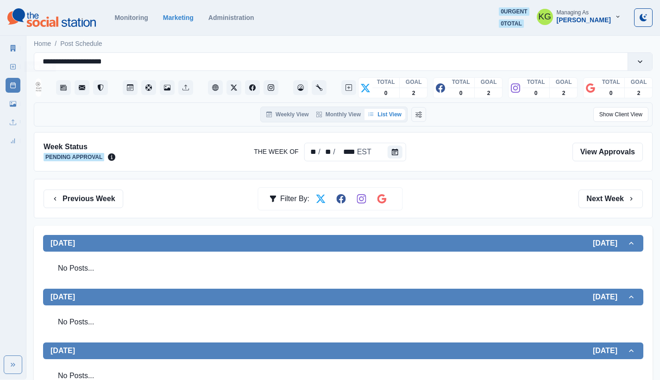
click at [7, 64] on link "New Post" at bounding box center [13, 66] width 15 height 15
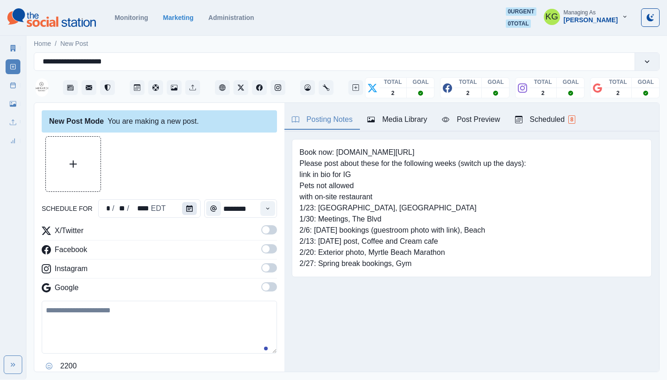
click at [183, 210] on button "Calendar" at bounding box center [189, 208] width 15 height 13
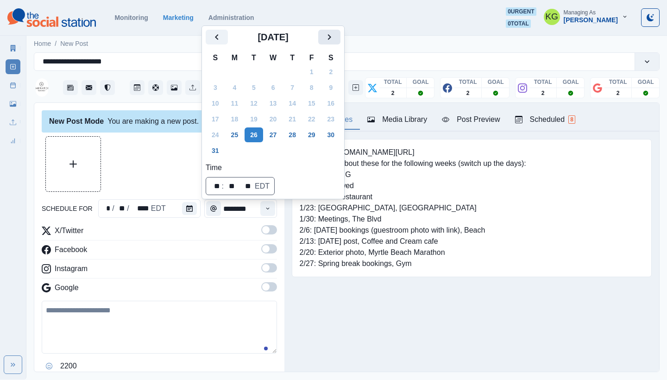
click at [335, 38] on icon "Next" at bounding box center [329, 36] width 11 height 11
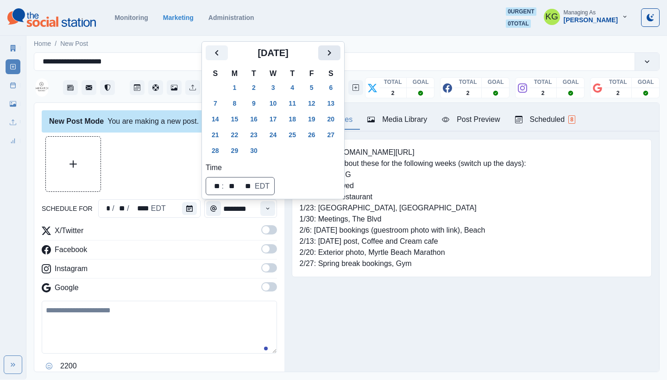
click at [335, 50] on icon "Next" at bounding box center [329, 52] width 11 height 11
click at [337, 61] on div "[DATE]" at bounding box center [273, 56] width 135 height 22
click at [331, 54] on icon "Next" at bounding box center [329, 53] width 3 height 6
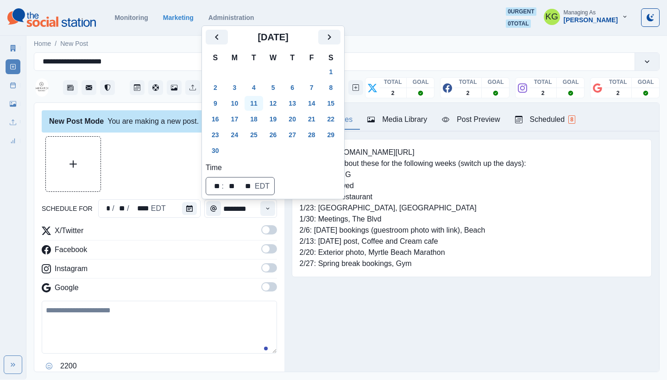
click at [256, 103] on button "11" at bounding box center [254, 103] width 19 height 15
click at [131, 143] on div at bounding box center [159, 164] width 235 height 56
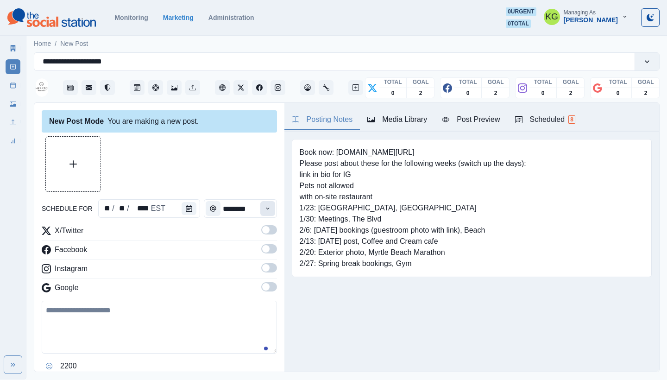
click at [264, 208] on icon "Time" at bounding box center [267, 208] width 6 height 6
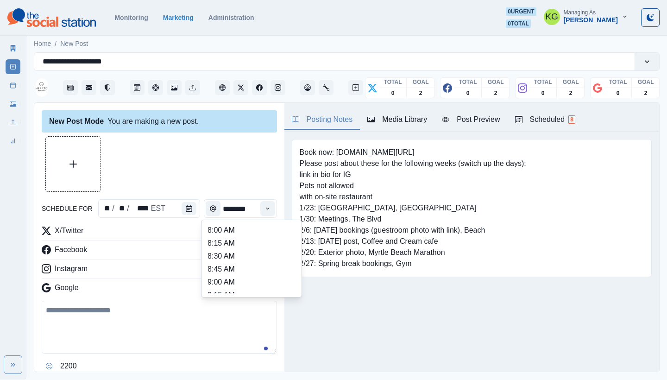
scroll to position [196, 0]
click at [243, 243] on li "12:00 PM" at bounding box center [251, 241] width 93 height 13
type input "********"
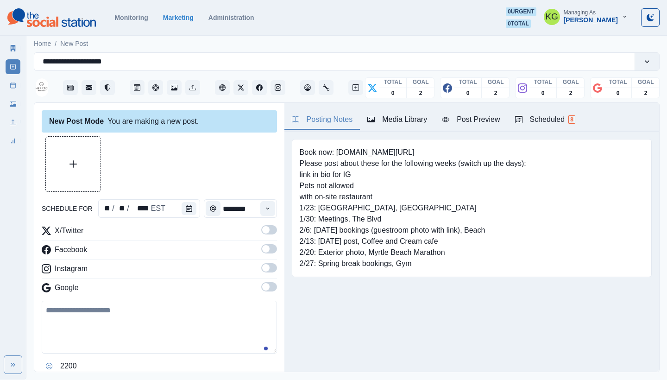
click at [262, 286] on span at bounding box center [265, 286] width 7 height 7
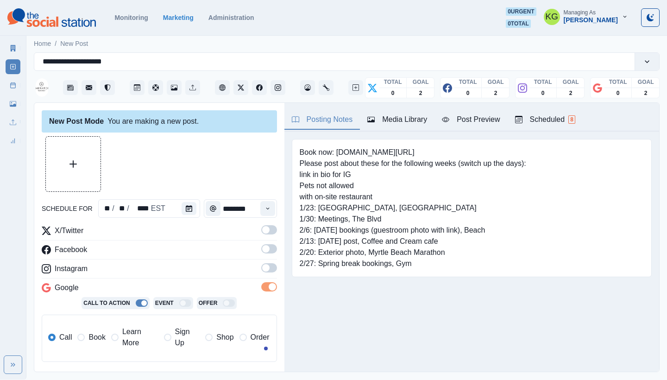
click at [261, 271] on span at bounding box center [269, 267] width 16 height 9
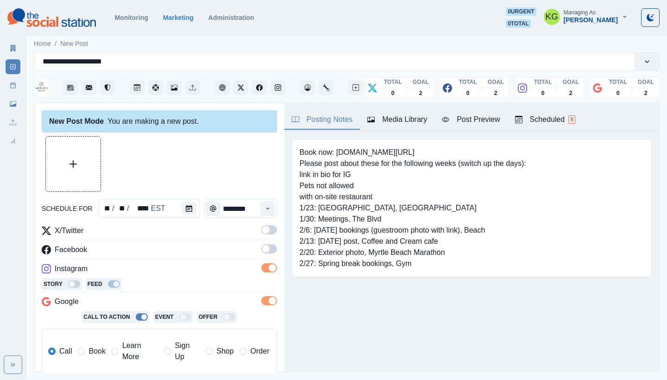
click at [262, 247] on span at bounding box center [265, 248] width 7 height 7
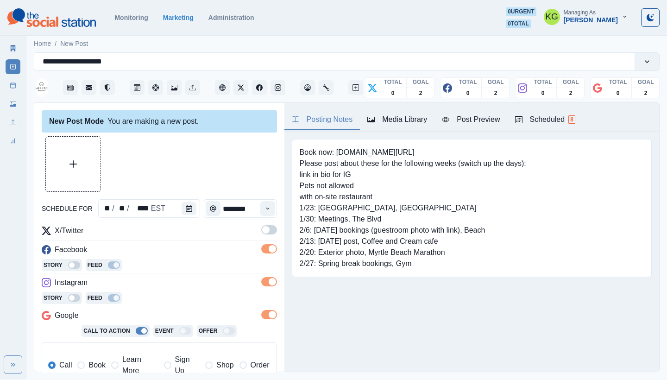
click at [267, 233] on span at bounding box center [269, 229] width 16 height 9
drag, startPoint x: 411, startPoint y: 122, endPoint x: 412, endPoint y: 128, distance: 5.6
click at [411, 123] on div "Media Library" at bounding box center [397, 119] width 60 height 11
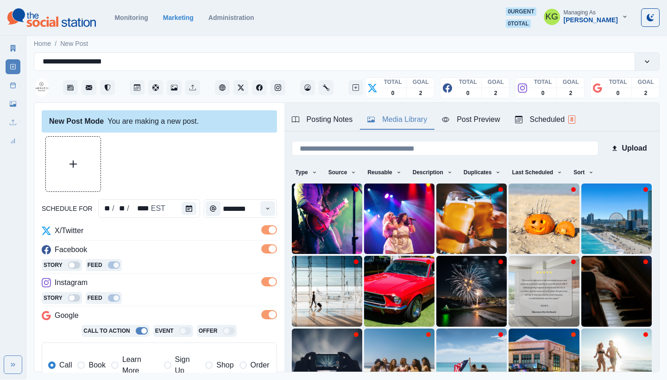
click at [101, 132] on div "New Post Mode You are making a new post." at bounding box center [159, 121] width 235 height 22
click at [77, 152] on button "Upload Media" at bounding box center [73, 164] width 55 height 55
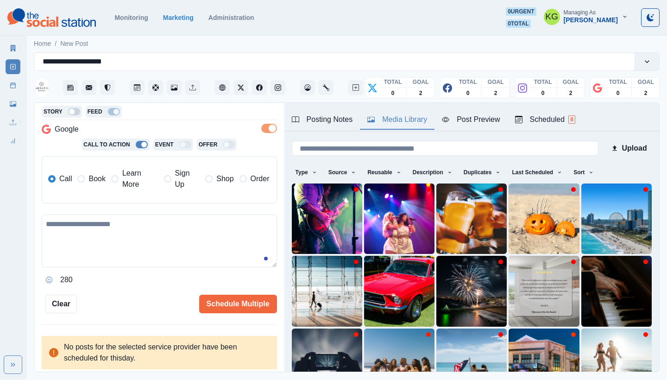
click at [81, 180] on span at bounding box center [80, 178] width 7 height 7
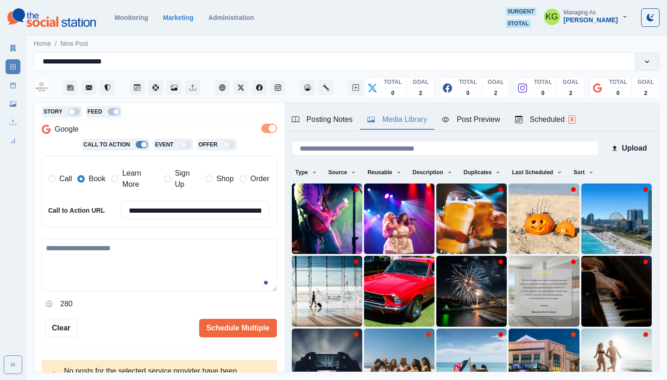
click at [125, 242] on textarea at bounding box center [159, 265] width 235 height 53
paste textarea "**********"
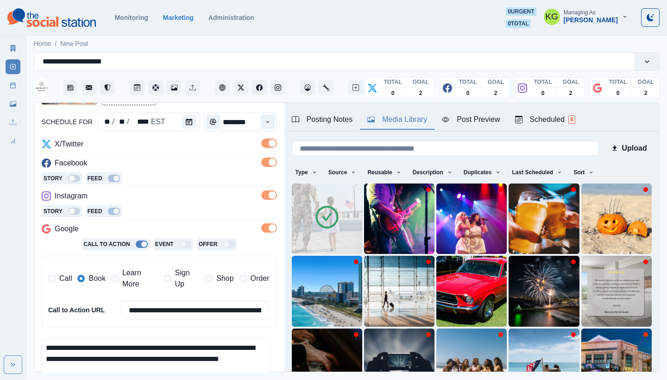
scroll to position [210, 0]
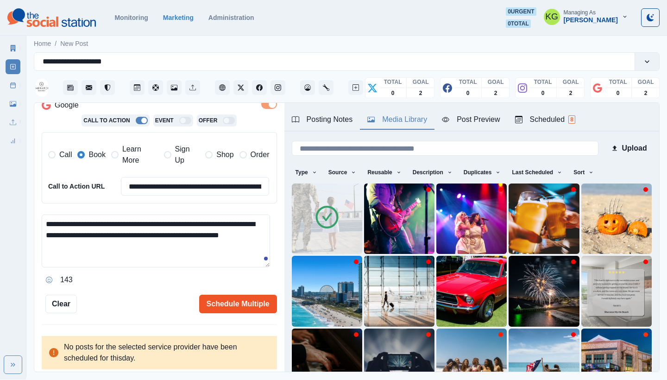
type textarea "**********"
click at [232, 300] on button "Schedule Multiple" at bounding box center [238, 304] width 78 height 19
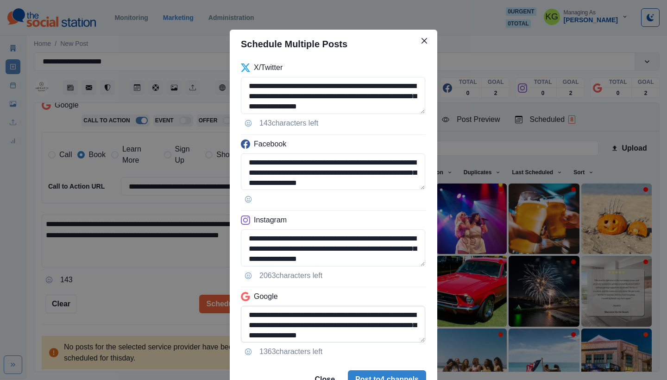
scroll to position [2, 0]
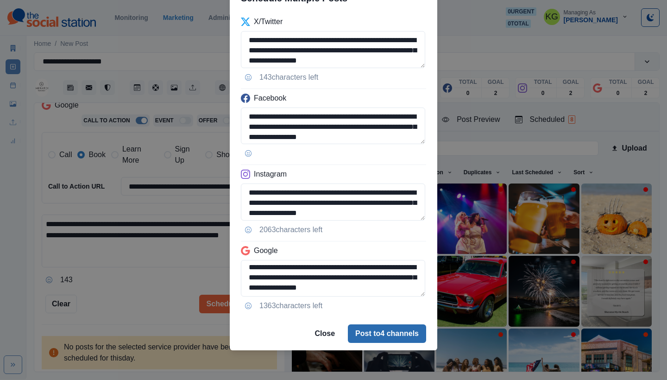
click at [374, 329] on button "Post to 4 channels" at bounding box center [387, 333] width 78 height 19
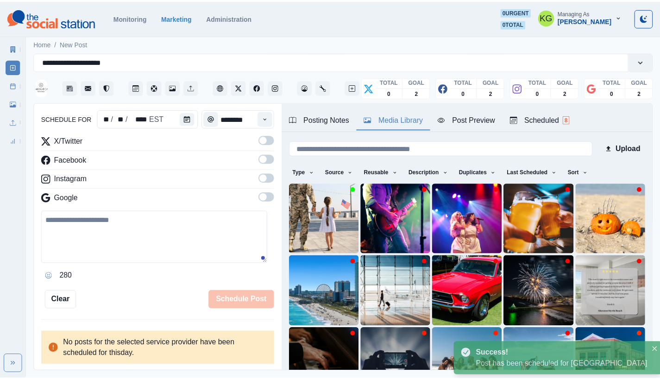
scroll to position [57, 0]
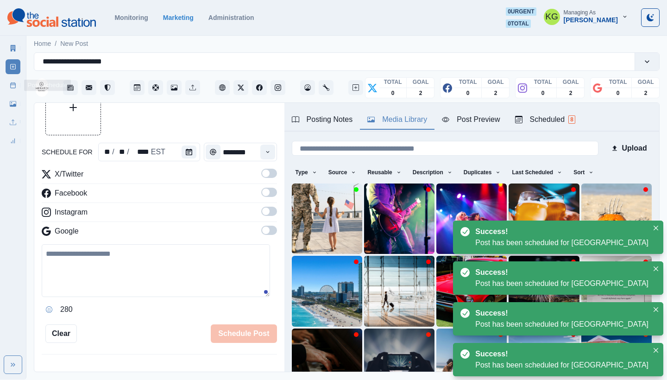
click at [18, 85] on link "Post Schedule" at bounding box center [13, 85] width 15 height 15
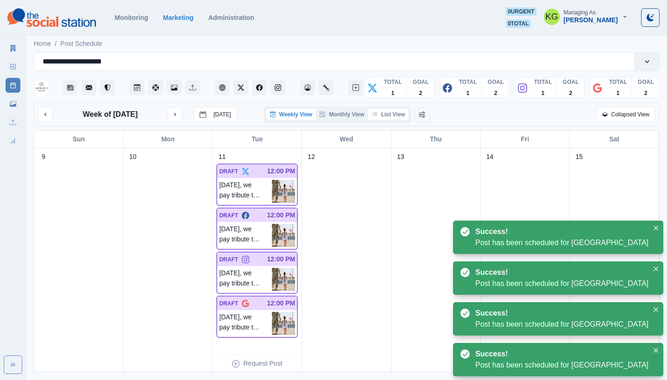
click at [400, 115] on button "List View" at bounding box center [388, 114] width 41 height 11
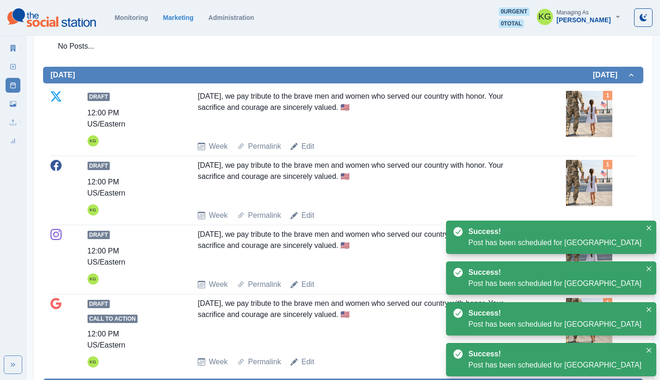
scroll to position [24, 0]
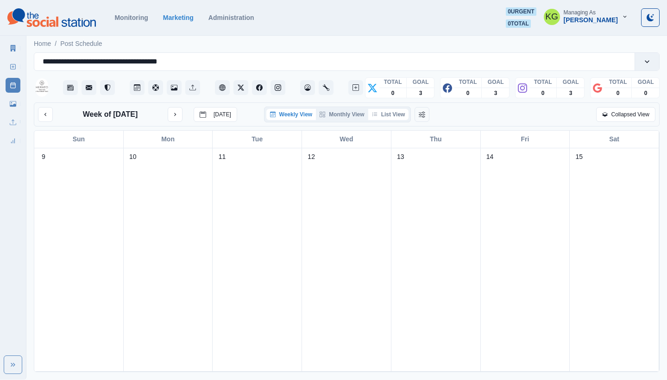
click at [378, 113] on icon "button" at bounding box center [375, 115] width 6 height 6
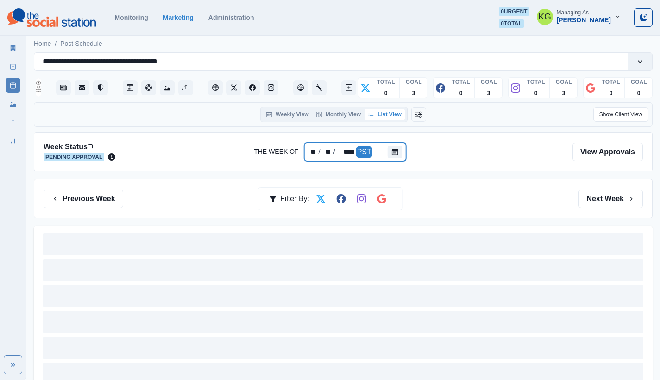
click at [400, 159] on div at bounding box center [397, 152] width 19 height 19
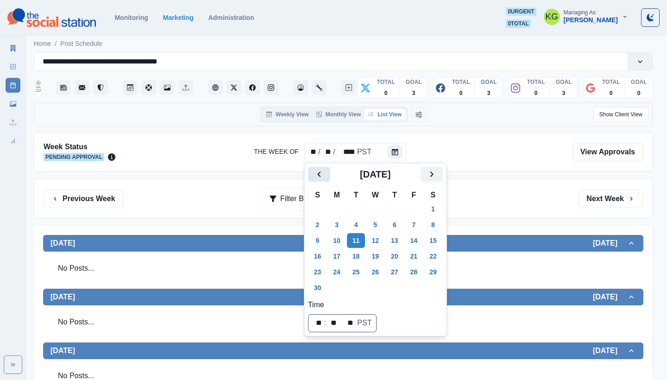
click at [323, 179] on icon "Previous" at bounding box center [319, 174] width 11 height 11
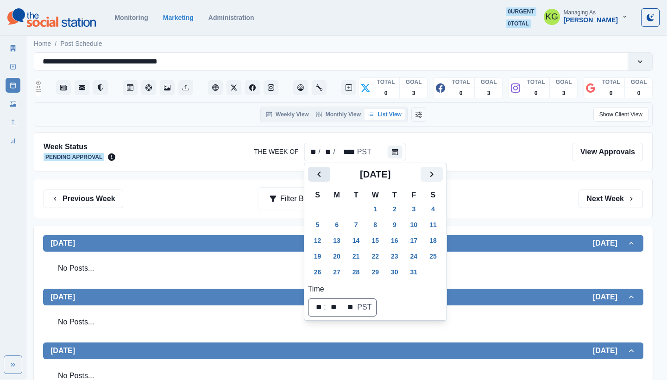
click at [323, 179] on icon "Previous" at bounding box center [319, 174] width 11 height 11
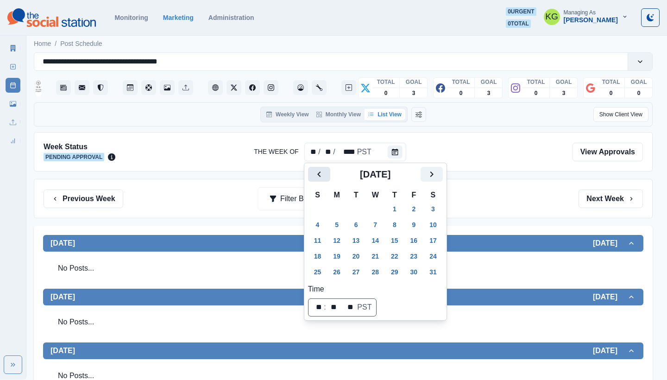
click at [323, 179] on icon "Previous" at bounding box center [319, 174] width 11 height 11
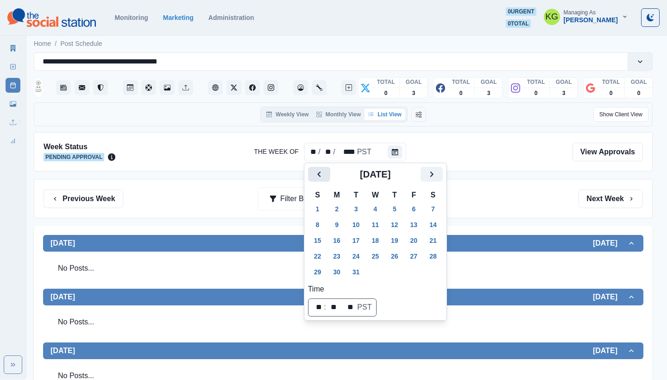
click at [323, 179] on icon "Previous" at bounding box center [319, 174] width 11 height 11
click at [335, 246] on button "11" at bounding box center [336, 240] width 19 height 15
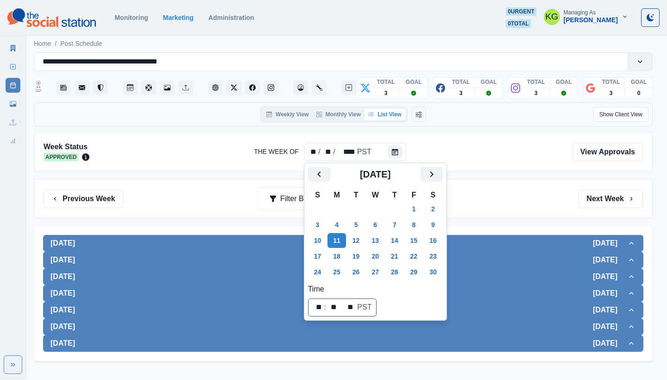
click at [513, 193] on div "Previous Week Filter By: Next Week" at bounding box center [343, 198] width 599 height 19
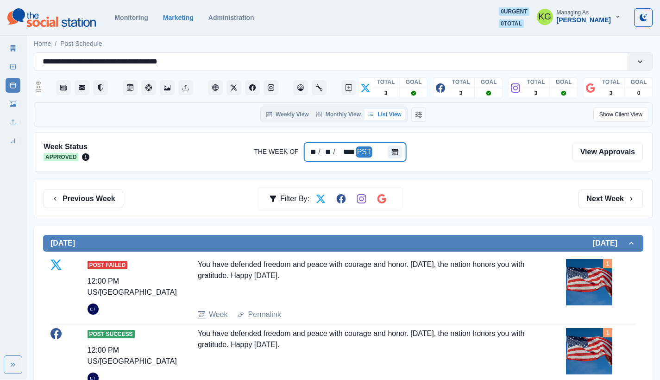
scroll to position [73, 0]
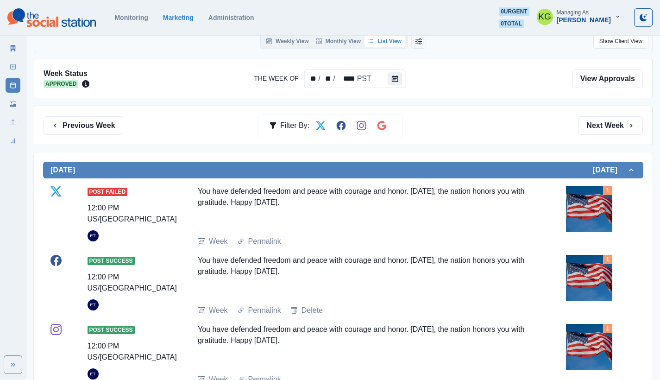
drag, startPoint x: 276, startPoint y: 191, endPoint x: 347, endPoint y: 199, distance: 71.8
click at [347, 199] on div "You have defended freedom and peace with courage and honor. [DATE], the nation …" at bounding box center [362, 207] width 328 height 43
click at [321, 201] on div "You have defended freedom and peace with courage and honor. Today, the nation h…" at bounding box center [362, 207] width 328 height 43
drag, startPoint x: 267, startPoint y: 200, endPoint x: 187, endPoint y: 193, distance: 80.9
click at [187, 193] on div "Post Failed 12:00 PM US/Pacific ET You have defended freedom and peace with cou…" at bounding box center [342, 216] width 585 height 61
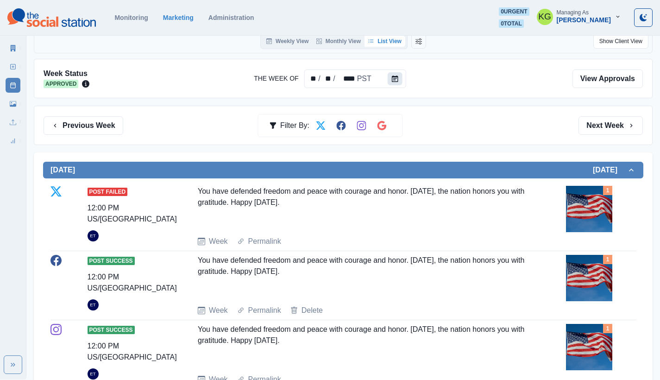
click at [394, 75] on button "Calendar" at bounding box center [395, 78] width 15 height 13
click at [397, 79] on button "Calendar" at bounding box center [395, 78] width 15 height 13
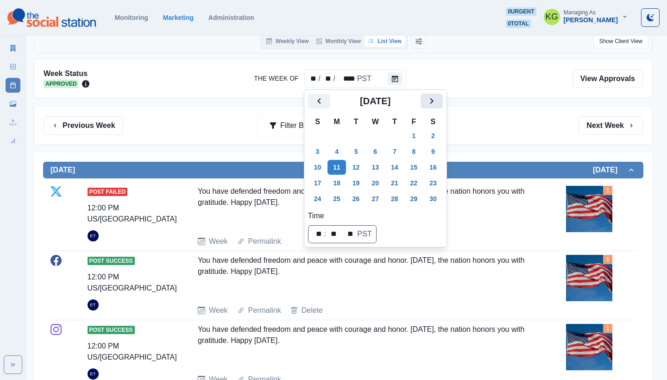
click at [437, 99] on icon "Next" at bounding box center [431, 100] width 11 height 11
click at [437, 100] on icon "Next" at bounding box center [431, 100] width 11 height 11
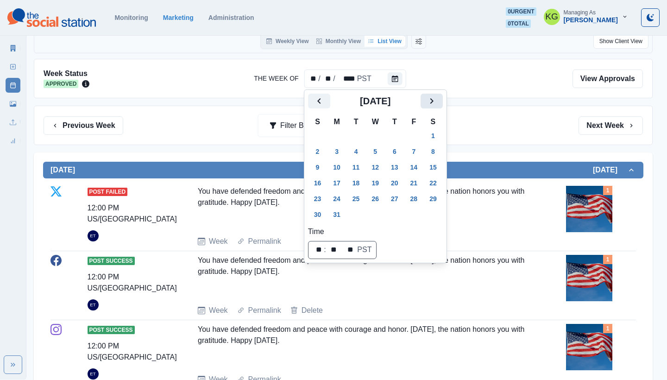
click at [437, 100] on icon "Next" at bounding box center [431, 100] width 11 height 11
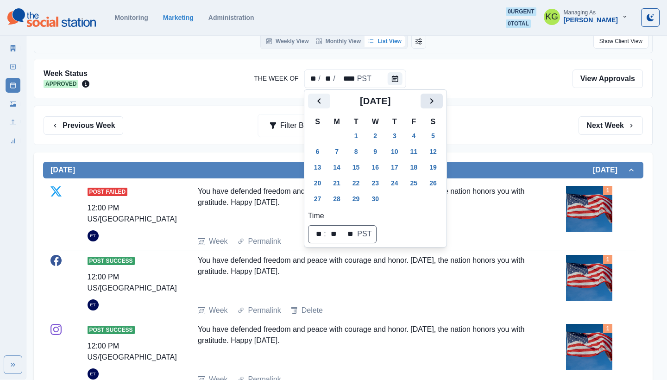
click at [437, 100] on icon "Next" at bounding box center [431, 100] width 11 height 11
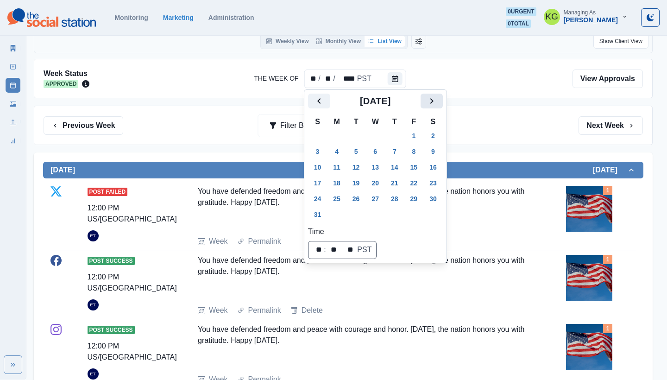
click at [437, 100] on icon "Next" at bounding box center [431, 100] width 11 height 11
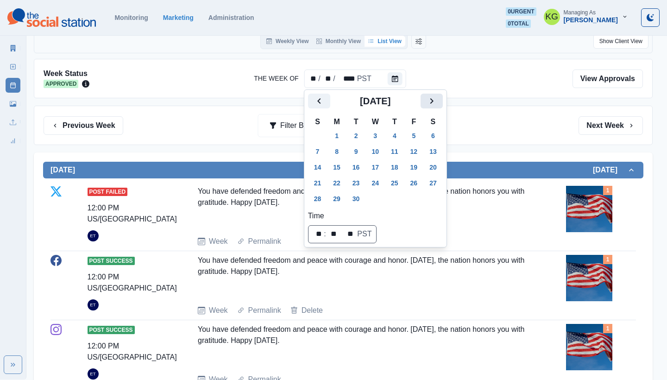
click at [437, 100] on icon "Next" at bounding box center [431, 100] width 11 height 11
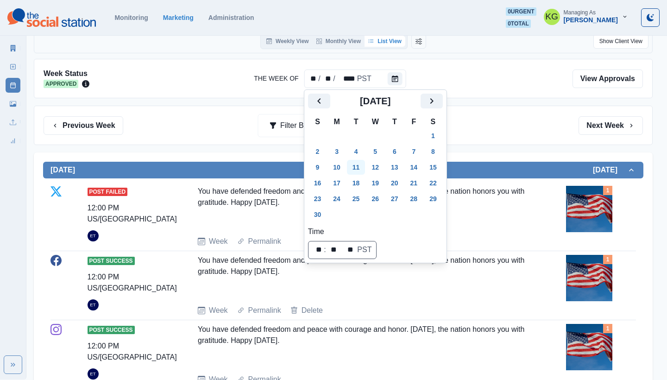
click at [358, 168] on button "11" at bounding box center [356, 167] width 19 height 15
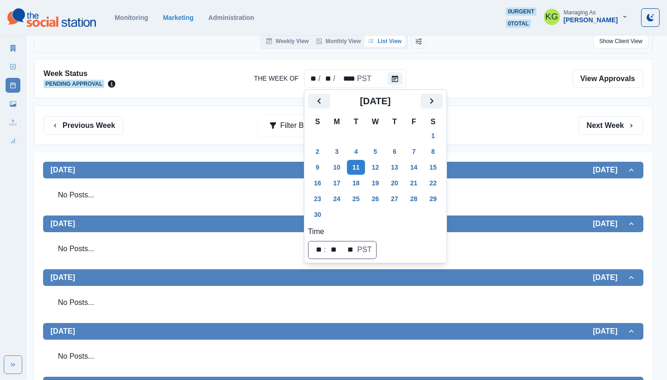
click at [523, 138] on div "Previous Week Filter By: Next Week" at bounding box center [343, 125] width 619 height 39
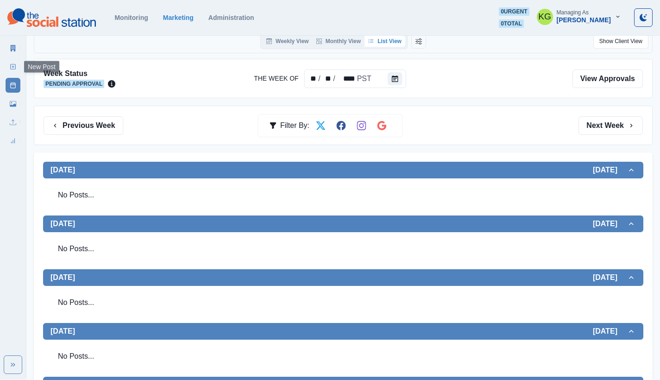
click at [18, 70] on link "New Post" at bounding box center [13, 66] width 15 height 15
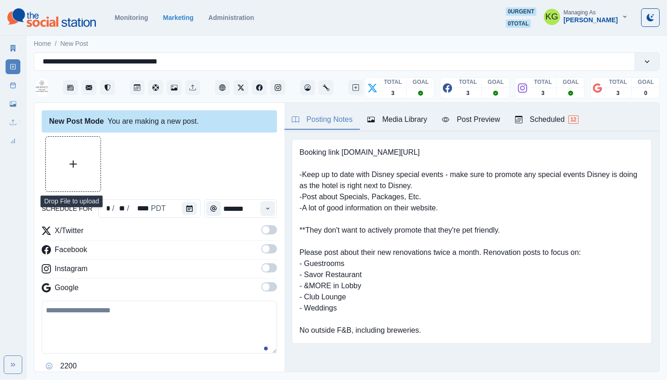
click at [87, 169] on button "Upload Media" at bounding box center [73, 164] width 55 height 55
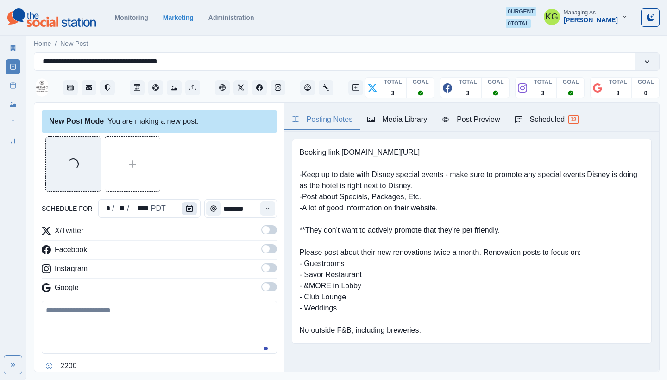
click at [186, 208] on icon "Calendar" at bounding box center [189, 208] width 6 height 6
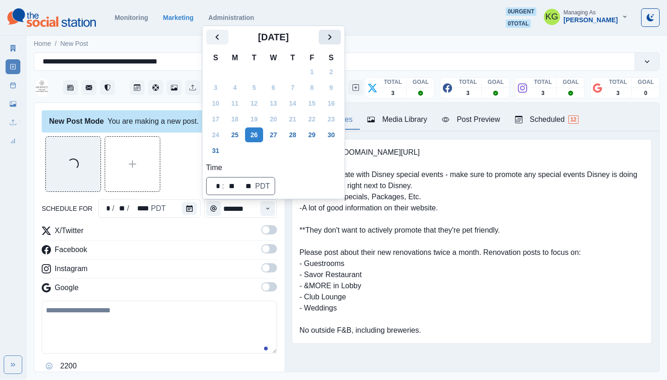
click at [335, 40] on icon "Next" at bounding box center [329, 36] width 11 height 11
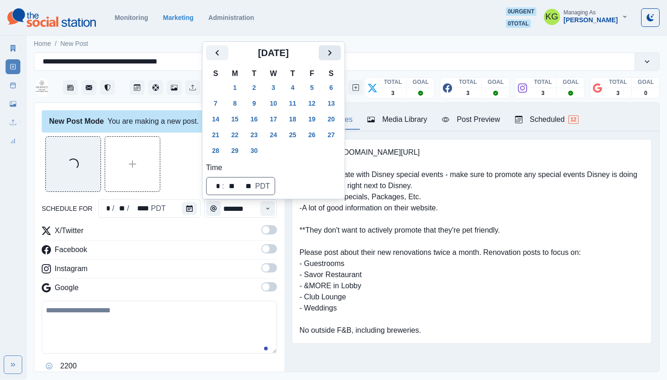
click at [335, 50] on icon "Next" at bounding box center [329, 52] width 11 height 11
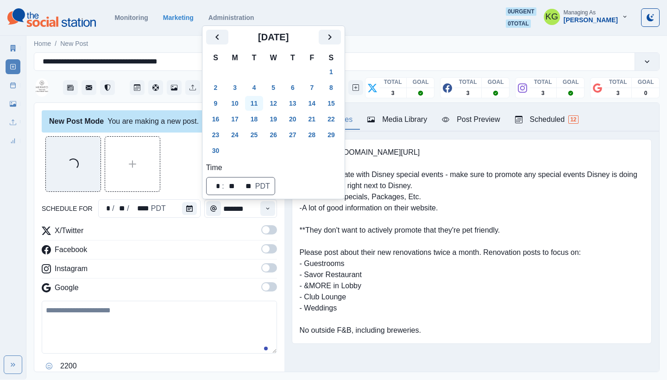
click at [253, 102] on button "11" at bounding box center [254, 103] width 19 height 15
click at [169, 154] on div "Loading..." at bounding box center [159, 164] width 235 height 56
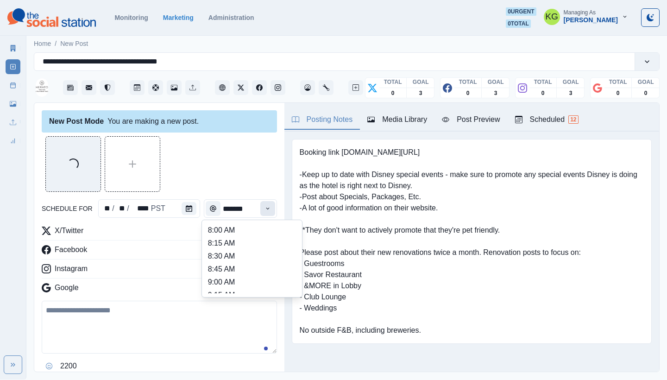
click at [260, 210] on button "Time" at bounding box center [267, 208] width 15 height 15
click at [231, 238] on li "12:00 PM" at bounding box center [252, 241] width 93 height 13
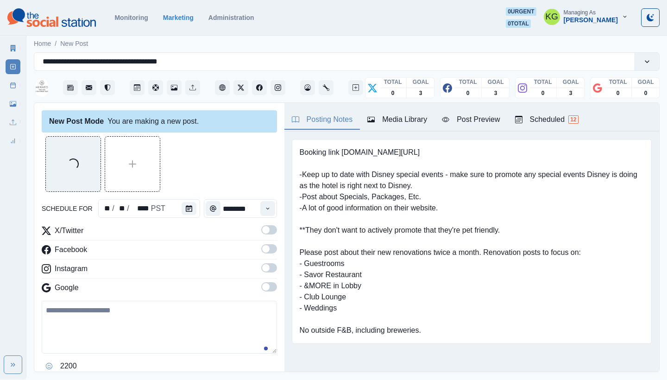
type input "********"
click at [263, 286] on span at bounding box center [269, 286] width 16 height 9
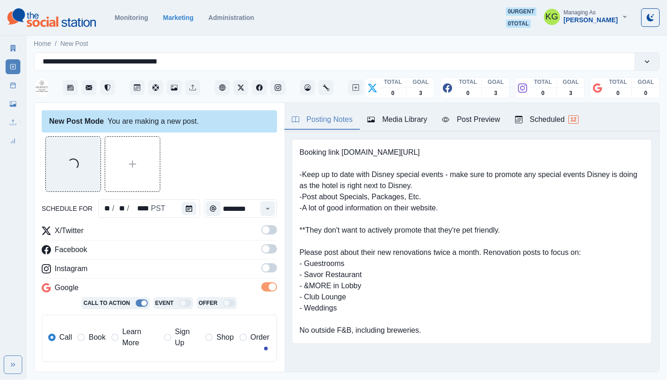
click at [262, 270] on span at bounding box center [265, 267] width 7 height 7
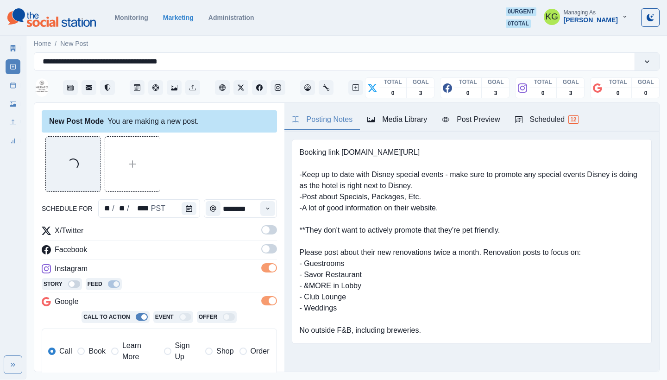
click at [261, 253] on span at bounding box center [269, 248] width 16 height 9
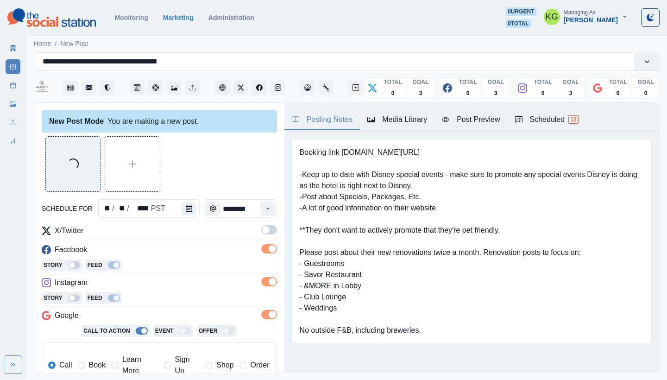
click at [264, 232] on span at bounding box center [269, 229] width 16 height 9
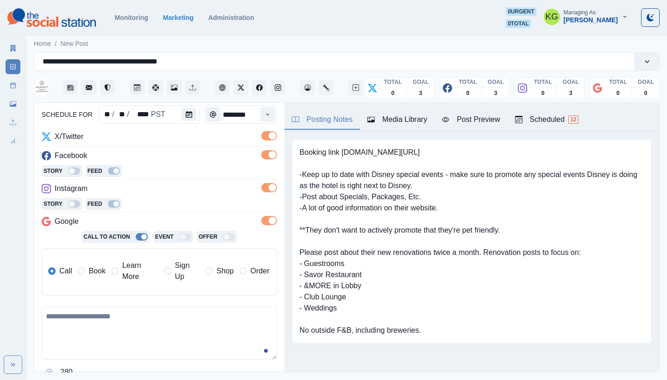
click at [81, 271] on span at bounding box center [80, 270] width 7 height 7
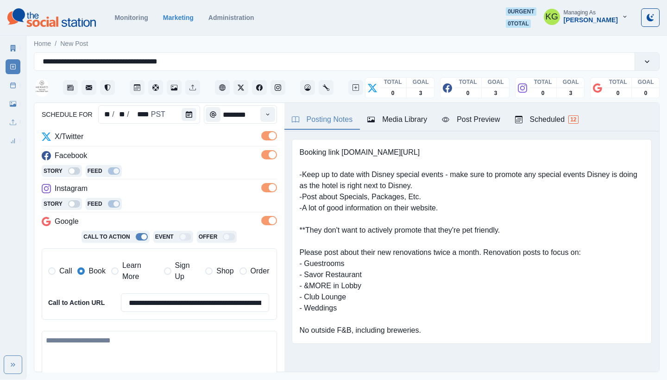
scroll to position [210, 0]
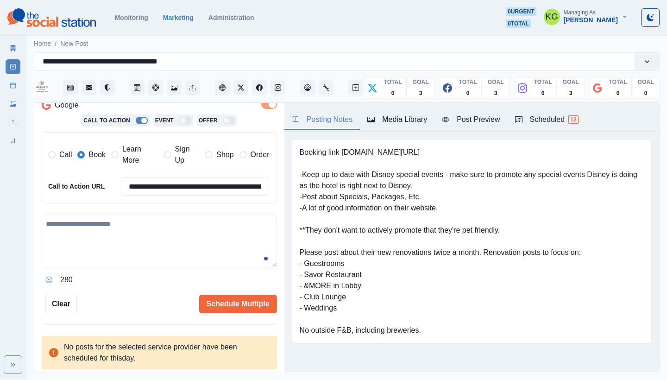
click at [162, 256] on textarea at bounding box center [159, 240] width 235 height 53
paste textarea "**********"
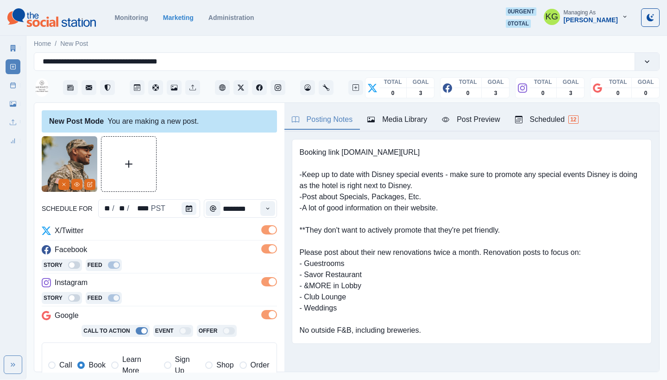
scroll to position [203, 0]
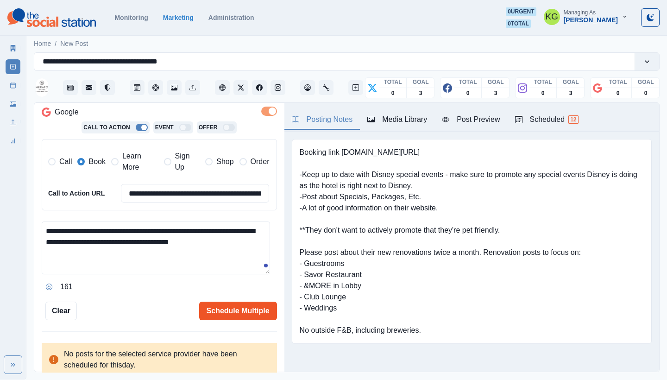
type textarea "**********"
click at [252, 303] on button "Schedule Multiple" at bounding box center [238, 311] width 78 height 19
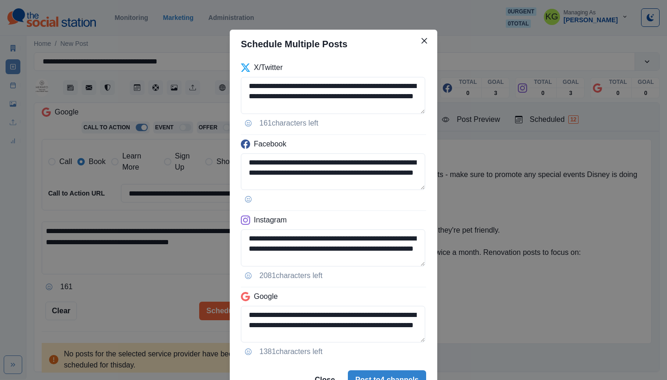
scroll to position [2, 0]
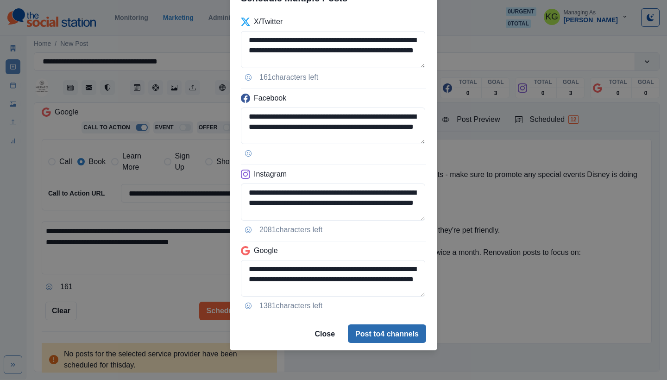
click at [385, 332] on button "Post to 4 channels" at bounding box center [387, 333] width 78 height 19
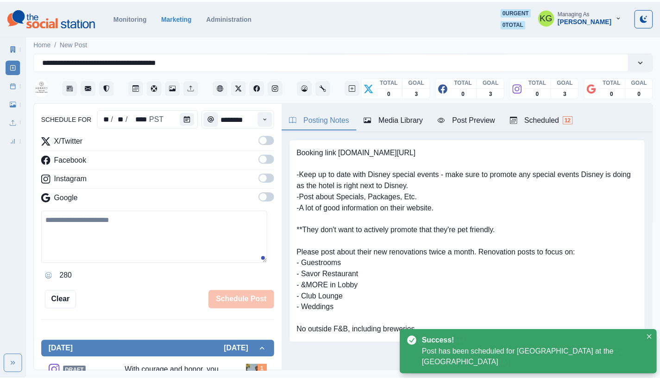
scroll to position [57, 0]
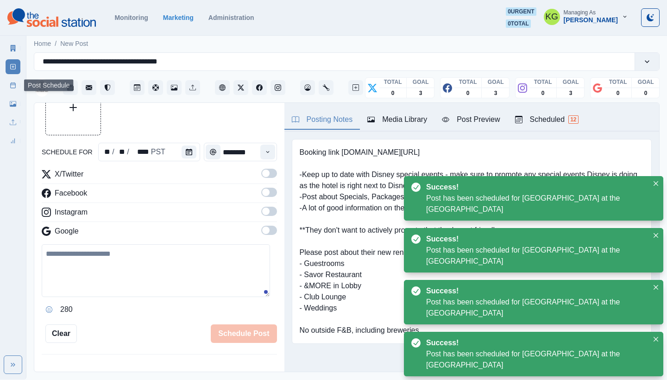
click at [12, 91] on link "Post Schedule" at bounding box center [13, 85] width 15 height 15
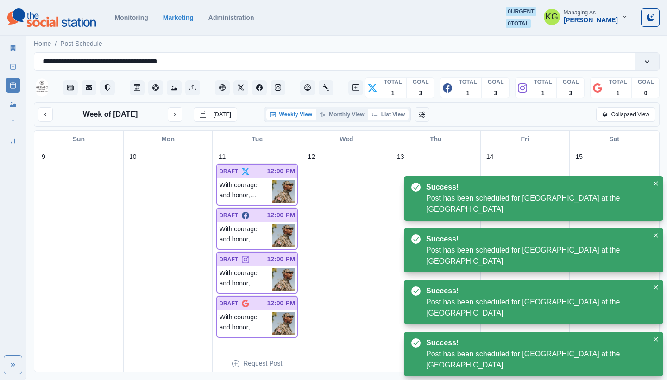
click at [400, 115] on button "List View" at bounding box center [388, 114] width 41 height 11
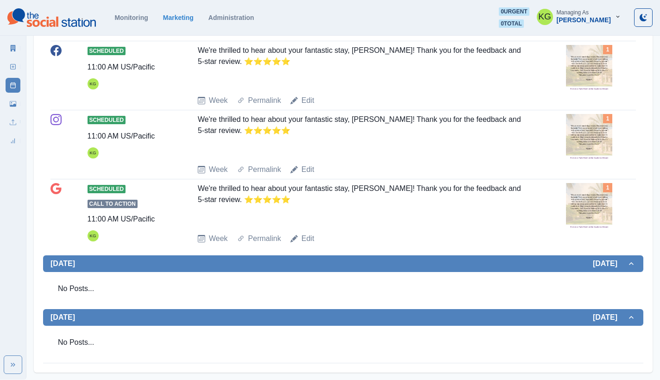
scroll to position [708, 0]
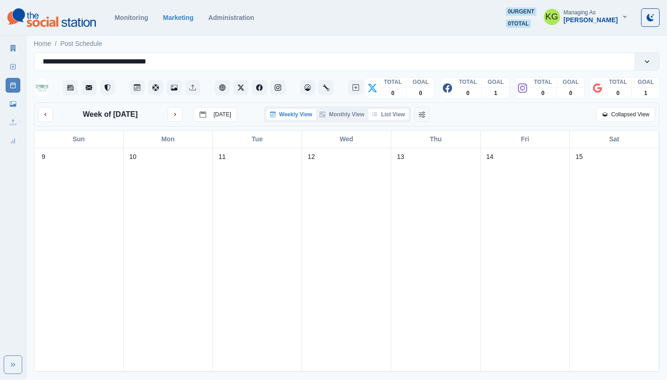
click at [391, 113] on button "List View" at bounding box center [388, 114] width 41 height 11
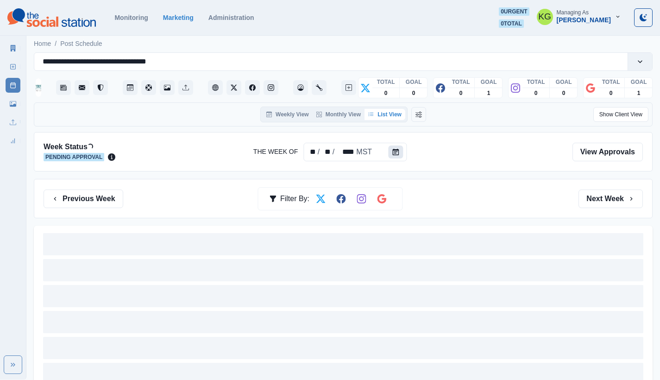
click at [395, 156] on button "Calendar" at bounding box center [395, 151] width 15 height 13
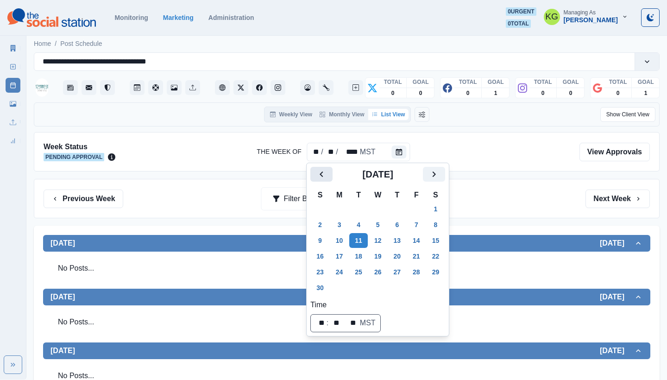
click at [322, 170] on icon "Previous" at bounding box center [321, 174] width 11 height 11
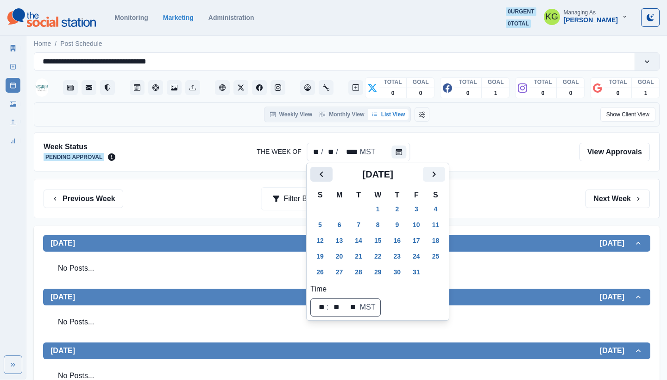
click at [322, 170] on icon "Previous" at bounding box center [321, 174] width 11 height 11
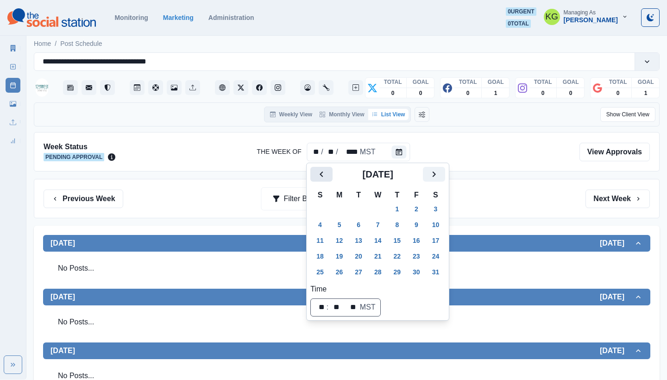
click at [322, 170] on icon "Previous" at bounding box center [321, 174] width 11 height 11
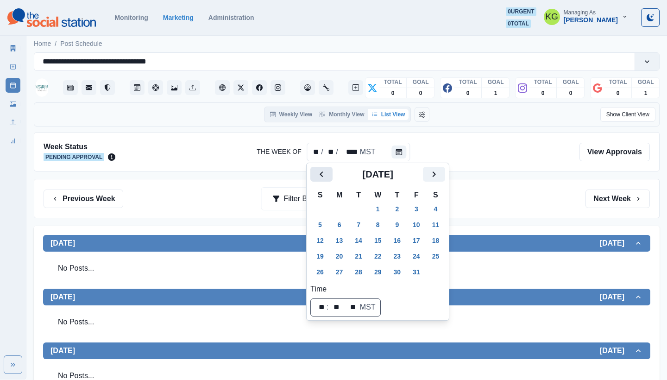
click at [322, 170] on icon "Previous" at bounding box center [321, 174] width 11 height 11
click at [434, 177] on button "Next" at bounding box center [434, 174] width 22 height 15
click at [339, 235] on button "11" at bounding box center [339, 240] width 19 height 15
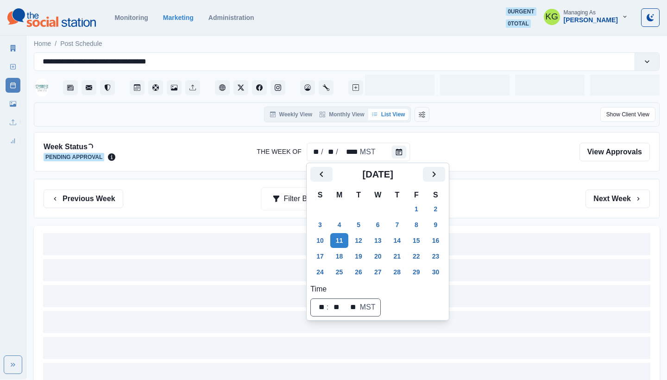
click at [505, 188] on div "Previous Week Filter By: Next Week" at bounding box center [347, 198] width 626 height 39
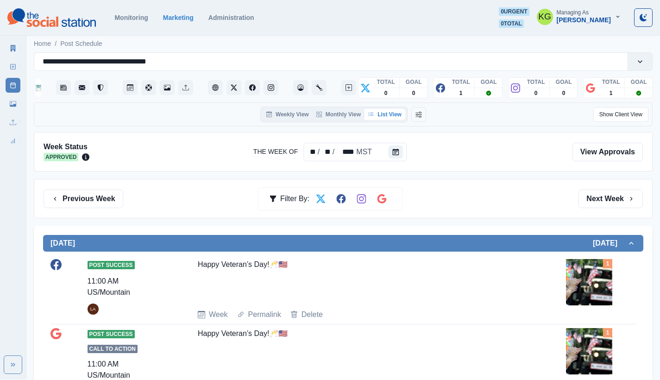
click at [406, 156] on div at bounding box center [331, 152] width 468 height 20
click at [399, 155] on button "Calendar" at bounding box center [395, 151] width 15 height 13
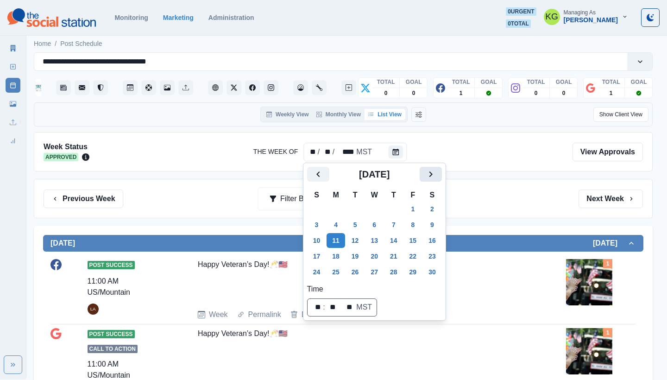
click at [442, 176] on button "Next" at bounding box center [431, 174] width 22 height 15
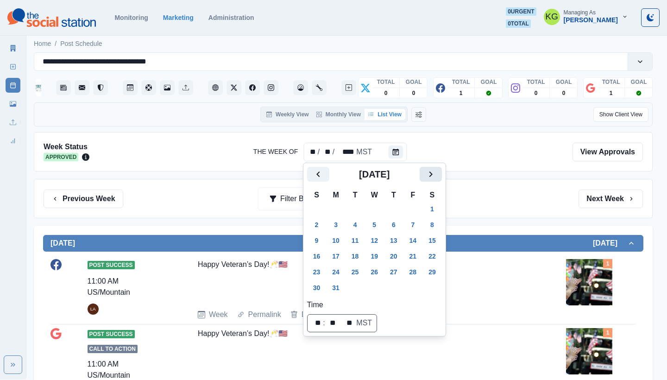
click at [442, 176] on button "Next" at bounding box center [431, 174] width 22 height 15
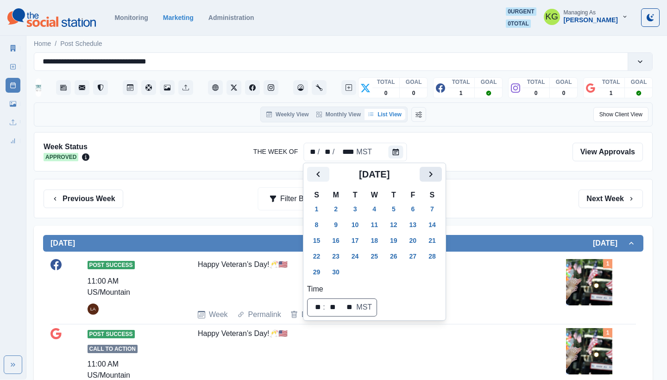
click at [442, 176] on button "Next" at bounding box center [431, 174] width 22 height 15
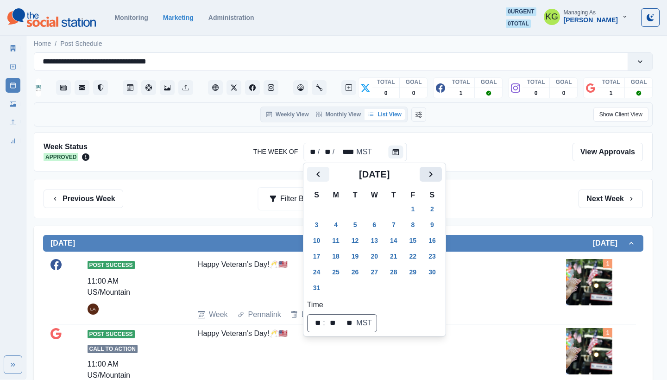
click at [442, 176] on button "Next" at bounding box center [431, 174] width 22 height 15
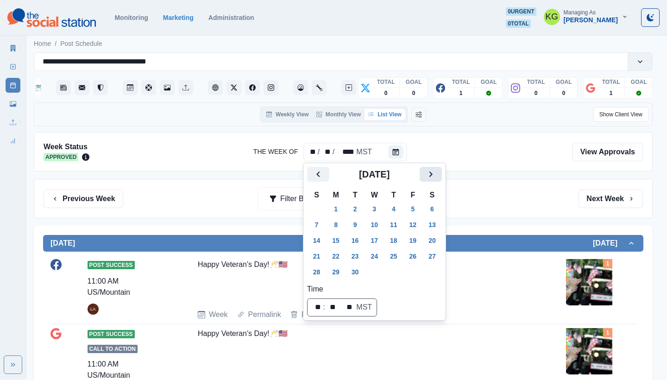
click at [442, 176] on button "Next" at bounding box center [431, 174] width 22 height 15
click at [432, 175] on icon "Next" at bounding box center [430, 174] width 3 height 6
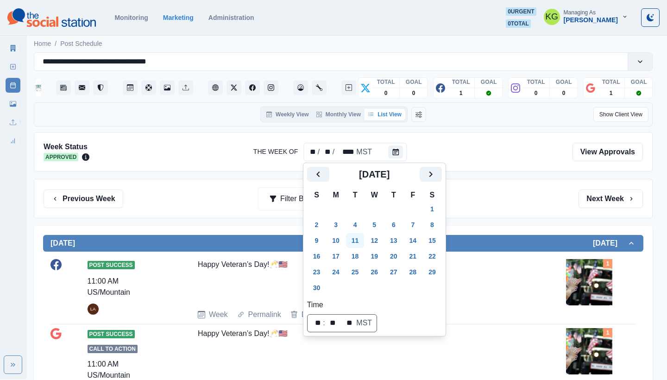
click at [363, 238] on button "11" at bounding box center [355, 240] width 19 height 15
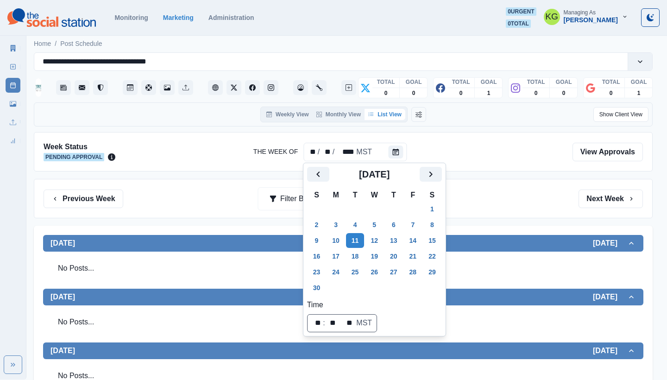
click at [512, 181] on div "Previous Week Filter By: Next Week" at bounding box center [343, 198] width 619 height 39
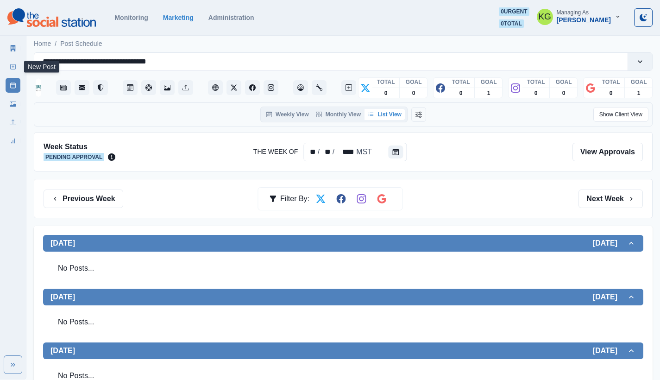
click at [14, 65] on icon at bounding box center [13, 66] width 6 height 6
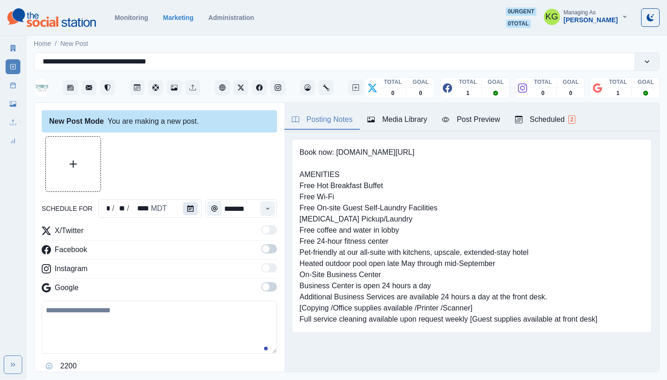
click at [183, 210] on button "Calendar" at bounding box center [190, 208] width 15 height 13
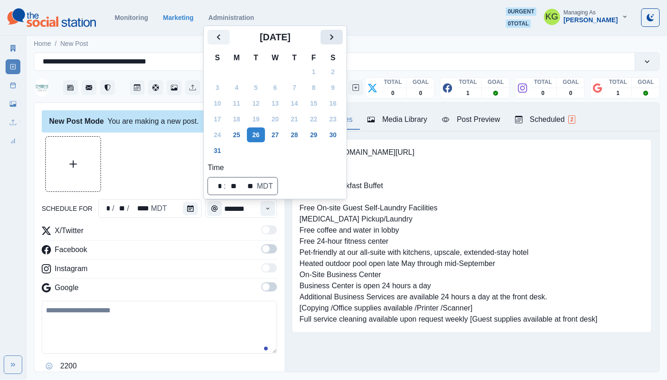
click at [337, 38] on icon "Next" at bounding box center [331, 36] width 11 height 11
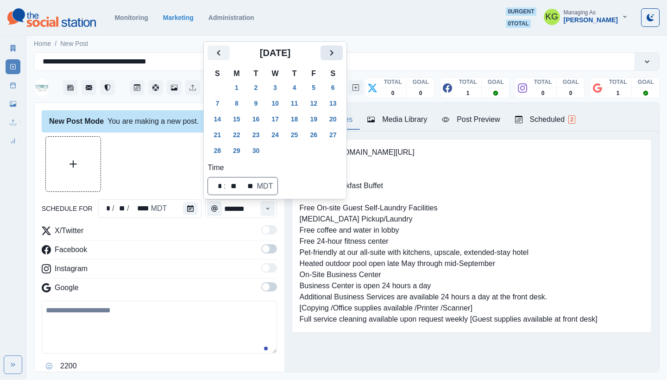
click at [337, 53] on icon "Next" at bounding box center [331, 52] width 11 height 11
click at [337, 57] on icon "Next" at bounding box center [331, 52] width 11 height 11
click at [263, 101] on button "11" at bounding box center [256, 103] width 19 height 15
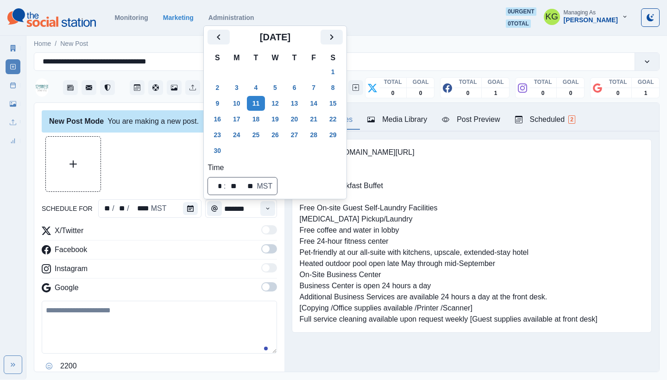
click at [153, 132] on div "New Post Mode You are making a new post." at bounding box center [159, 121] width 235 height 22
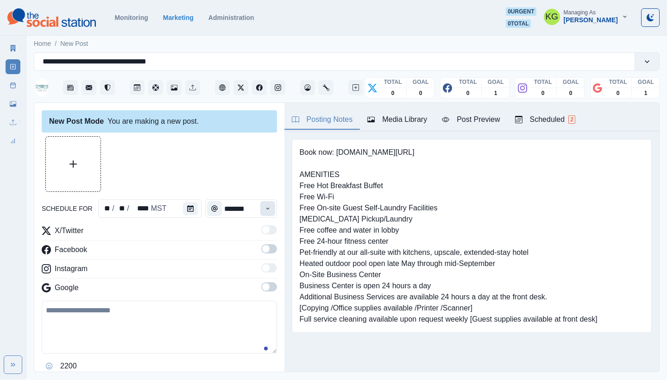
click at [261, 203] on button "Time" at bounding box center [267, 208] width 15 height 15
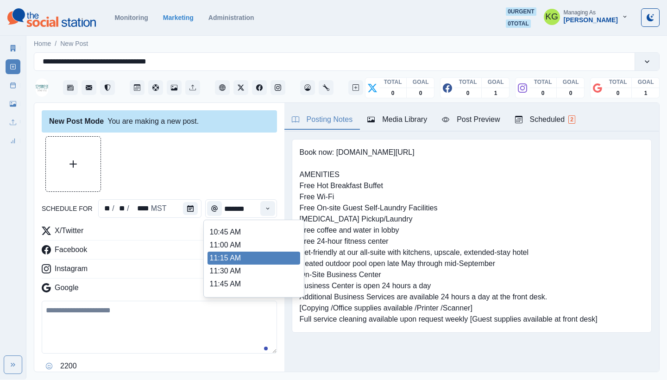
scroll to position [156, 0]
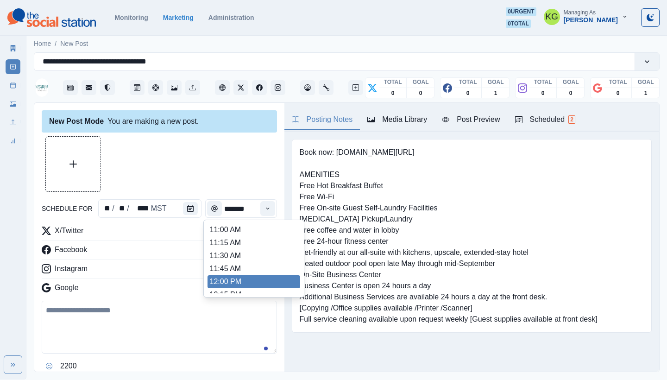
click at [236, 279] on li "12:00 PM" at bounding box center [254, 281] width 93 height 13
type input "********"
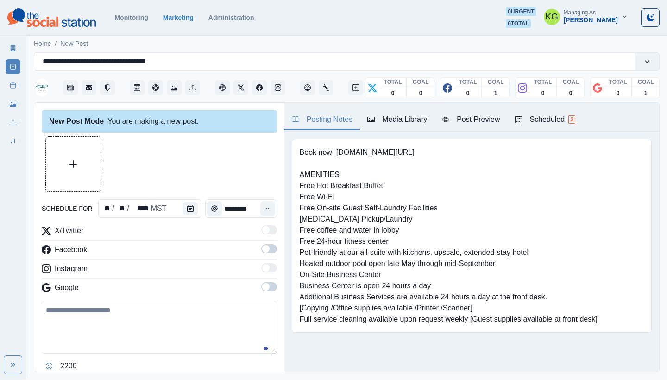
click at [264, 286] on span at bounding box center [269, 286] width 16 height 9
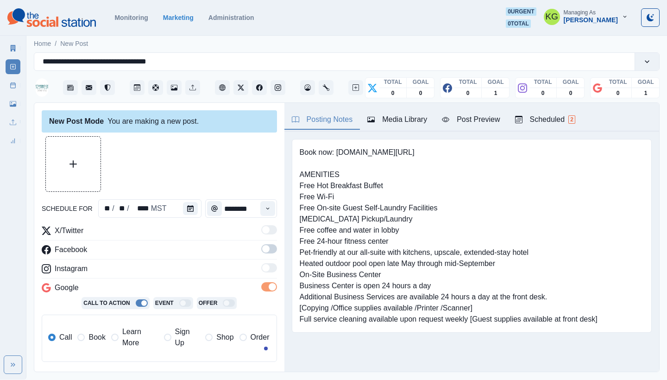
click at [262, 251] on span at bounding box center [265, 248] width 7 height 7
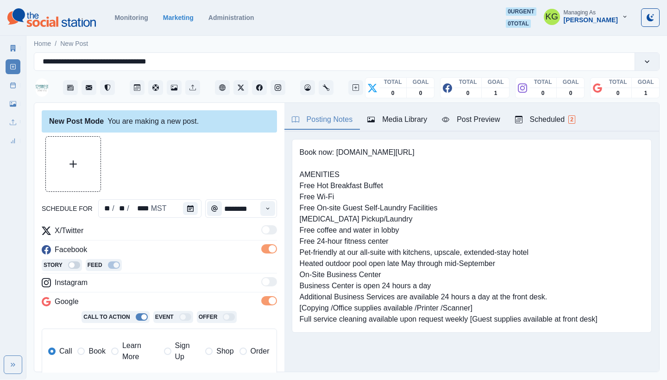
click at [94, 352] on span "Book" at bounding box center [96, 351] width 17 height 11
click at [82, 170] on button "Upload Media" at bounding box center [73, 164] width 55 height 55
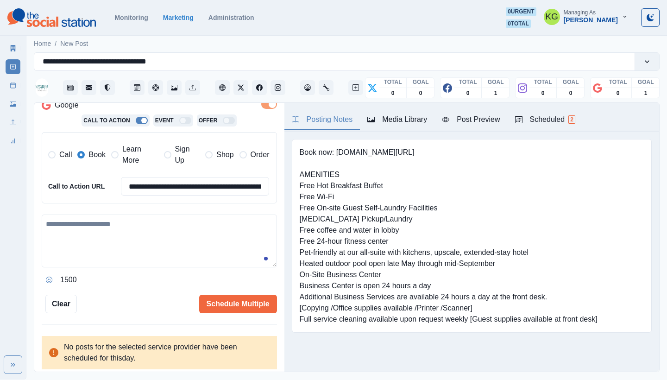
click at [174, 250] on textarea at bounding box center [159, 240] width 235 height 53
paste textarea "**********"
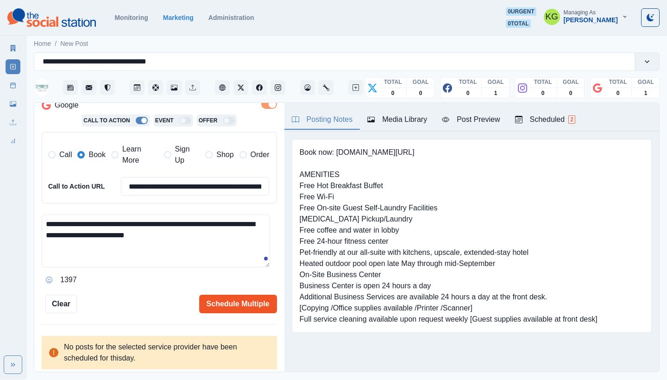
type textarea "**********"
click at [228, 302] on button "Schedule Multiple" at bounding box center [238, 304] width 78 height 19
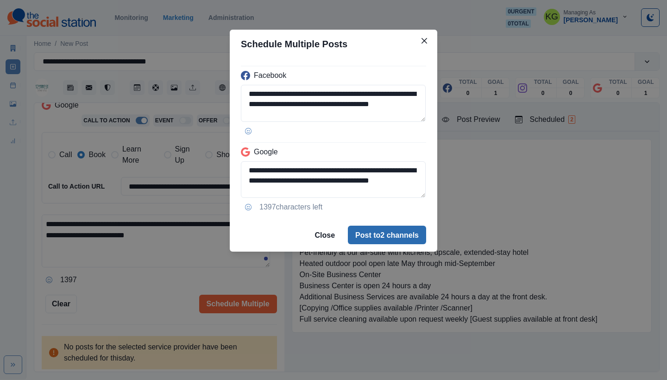
click at [378, 232] on button "Post to 2 channels" at bounding box center [387, 235] width 78 height 19
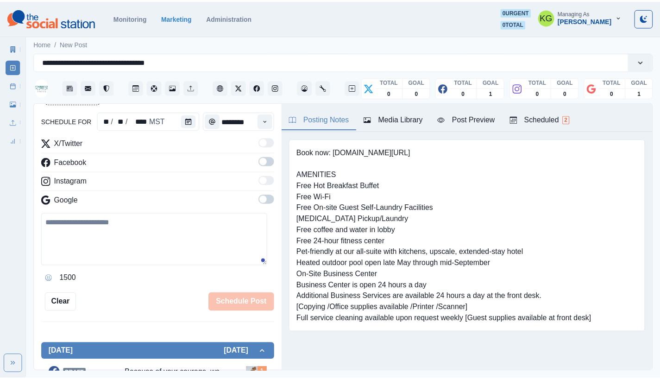
scroll to position [0, 0]
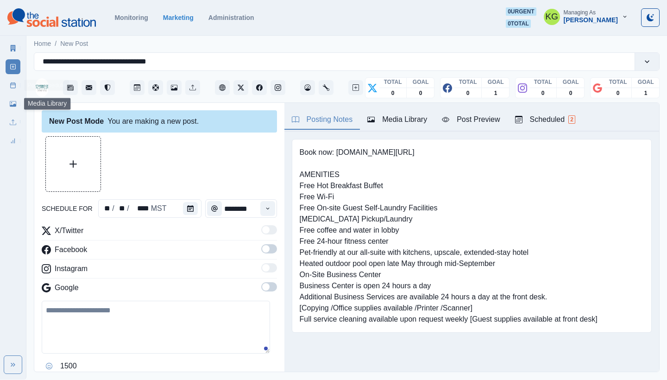
click at [10, 88] on icon at bounding box center [13, 85] width 6 height 6
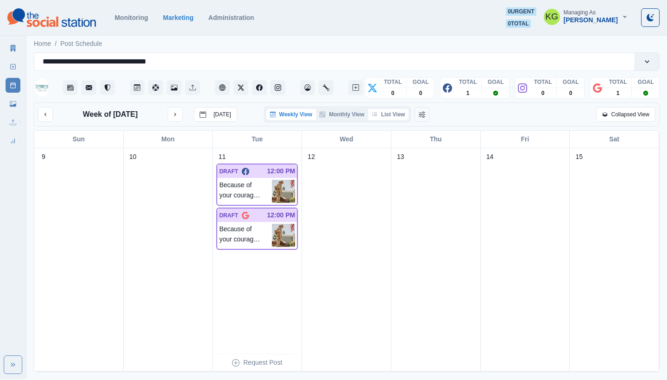
click at [391, 117] on button "List View" at bounding box center [388, 114] width 41 height 11
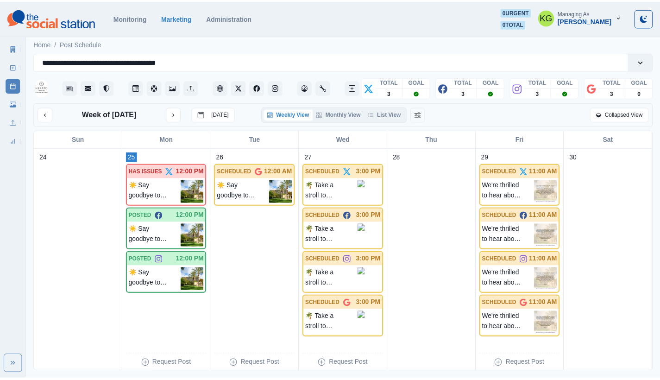
scroll to position [8, 0]
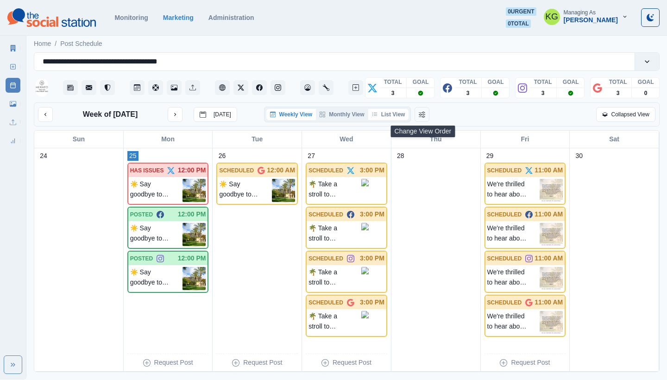
click at [397, 117] on button "List View" at bounding box center [388, 114] width 41 height 11
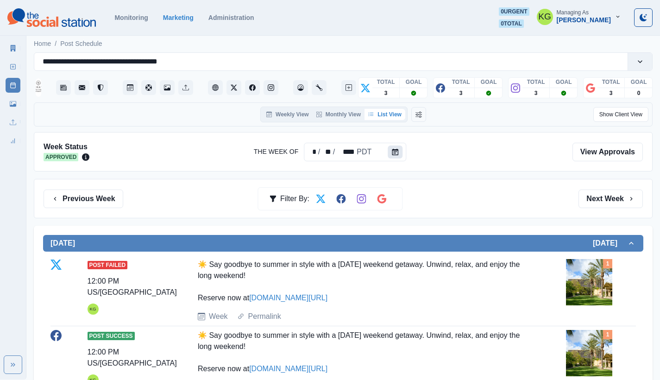
click at [398, 148] on button "Calendar" at bounding box center [395, 151] width 15 height 13
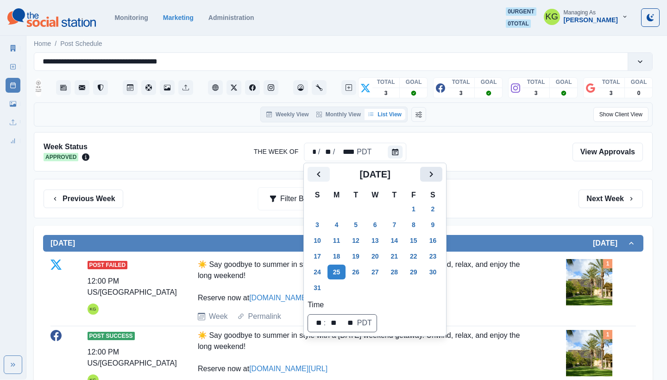
click at [442, 177] on button "Next" at bounding box center [431, 174] width 22 height 15
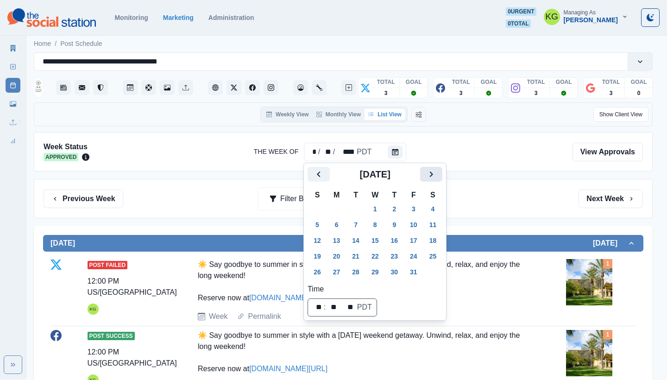
click at [442, 177] on button "Next" at bounding box center [431, 174] width 22 height 15
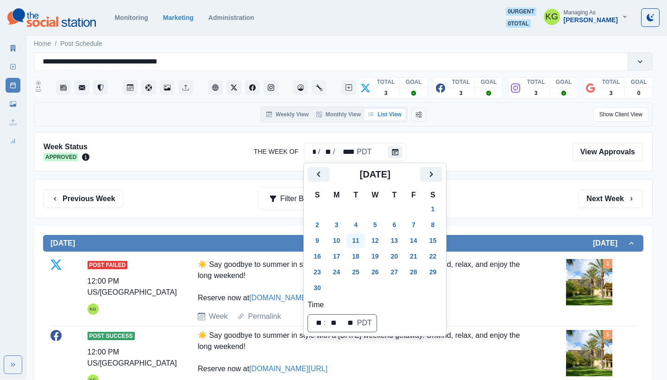
click at [363, 239] on button "11" at bounding box center [355, 240] width 19 height 15
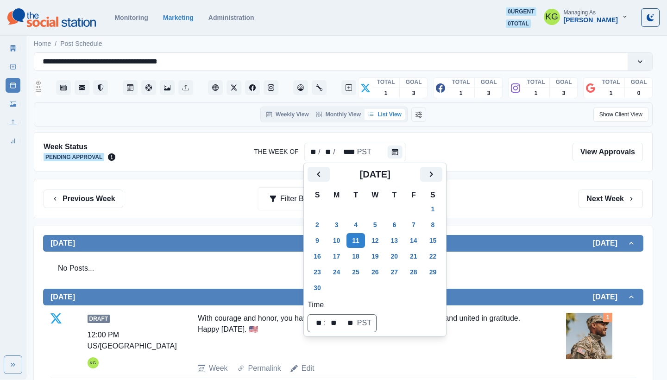
click at [502, 200] on div "Previous Week Filter By: Next Week" at bounding box center [343, 198] width 599 height 19
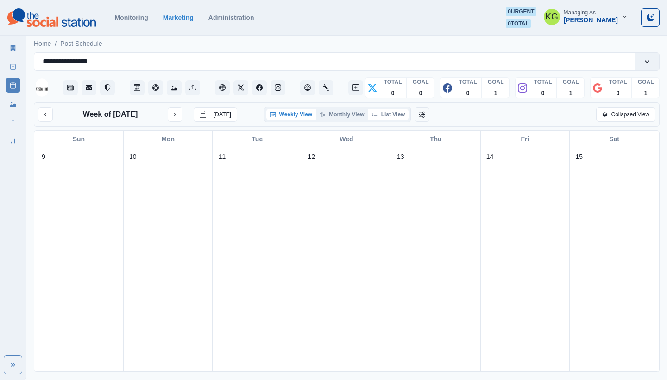
click at [394, 110] on button "List View" at bounding box center [388, 114] width 41 height 11
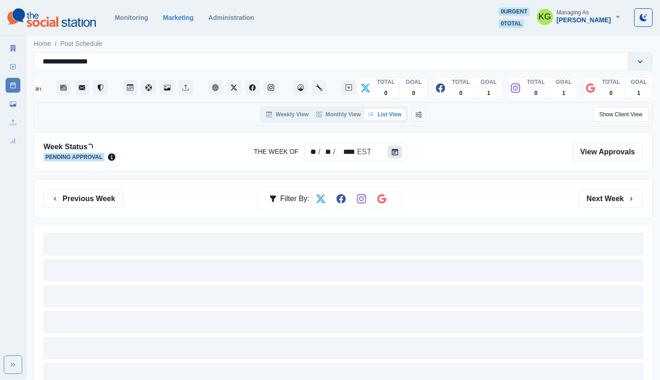
click at [398, 149] on button "Calendar" at bounding box center [395, 151] width 15 height 13
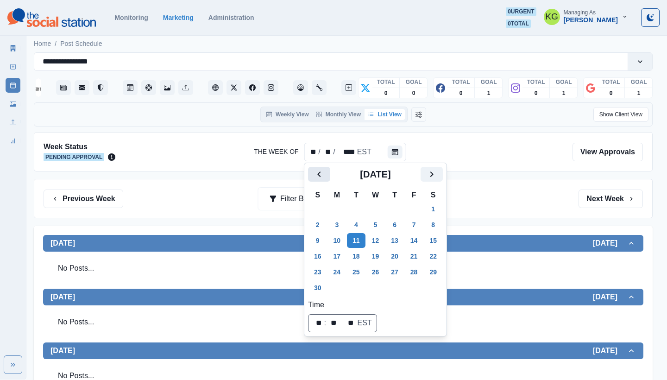
click at [328, 175] on button "Previous" at bounding box center [319, 174] width 22 height 15
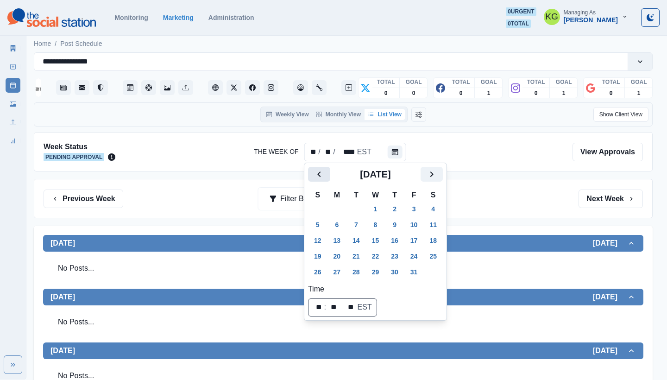
click at [328, 175] on button "Previous" at bounding box center [319, 174] width 22 height 15
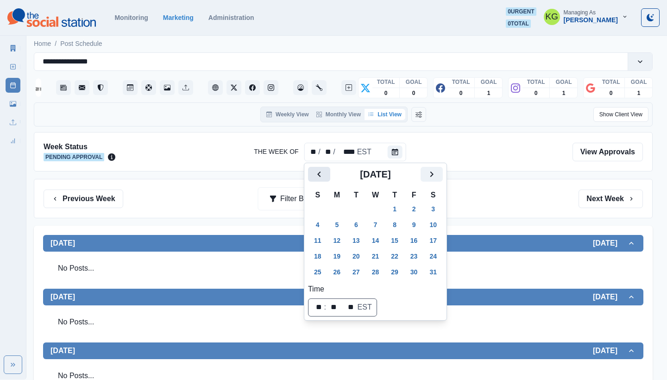
click at [328, 175] on button "Previous" at bounding box center [319, 174] width 22 height 15
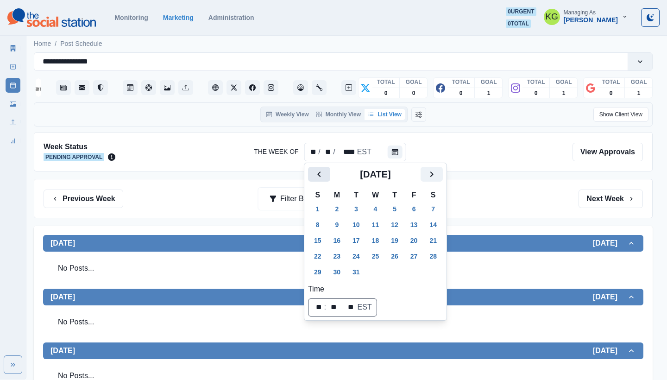
click at [328, 175] on button "Previous" at bounding box center [319, 174] width 22 height 15
click at [338, 241] on button "11" at bounding box center [337, 240] width 19 height 15
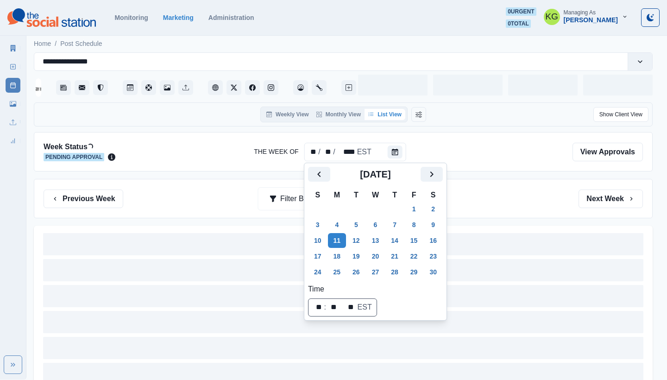
click at [529, 179] on div "Previous Week Filter By: Next Week" at bounding box center [343, 198] width 619 height 39
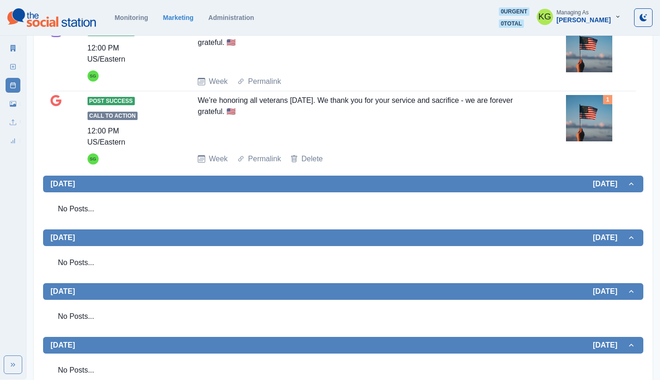
scroll to position [114, 0]
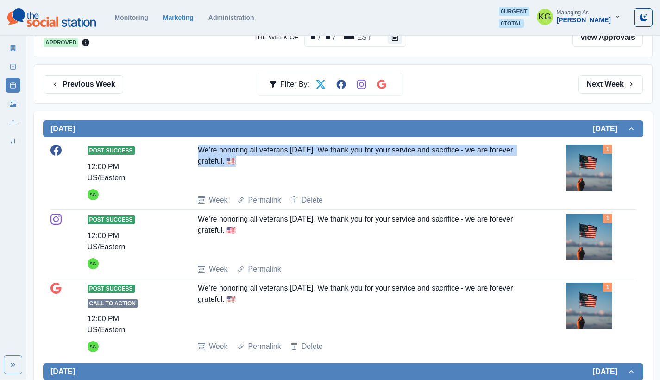
drag, startPoint x: 247, startPoint y: 161, endPoint x: 195, endPoint y: 151, distance: 53.2
click at [195, 151] on div "Post Success 12:00 PM US/Eastern SG We’re honoring all veterans [DATE]. We than…" at bounding box center [342, 175] width 585 height 61
copy div "We’re honoring all veterans [DATE]. We thank you for your service and sacrifice…"
click at [394, 41] on button "Calendar" at bounding box center [395, 37] width 15 height 13
click at [393, 44] on button "Calendar" at bounding box center [395, 37] width 15 height 13
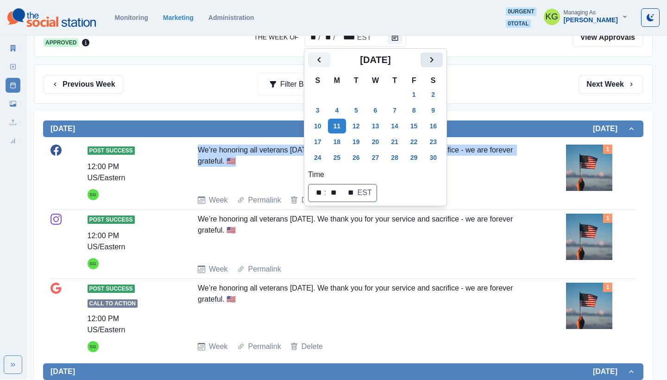
click at [434, 65] on button "Next" at bounding box center [432, 59] width 22 height 15
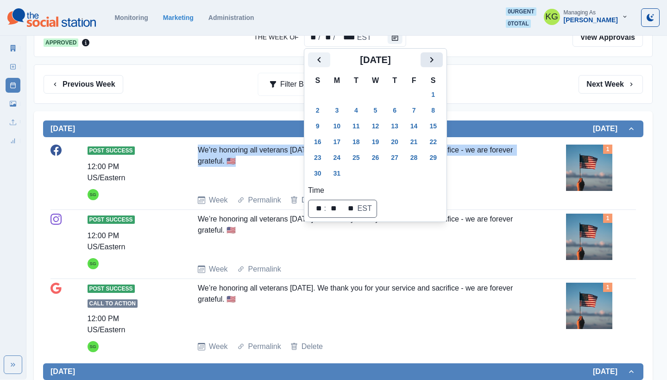
click at [434, 65] on button "Next" at bounding box center [432, 59] width 22 height 15
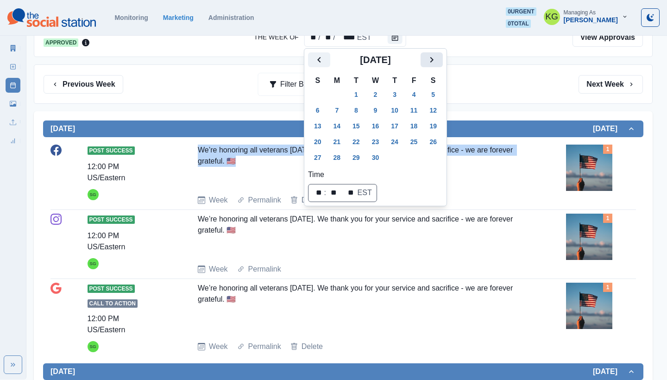
click at [434, 65] on button "Next" at bounding box center [432, 59] width 22 height 15
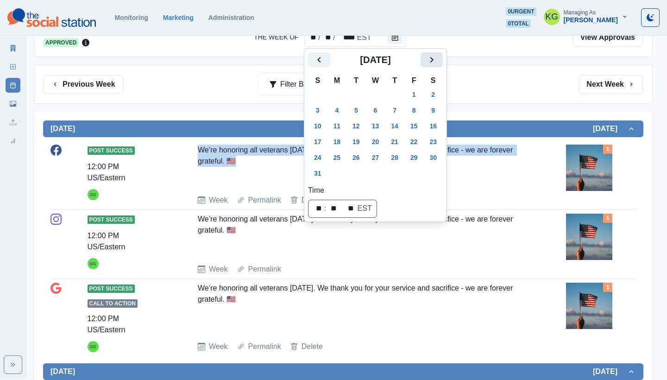
click at [434, 65] on button "Next" at bounding box center [432, 59] width 22 height 15
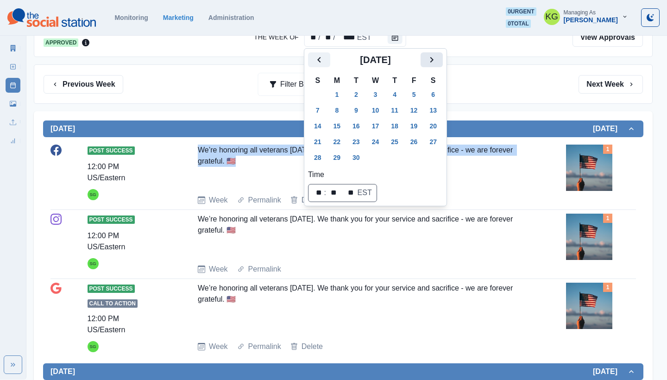
click at [434, 65] on button "Next" at bounding box center [432, 59] width 22 height 15
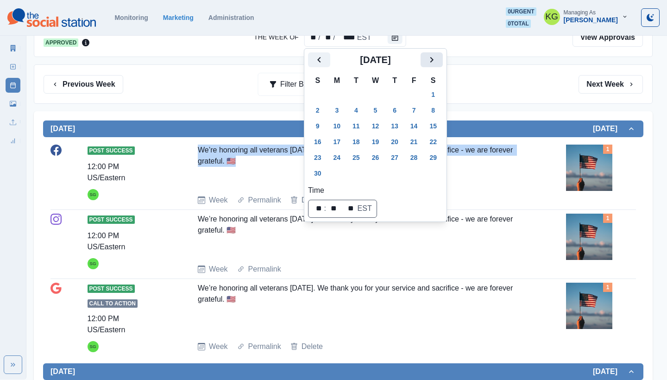
click at [434, 65] on button "Next" at bounding box center [432, 59] width 22 height 15
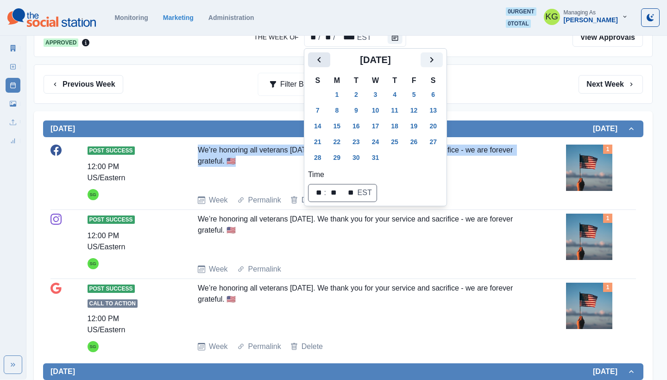
click at [322, 56] on icon "Previous" at bounding box center [319, 59] width 11 height 11
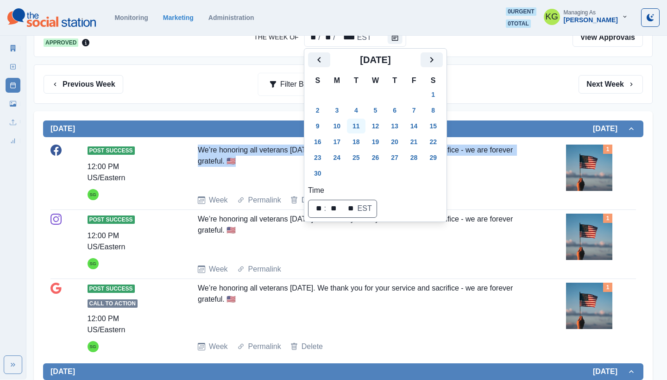
click at [361, 124] on button "11" at bounding box center [356, 126] width 19 height 15
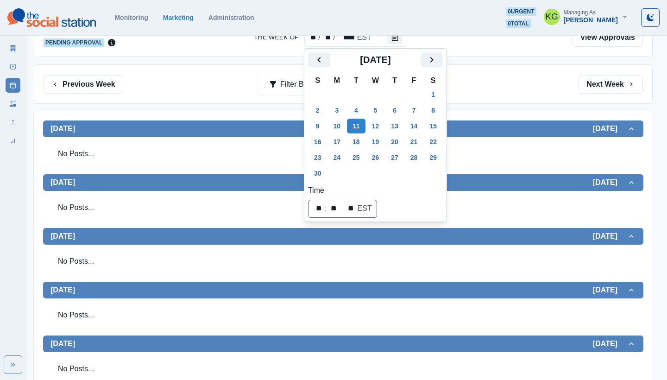
click at [490, 86] on div "Previous Week Filter By: Next Week" at bounding box center [343, 84] width 599 height 19
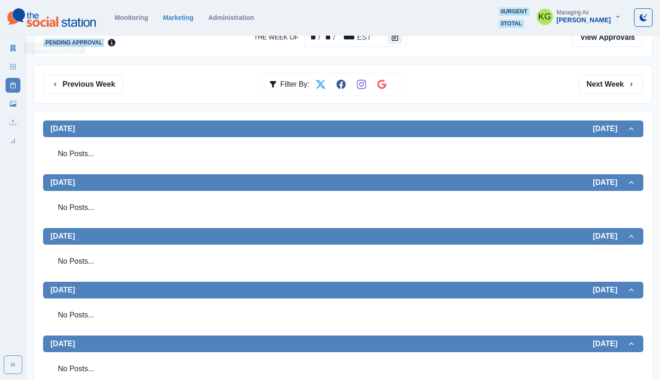
click at [14, 65] on icon at bounding box center [13, 66] width 6 height 6
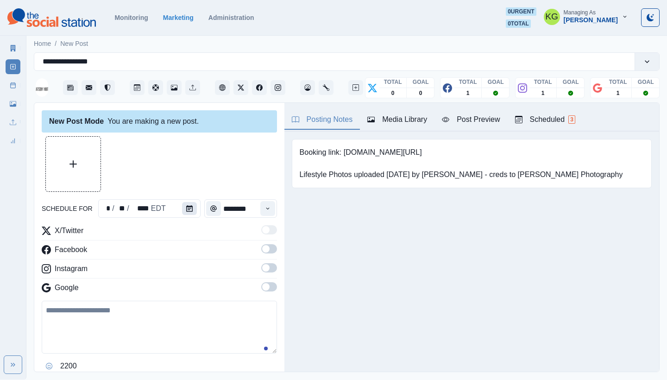
click at [184, 212] on button "Calendar" at bounding box center [189, 208] width 15 height 13
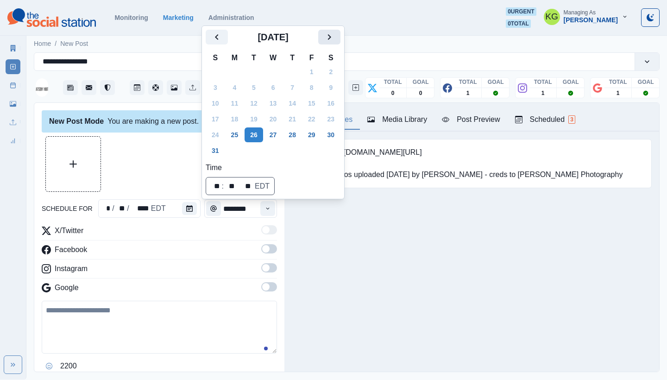
click at [335, 35] on icon "Next" at bounding box center [329, 36] width 11 height 11
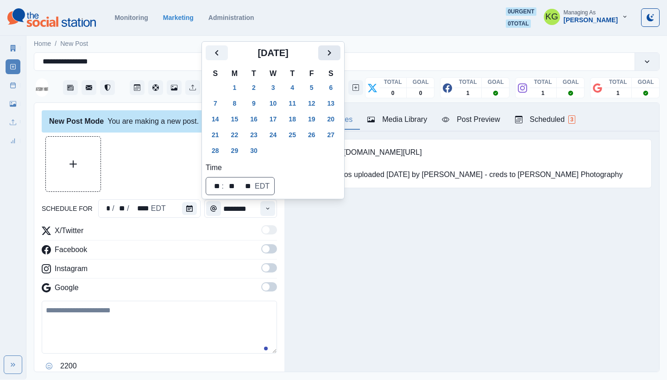
click at [335, 47] on icon "Next" at bounding box center [329, 52] width 11 height 11
click at [335, 52] on icon "Next" at bounding box center [329, 52] width 11 height 11
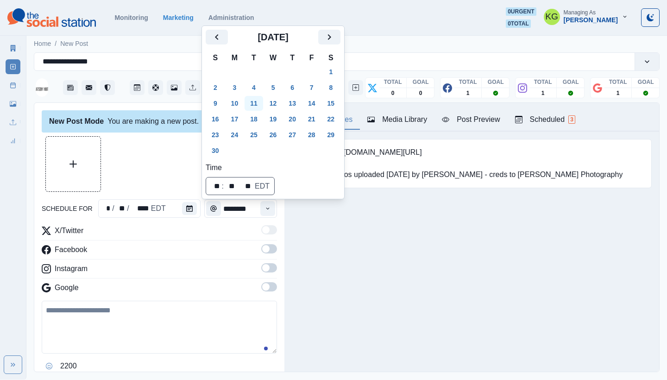
click at [254, 101] on button "11" at bounding box center [254, 103] width 19 height 15
click at [341, 254] on div "Posting Notes Media Library Post Preview Scheduled 3 Booking link: [DOMAIN_NAME…" at bounding box center [471, 237] width 375 height 269
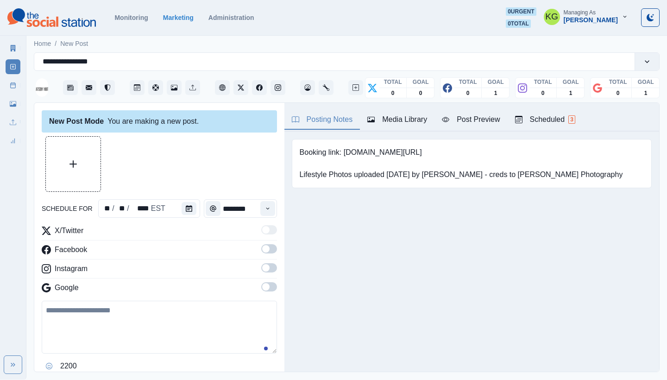
click at [263, 288] on span at bounding box center [269, 286] width 16 height 9
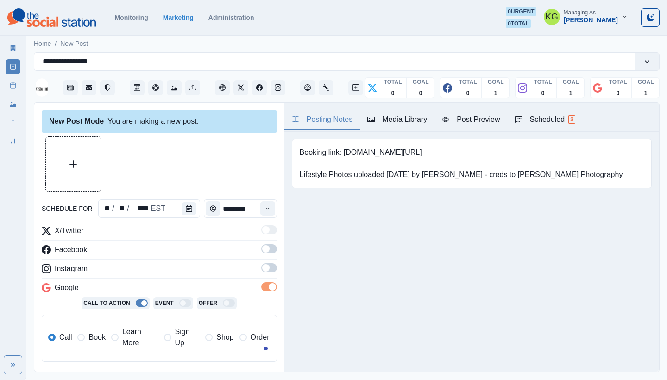
click at [263, 271] on span at bounding box center [269, 267] width 16 height 9
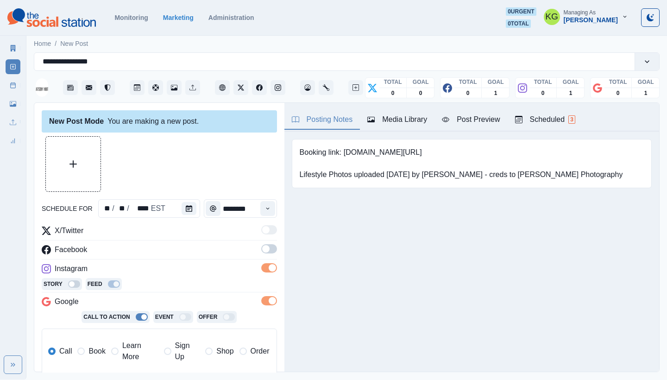
click at [263, 248] on span at bounding box center [269, 248] width 16 height 9
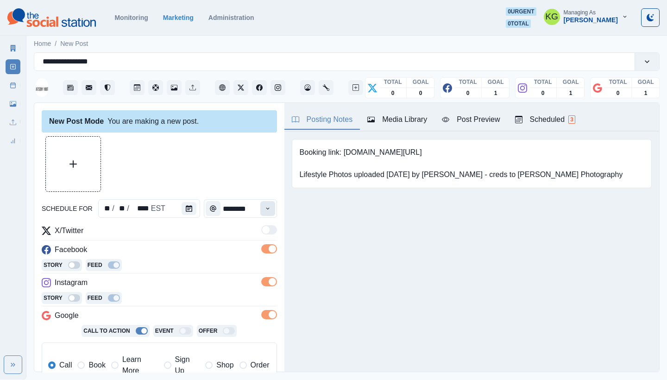
click at [264, 211] on icon "Time" at bounding box center [267, 208] width 6 height 6
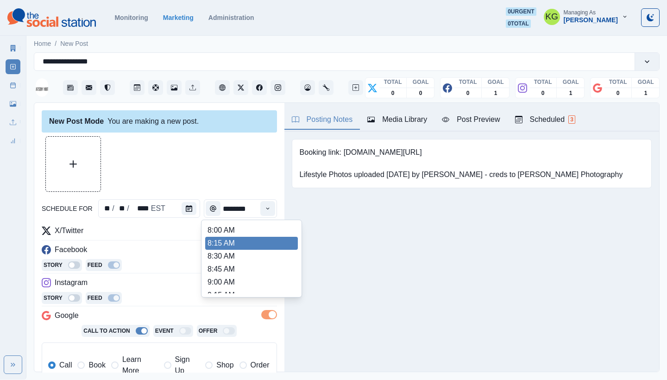
scroll to position [194, 0]
click at [237, 244] on li "12:00 PM" at bounding box center [251, 243] width 93 height 13
type input "********"
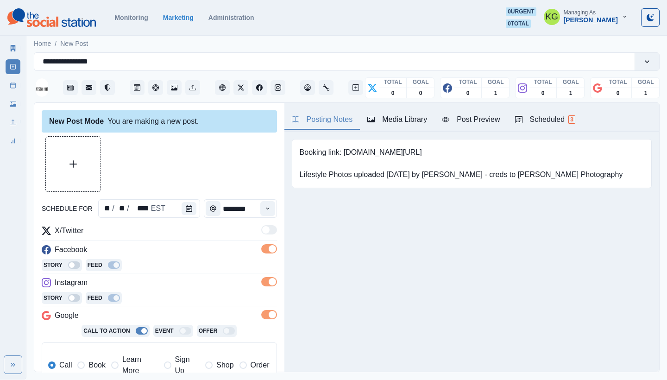
scroll to position [186, 0]
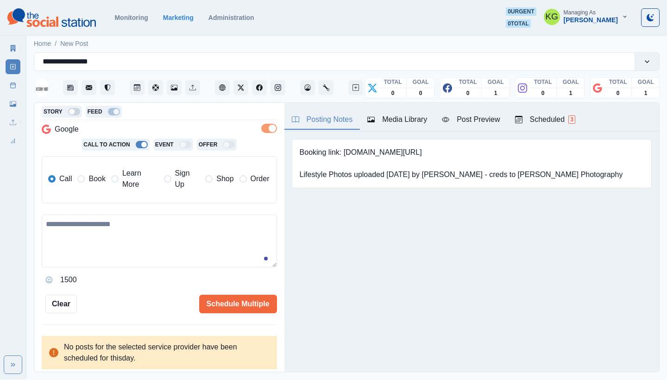
click at [79, 174] on label "Book" at bounding box center [91, 179] width 28 height 22
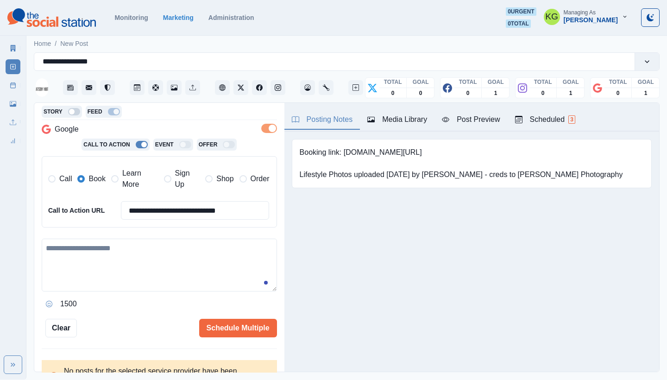
click at [120, 247] on textarea at bounding box center [159, 265] width 235 height 53
paste textarea "**********"
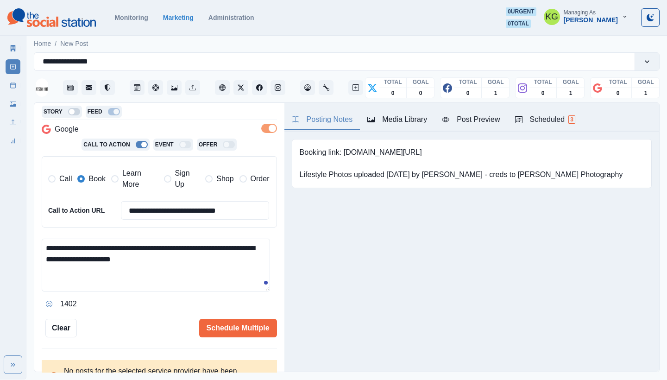
scroll to position [0, 0]
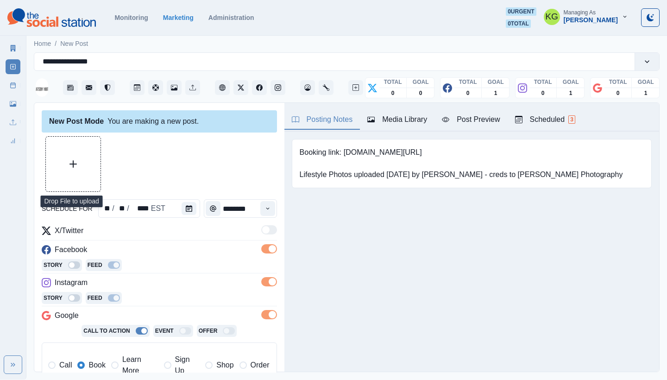
type textarea "**********"
click at [69, 158] on button "Upload Media" at bounding box center [73, 164] width 55 height 55
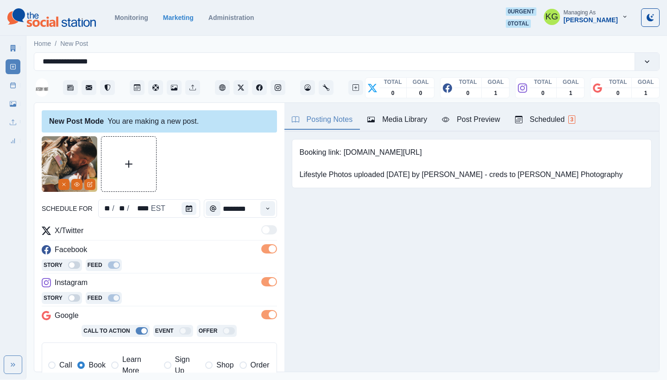
scroll to position [210, 0]
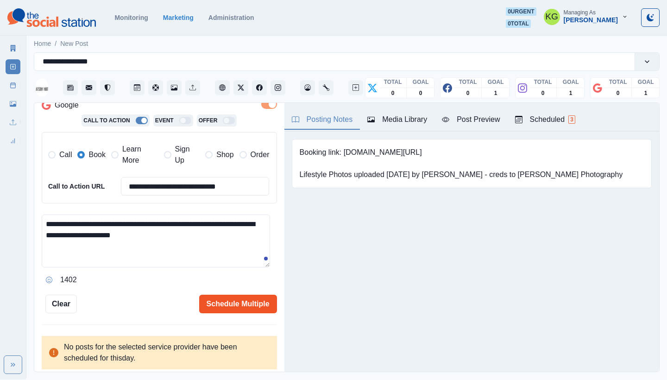
click at [239, 303] on button "Schedule Multiple" at bounding box center [238, 304] width 78 height 19
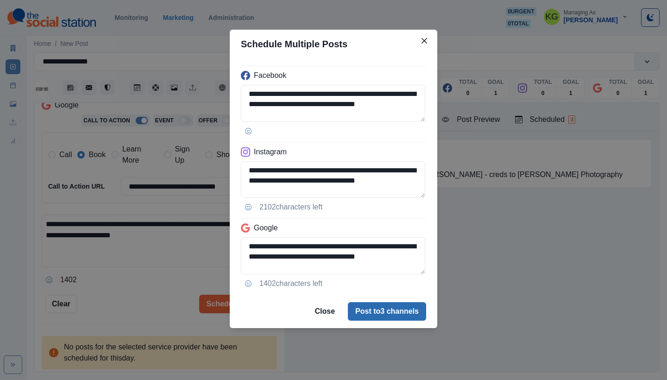
click at [369, 315] on button "Post to 3 channels" at bounding box center [387, 311] width 78 height 19
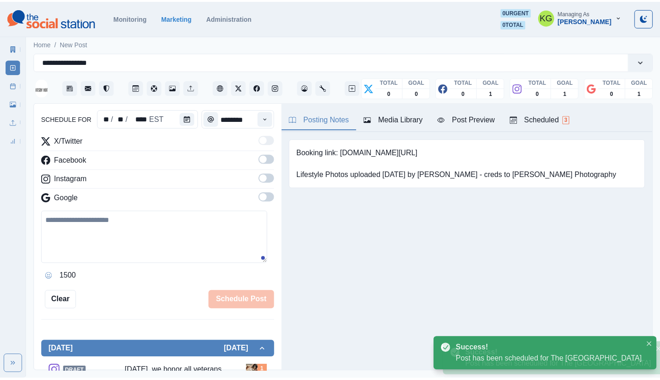
scroll to position [57, 0]
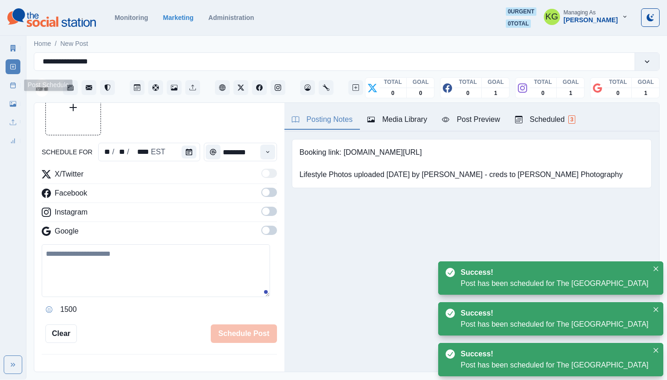
click at [15, 84] on icon at bounding box center [13, 85] width 6 height 6
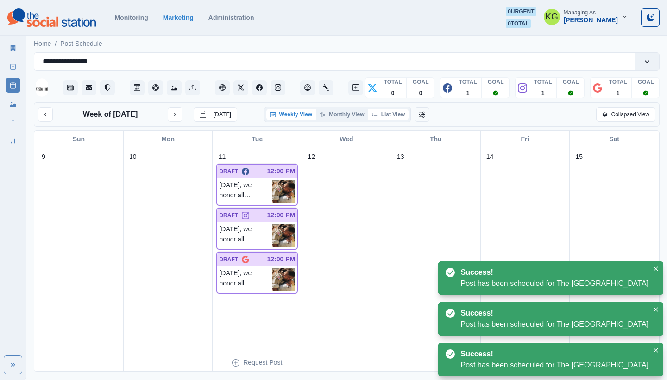
click at [404, 116] on button "List View" at bounding box center [388, 114] width 41 height 11
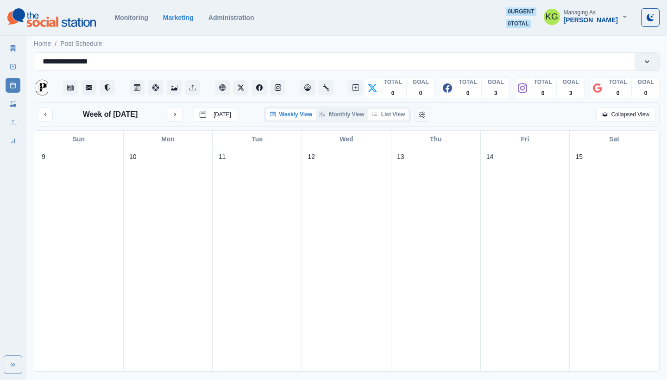
click at [379, 113] on button "List View" at bounding box center [388, 114] width 41 height 11
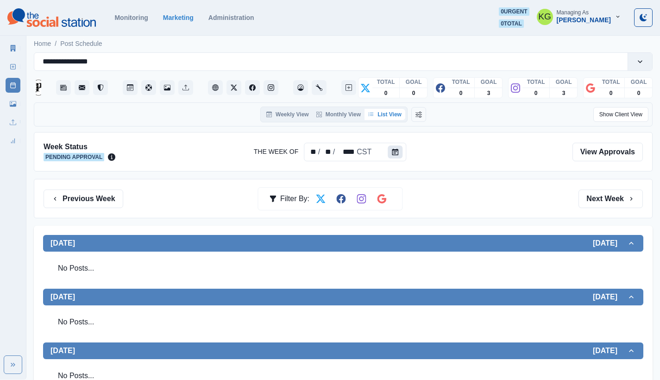
click at [398, 154] on button "Calendar" at bounding box center [395, 151] width 15 height 13
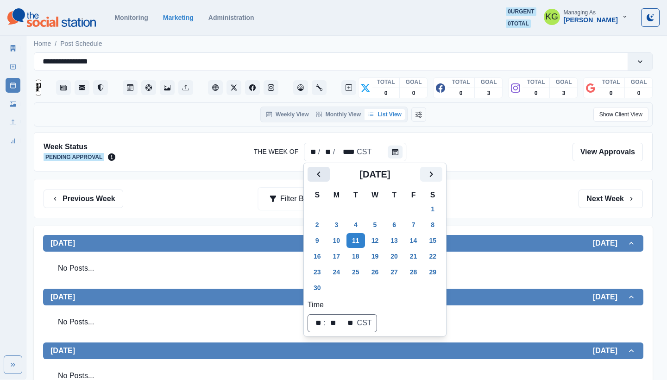
click at [313, 179] on button "Previous" at bounding box center [319, 174] width 22 height 15
click at [313, 179] on icon "Previous" at bounding box center [318, 174] width 11 height 11
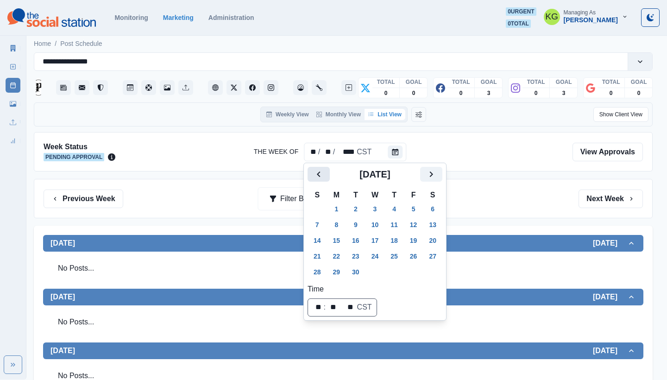
click at [313, 179] on icon "Previous" at bounding box center [318, 174] width 11 height 11
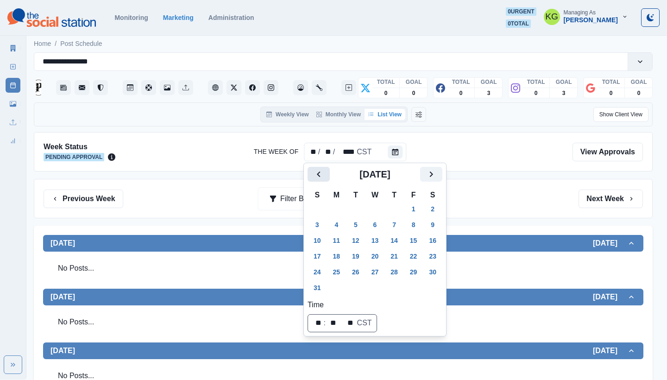
click at [313, 179] on icon "Previous" at bounding box center [318, 174] width 11 height 11
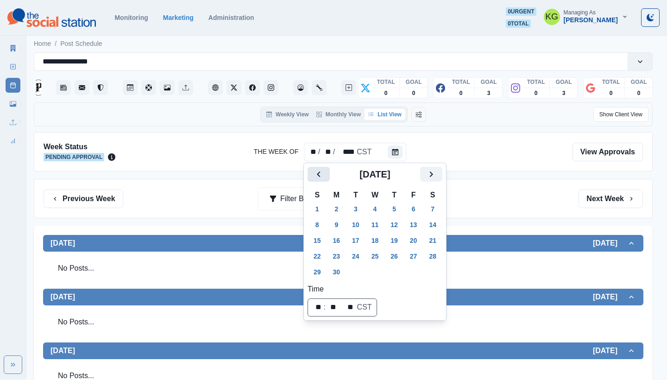
click at [313, 179] on icon "Previous" at bounding box center [318, 174] width 11 height 11
click at [312, 179] on button "Previous" at bounding box center [319, 174] width 22 height 15
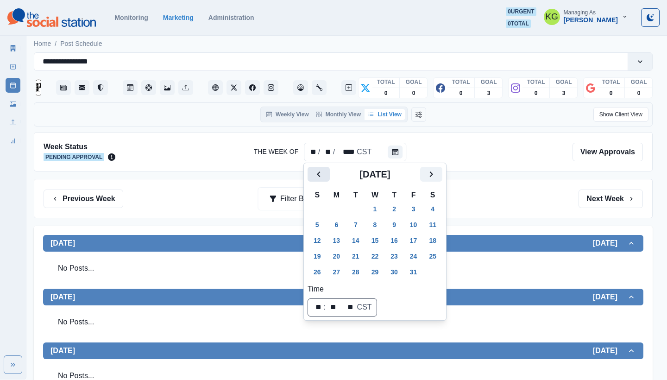
click at [312, 179] on button "Previous" at bounding box center [319, 174] width 22 height 15
click at [339, 238] on button "11" at bounding box center [336, 240] width 19 height 15
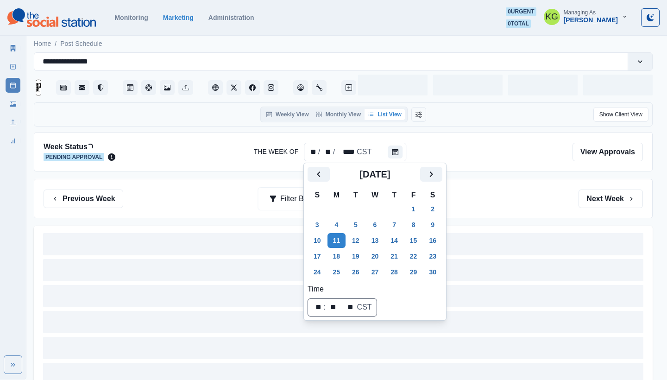
click at [543, 200] on div "Previous Week Filter By: Next Week" at bounding box center [343, 198] width 599 height 19
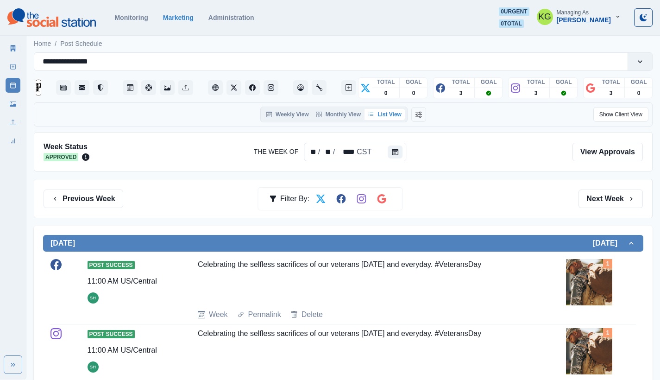
scroll to position [176, 0]
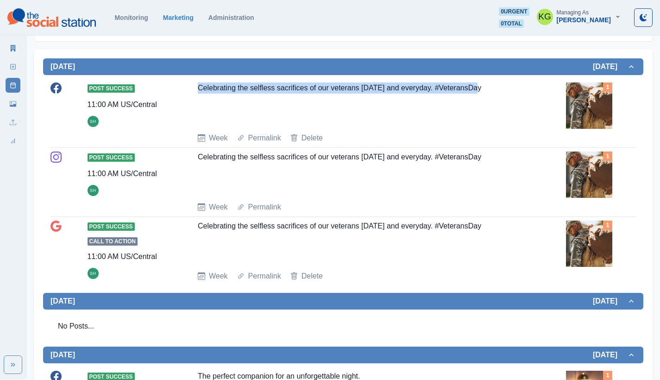
drag, startPoint x: 201, startPoint y: 89, endPoint x: 503, endPoint y: 92, distance: 301.1
click at [503, 92] on div "Celebrating the selfless sacrifices of our veterans today and everyday. #Vetera…" at bounding box center [362, 103] width 328 height 43
copy div "Celebrating the selfless sacrifices of our veterans today and everyday. #Vetera…"
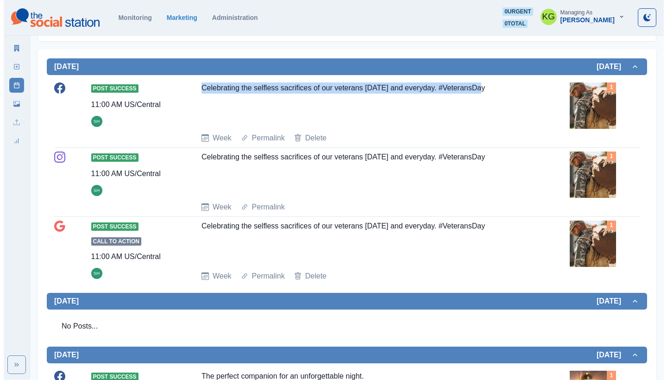
scroll to position [0, 0]
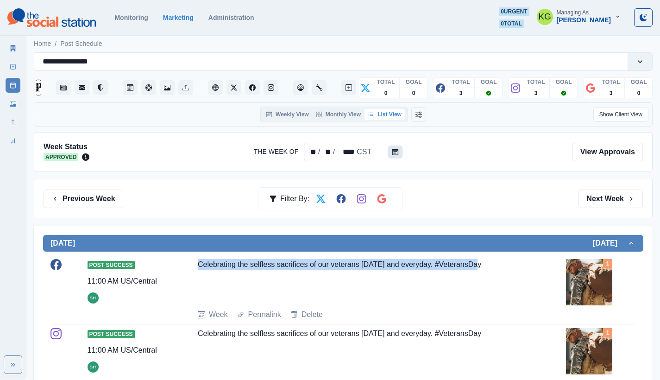
click at [394, 150] on icon "Calendar" at bounding box center [395, 152] width 6 height 6
click at [397, 158] on button "Calendar" at bounding box center [395, 151] width 15 height 13
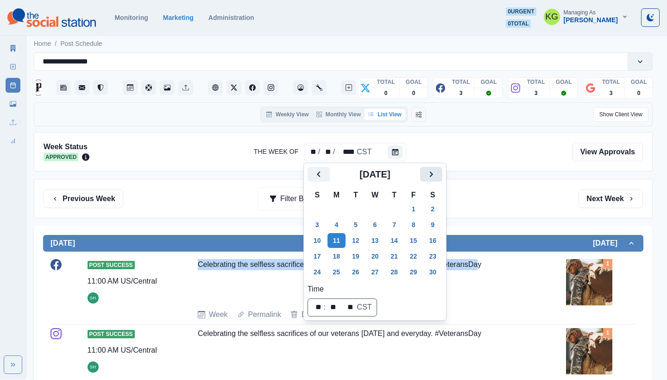
click at [437, 176] on icon "Next" at bounding box center [431, 174] width 11 height 11
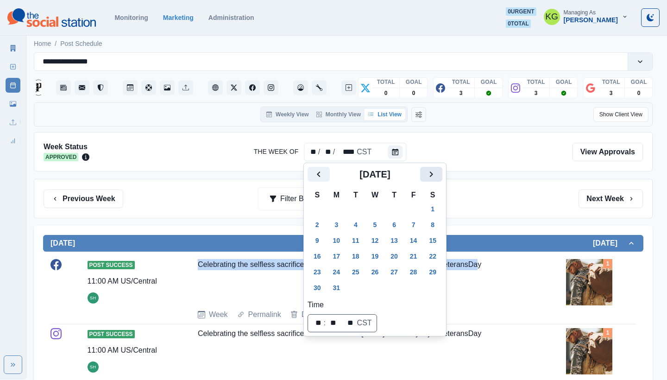
click at [437, 176] on icon "Next" at bounding box center [431, 174] width 11 height 11
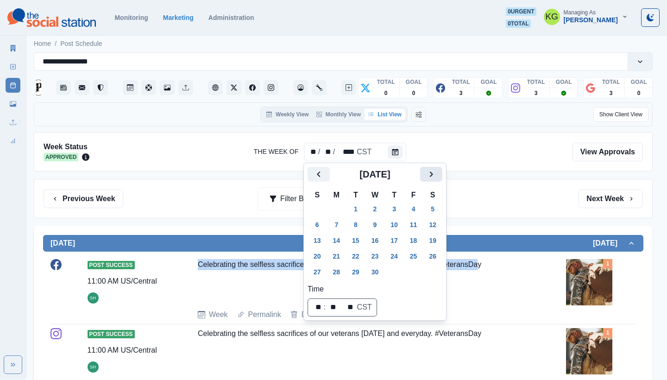
click at [437, 176] on icon "Next" at bounding box center [431, 174] width 11 height 11
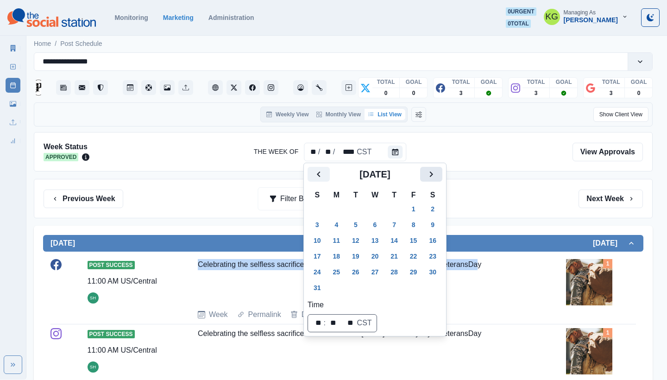
click at [437, 176] on icon "Next" at bounding box center [431, 174] width 11 height 11
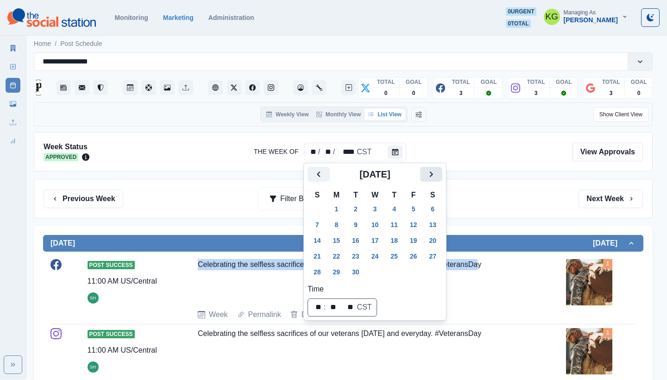
click at [437, 176] on icon "Next" at bounding box center [431, 174] width 11 height 11
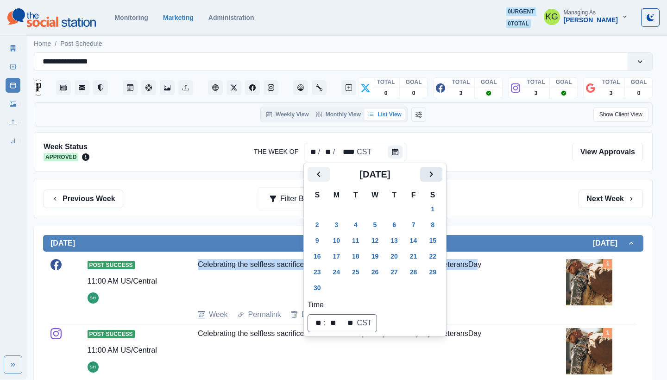
click at [437, 176] on icon "Next" at bounding box center [431, 174] width 11 height 11
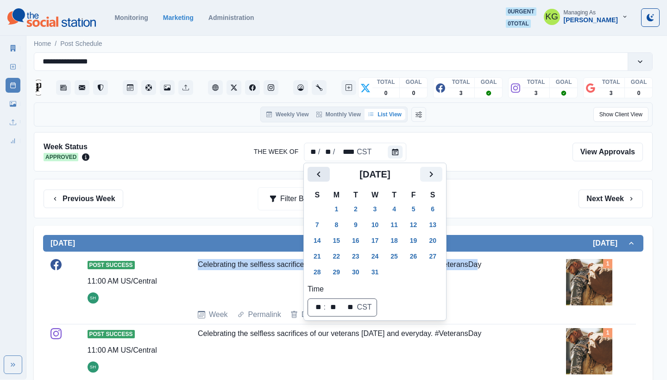
click at [327, 174] on button "Previous" at bounding box center [319, 174] width 22 height 15
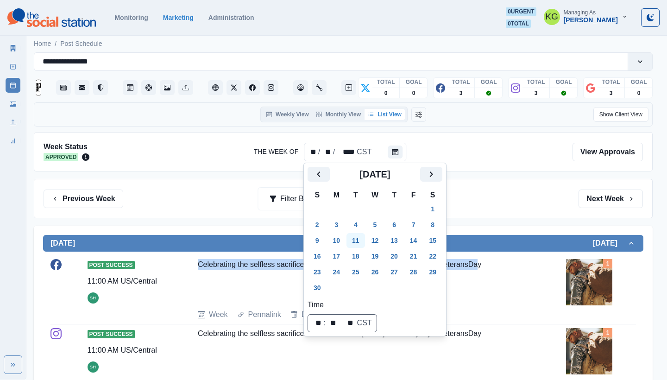
click at [361, 243] on button "11" at bounding box center [355, 240] width 19 height 15
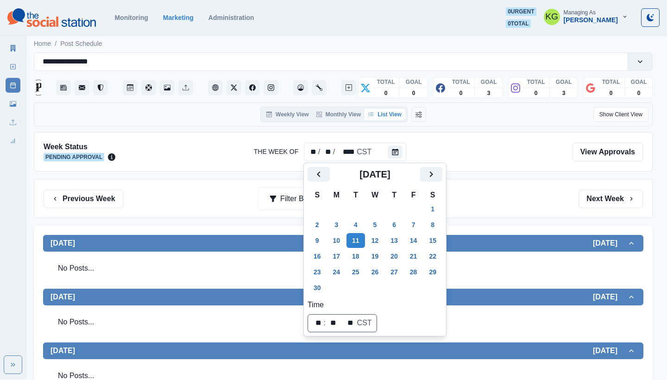
click at [549, 200] on div "Previous Week Filter By: Next Week" at bounding box center [343, 198] width 599 height 19
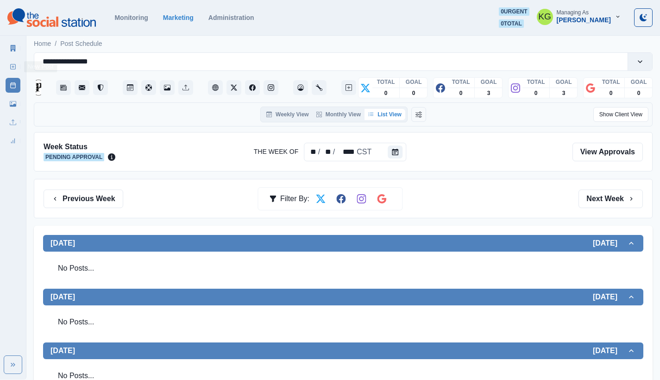
click at [15, 69] on rect at bounding box center [13, 66] width 5 height 5
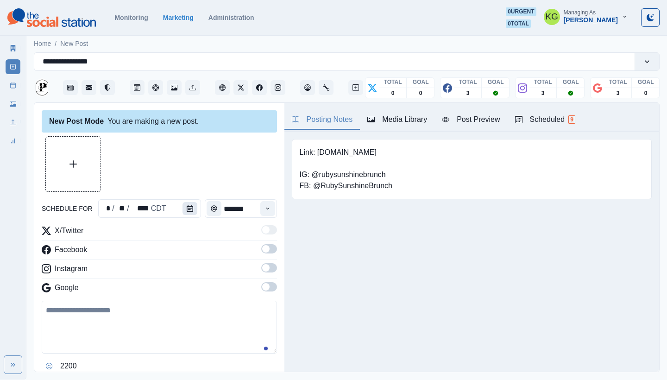
click at [183, 211] on button "Calendar" at bounding box center [190, 208] width 15 height 13
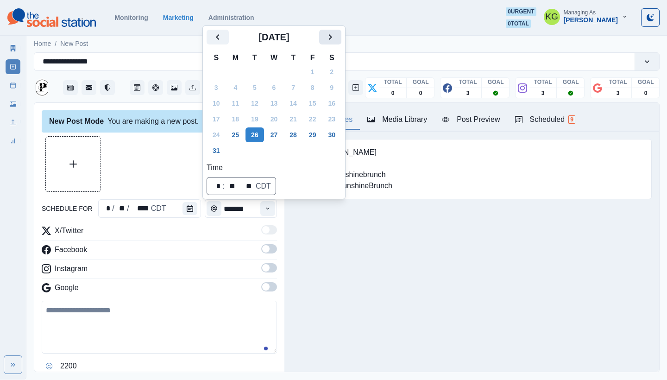
click at [336, 38] on icon "Next" at bounding box center [330, 36] width 11 height 11
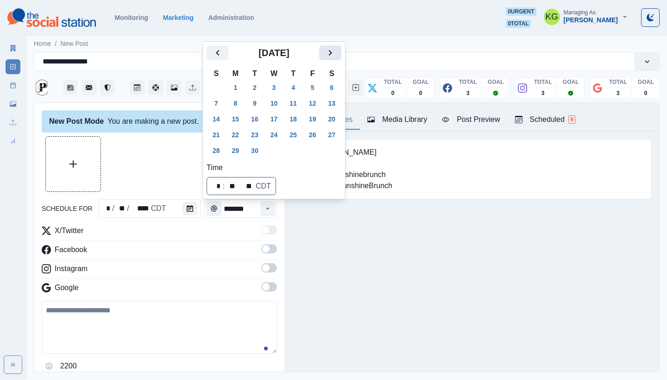
click at [336, 57] on icon "Next" at bounding box center [330, 52] width 11 height 11
click at [336, 53] on icon "Next" at bounding box center [330, 52] width 11 height 11
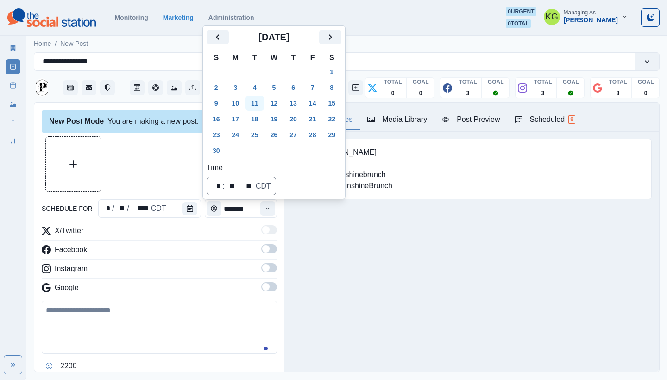
click at [259, 105] on button "11" at bounding box center [255, 103] width 19 height 15
click at [328, 265] on div "Posting Notes Media Library Post Preview Scheduled 9 Link: www.thepelhamhotel.c…" at bounding box center [471, 237] width 375 height 269
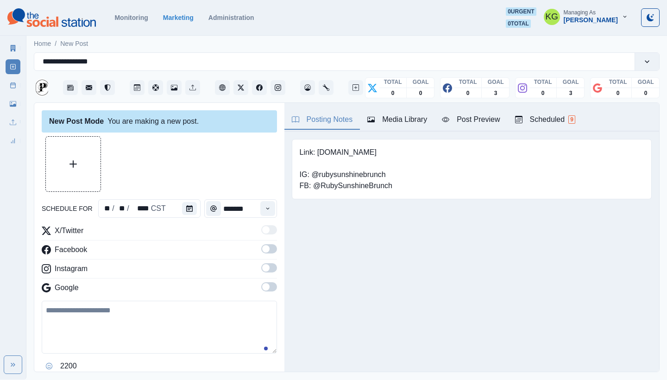
click at [264, 284] on span at bounding box center [269, 286] width 16 height 9
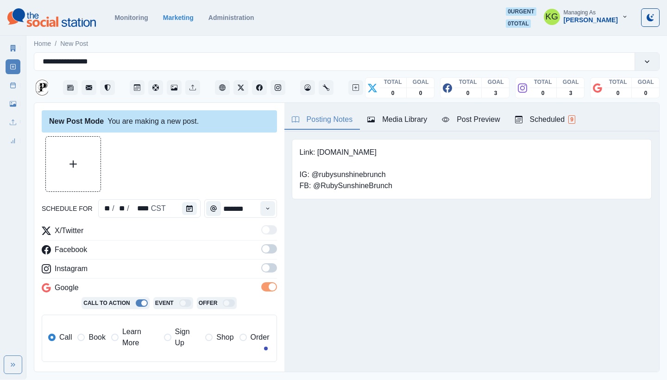
click at [264, 267] on span at bounding box center [269, 267] width 16 height 9
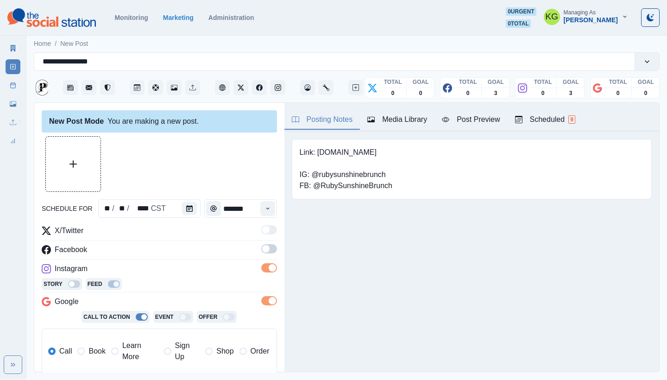
click at [263, 251] on span at bounding box center [269, 248] width 16 height 9
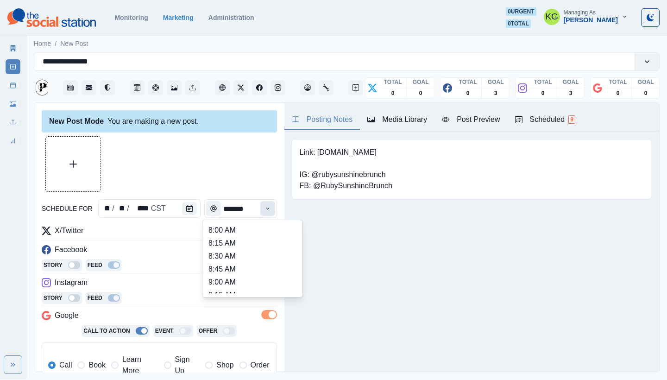
click at [260, 202] on button "Time" at bounding box center [267, 208] width 15 height 15
click at [227, 262] on li "12:00 PM" at bounding box center [252, 267] width 93 height 13
type input "********"
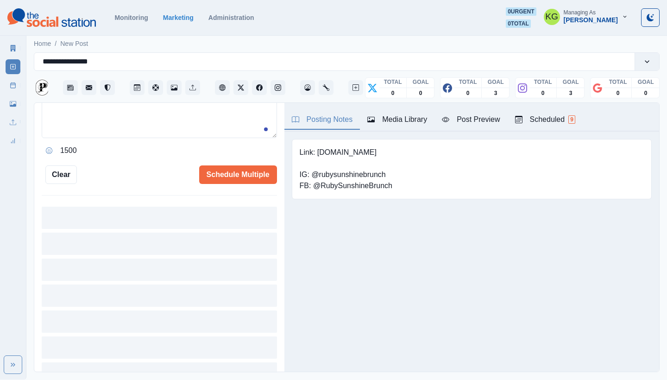
scroll to position [186, 0]
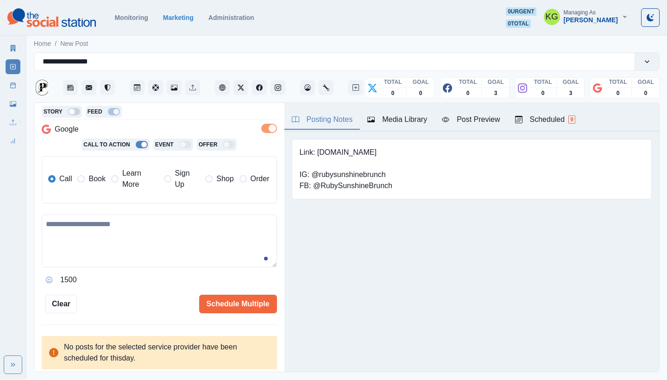
click at [86, 184] on label "Book" at bounding box center [91, 179] width 28 height 22
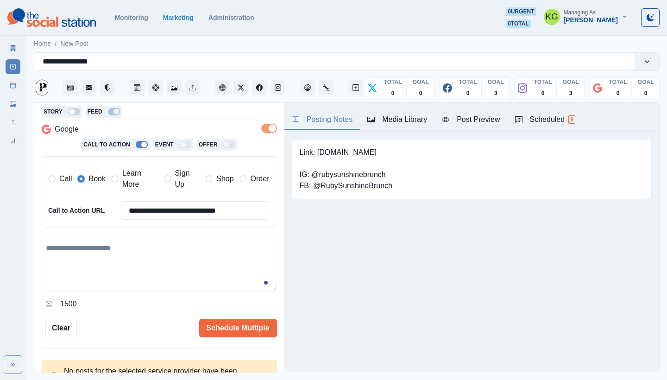
click at [136, 264] on textarea at bounding box center [159, 265] width 235 height 53
paste textarea "**********"
type textarea "**********"
click at [414, 117] on div "Media Library" at bounding box center [397, 119] width 60 height 11
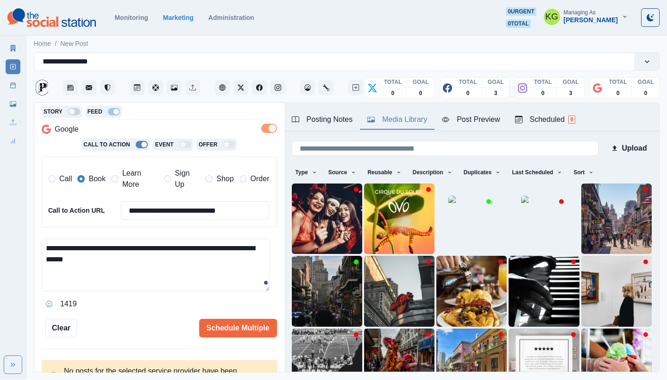
scroll to position [0, 0]
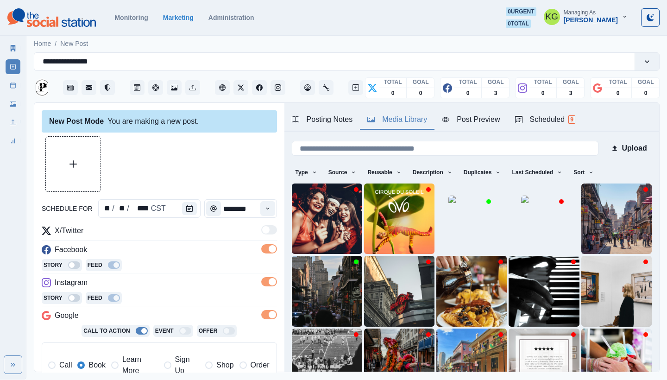
click at [98, 168] on button "Upload Media" at bounding box center [73, 164] width 55 height 55
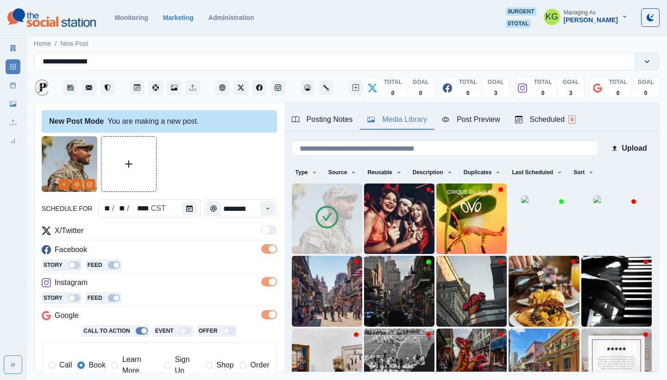
scroll to position [210, 0]
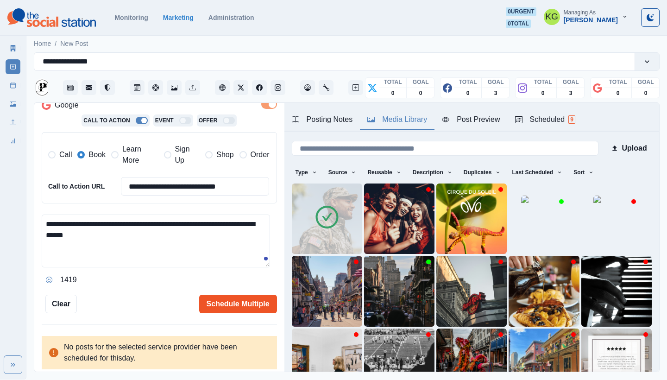
click at [246, 301] on button "Schedule Multiple" at bounding box center [238, 304] width 78 height 19
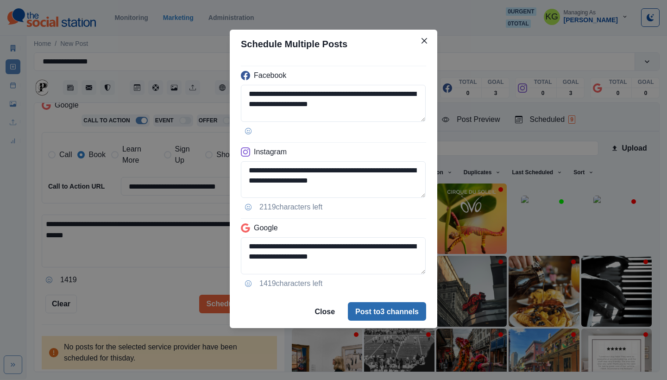
click at [384, 313] on button "Post to 3 channels" at bounding box center [387, 311] width 78 height 19
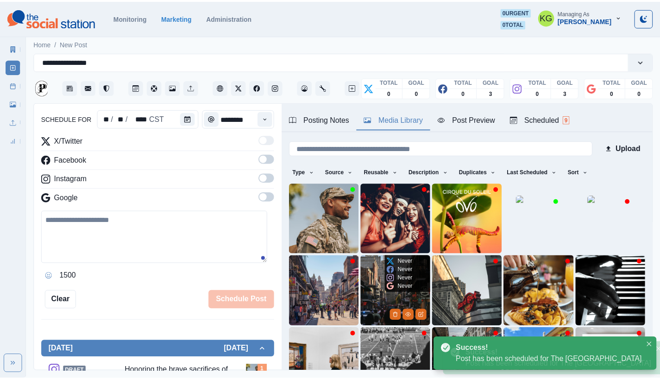
scroll to position [57, 0]
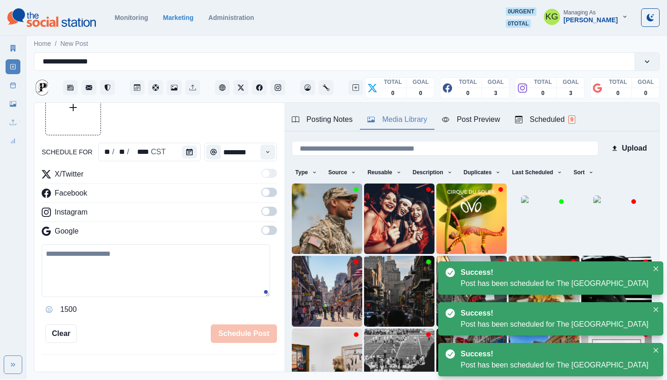
click at [2, 85] on div "Marketing Summary New Post Post Schedule Media Library Uploads Review Summary" at bounding box center [13, 92] width 26 height 111
click at [16, 87] on icon at bounding box center [13, 85] width 6 height 6
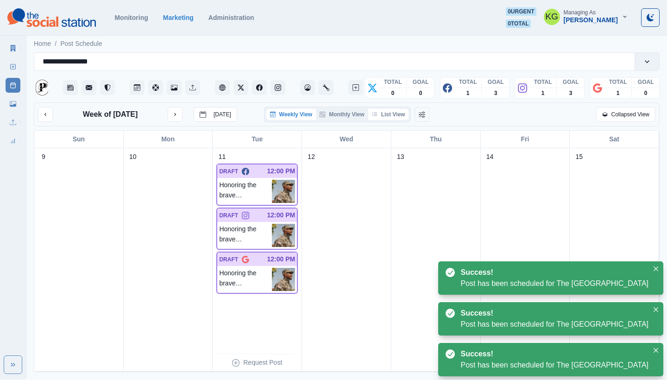
click at [394, 120] on button "List View" at bounding box center [388, 114] width 41 height 11
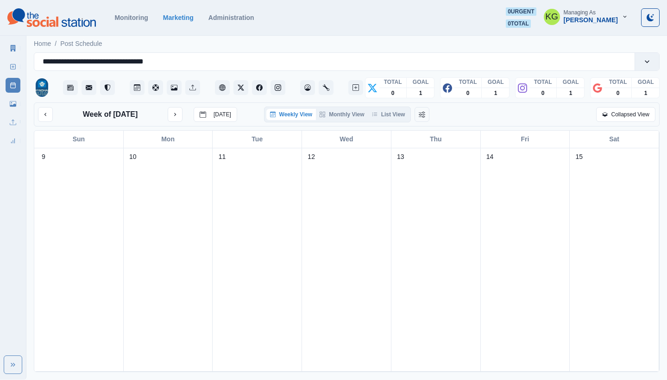
click at [402, 120] on div "Weekly View Monthly View List View" at bounding box center [337, 115] width 147 height 16
click at [400, 119] on button "List View" at bounding box center [388, 114] width 41 height 11
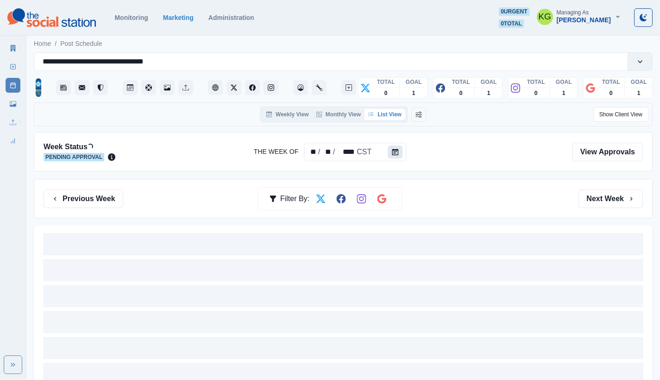
click at [395, 154] on icon "Calendar" at bounding box center [395, 152] width 6 height 6
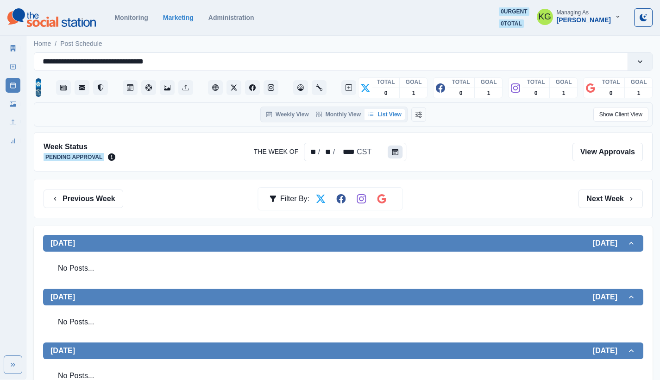
click at [389, 146] on button "Calendar" at bounding box center [395, 151] width 15 height 13
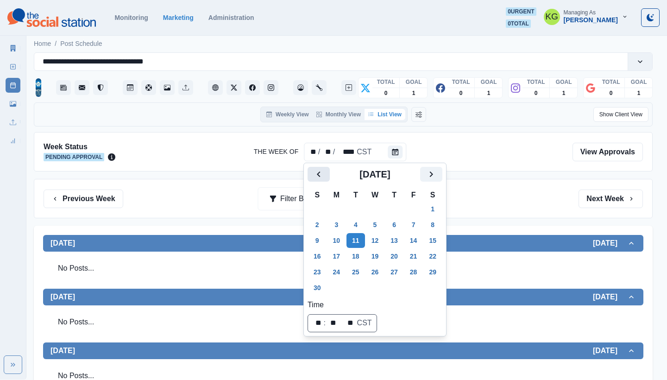
click at [314, 173] on icon "Previous" at bounding box center [318, 174] width 11 height 11
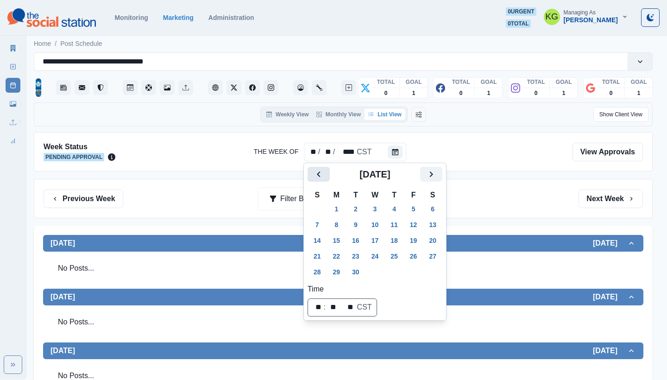
click at [314, 173] on icon "Previous" at bounding box center [318, 174] width 11 height 11
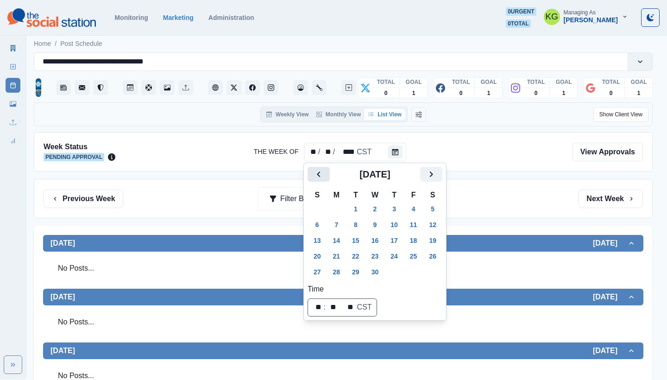
click at [314, 173] on icon "Previous" at bounding box center [318, 174] width 11 height 11
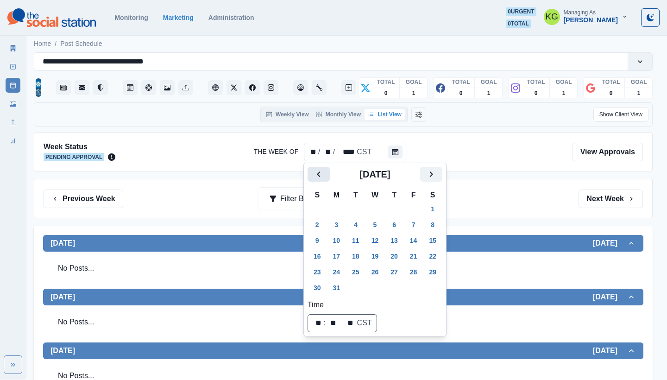
click at [314, 173] on icon "Previous" at bounding box center [318, 174] width 11 height 11
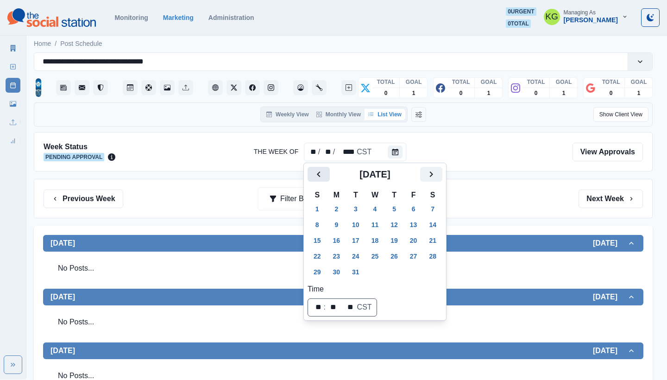
click at [314, 173] on icon "Previous" at bounding box center [318, 174] width 11 height 11
click at [336, 237] on button "11" at bounding box center [336, 240] width 19 height 15
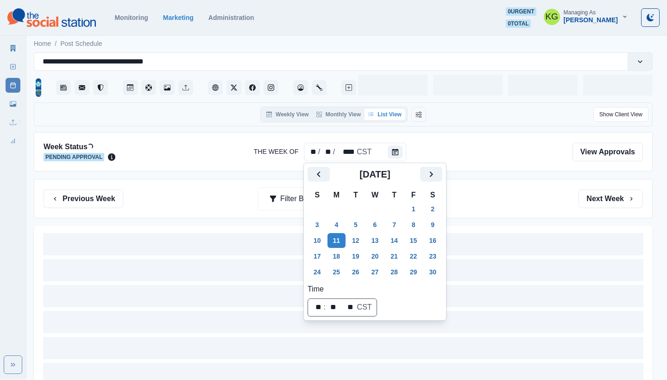
click at [508, 180] on div "Previous Week Filter By: Next Week" at bounding box center [343, 198] width 619 height 39
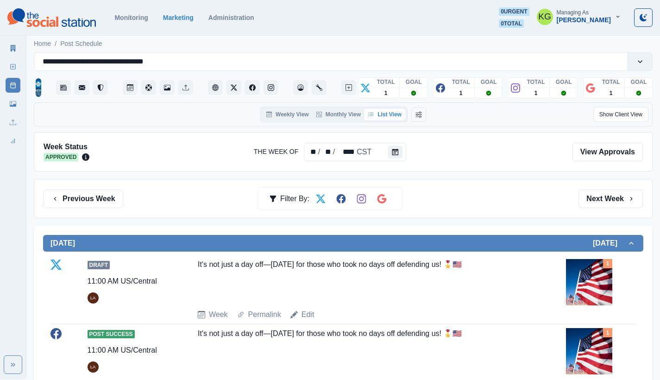
scroll to position [19, 0]
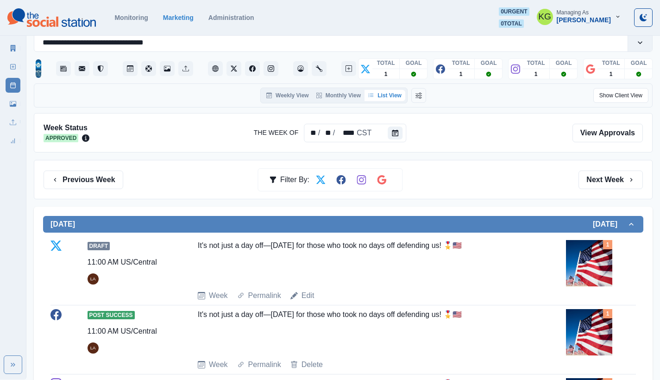
click at [336, 242] on div "It's not just a day off—today’s for those who took no days off defending us! 🎖️…" at bounding box center [362, 261] width 328 height 43
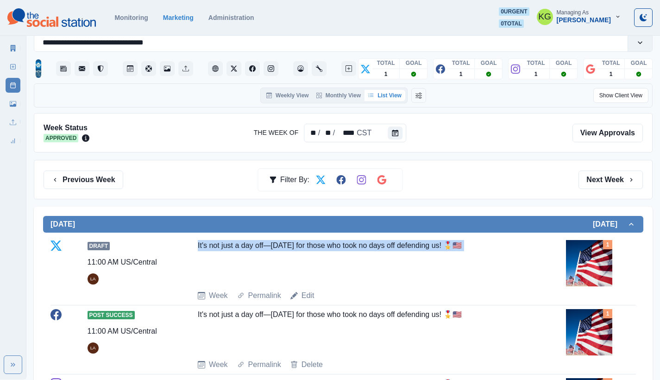
click at [336, 242] on div "It's not just a day off—today’s for those who took no days off defending us! 🎖️…" at bounding box center [362, 261] width 328 height 43
copy div "It's not just a day off—today’s for those who took no days off defending us! 🎖️…"
click at [471, 242] on div "It's not just a day off—today’s for those who took no days off defending us! 🎖️…" at bounding box center [362, 261] width 328 height 43
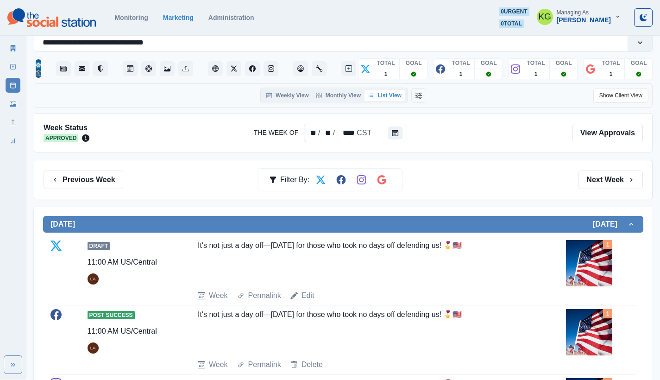
drag, startPoint x: 469, startPoint y: 243, endPoint x: 195, endPoint y: 248, distance: 274.3
click at [195, 248] on div "Draft 11:00 AM US/Central LA It's not just a day off—today’s for those who took…" at bounding box center [342, 270] width 585 height 61
copy div "It's not just a day off—today’s for those who took no days off defending us! 🎖️…"
click at [392, 135] on icon "Calendar" at bounding box center [395, 133] width 6 height 6
click at [388, 129] on button "Calendar" at bounding box center [395, 132] width 15 height 13
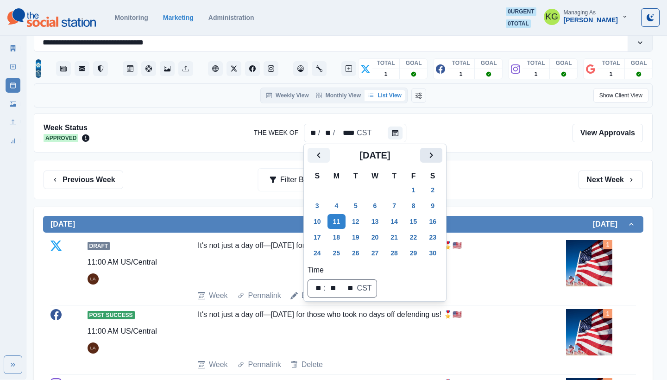
click at [434, 157] on icon "Next" at bounding box center [431, 155] width 11 height 11
click at [437, 160] on icon "Next" at bounding box center [431, 155] width 11 height 11
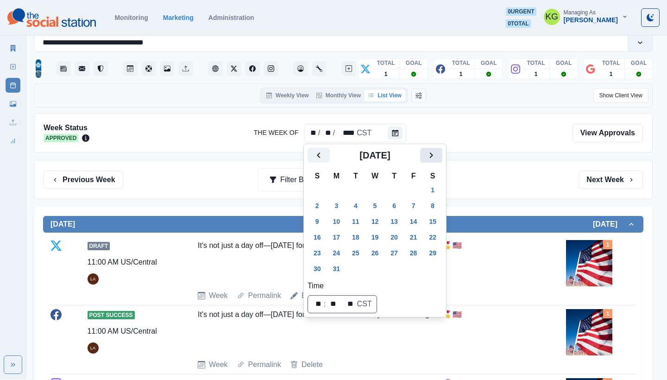
click at [437, 160] on icon "Next" at bounding box center [431, 155] width 11 height 11
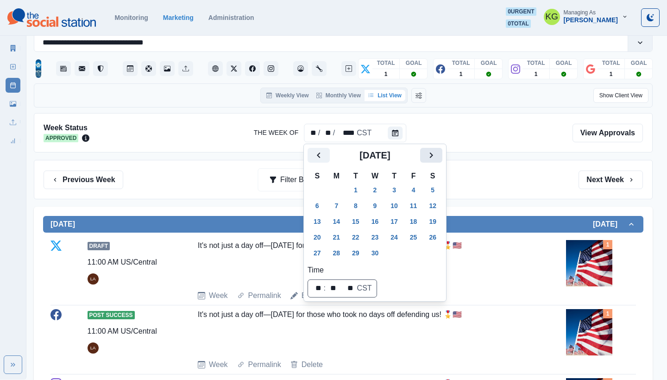
click at [437, 160] on icon "Next" at bounding box center [431, 155] width 11 height 11
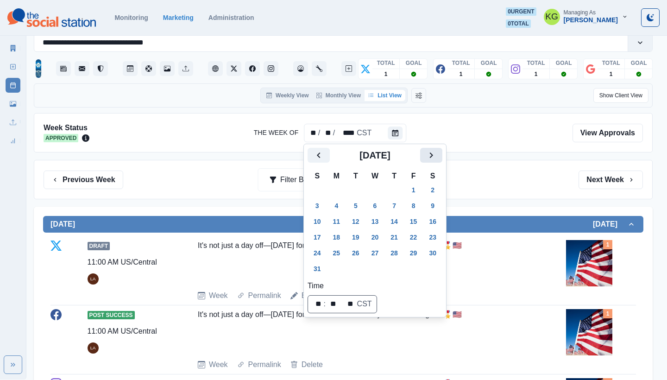
click at [437, 160] on icon "Next" at bounding box center [431, 155] width 11 height 11
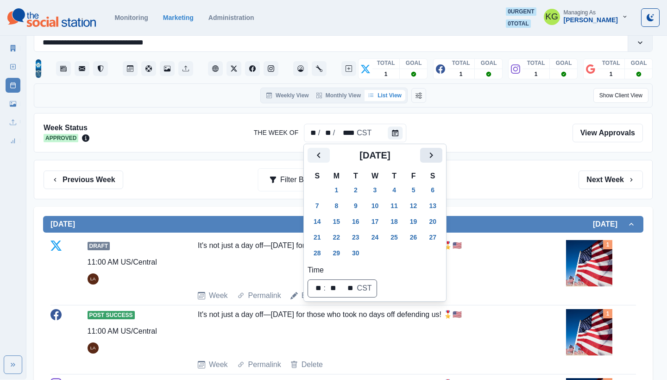
click at [437, 160] on icon "Next" at bounding box center [431, 155] width 11 height 11
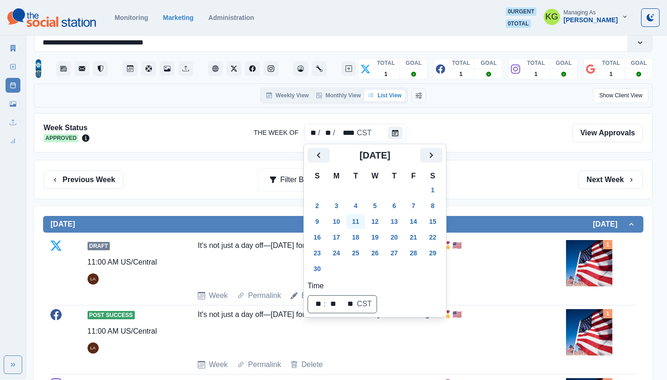
click at [359, 221] on button "11" at bounding box center [355, 221] width 19 height 15
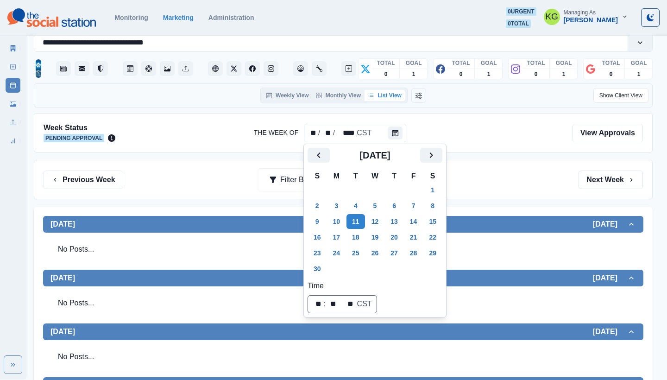
click at [501, 171] on div "Previous Week Filter By: Next Week" at bounding box center [343, 179] width 599 height 19
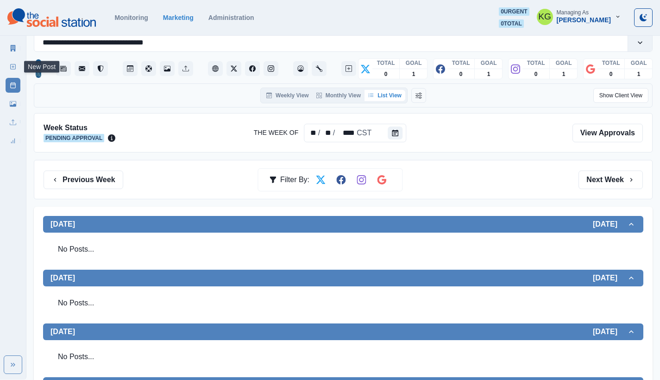
click at [9, 69] on link "New Post" at bounding box center [13, 66] width 15 height 15
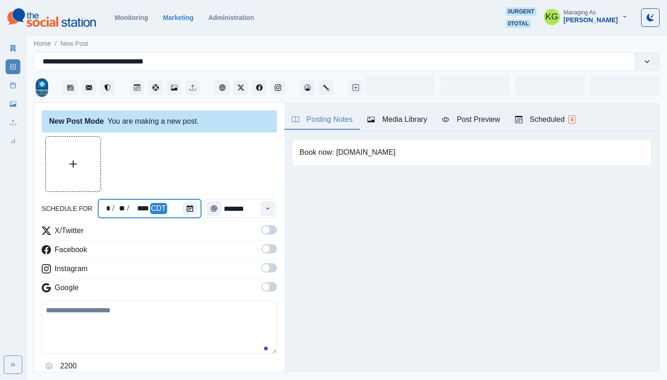
click at [183, 215] on div at bounding box center [192, 208] width 19 height 19
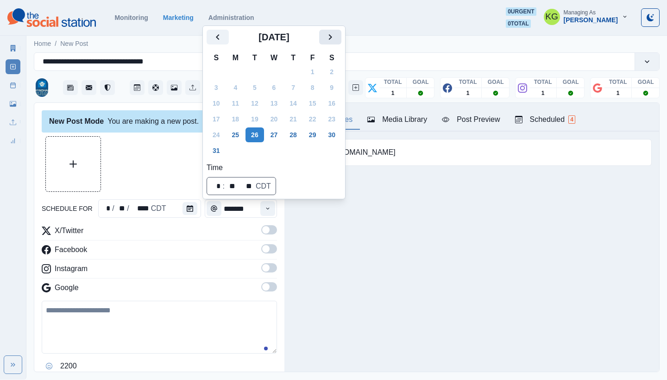
click at [336, 38] on icon "Next" at bounding box center [330, 36] width 11 height 11
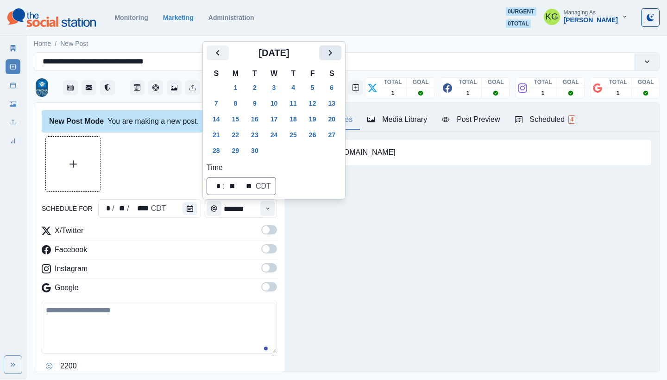
click at [341, 54] on button "Next" at bounding box center [330, 52] width 22 height 15
click at [336, 52] on icon "Next" at bounding box center [330, 52] width 11 height 11
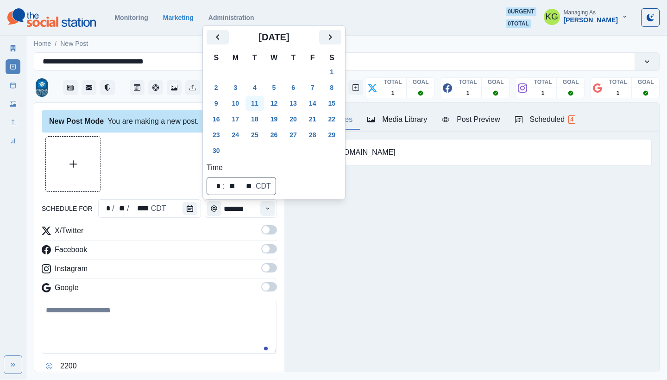
click at [255, 101] on button "11" at bounding box center [255, 103] width 19 height 15
click at [391, 233] on div "Posting Notes Media Library Post Preview Scheduled 4 Book now: www.wyndhamfrenc…" at bounding box center [471, 237] width 375 height 269
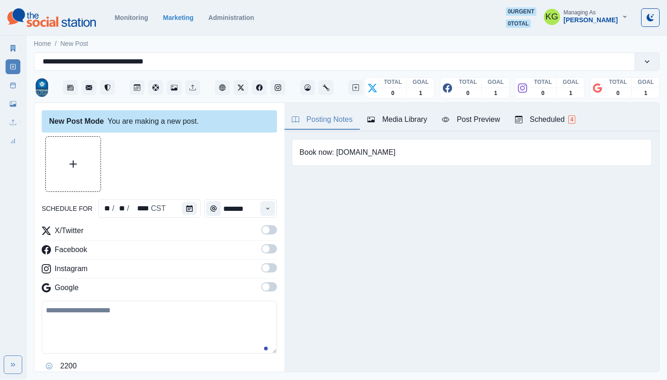
click at [252, 280] on div "X/Twitter Facebook Instagram Google" at bounding box center [159, 261] width 235 height 72
click at [268, 282] on div "X/Twitter Facebook Instagram Google" at bounding box center [159, 261] width 235 height 72
click at [263, 292] on label at bounding box center [269, 289] width 16 height 15
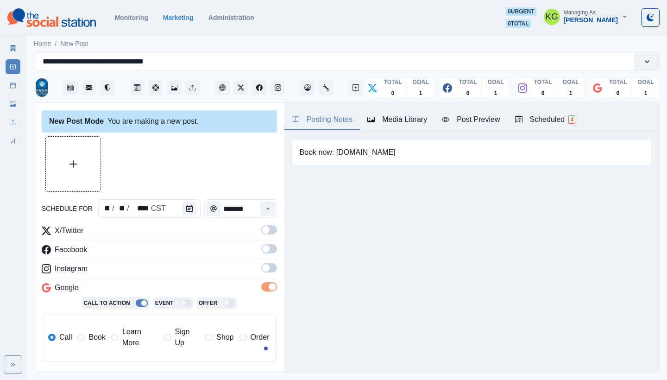
click at [263, 269] on span at bounding box center [269, 267] width 16 height 9
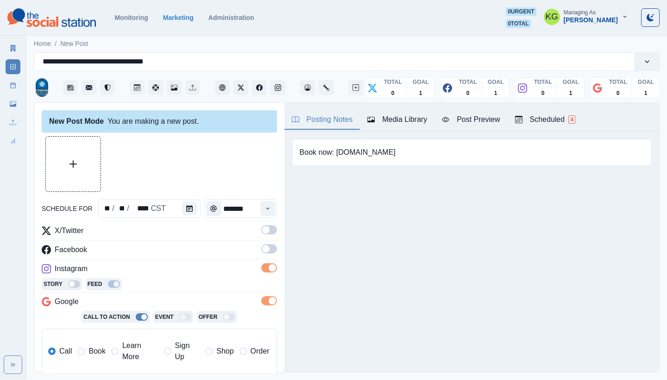
click at [263, 258] on label at bounding box center [269, 251] width 16 height 15
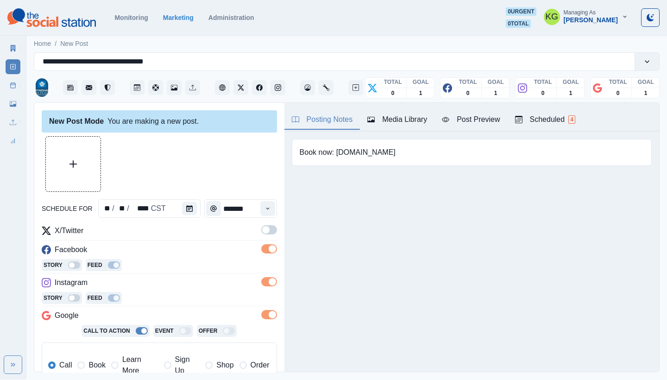
click at [262, 234] on label at bounding box center [269, 232] width 16 height 15
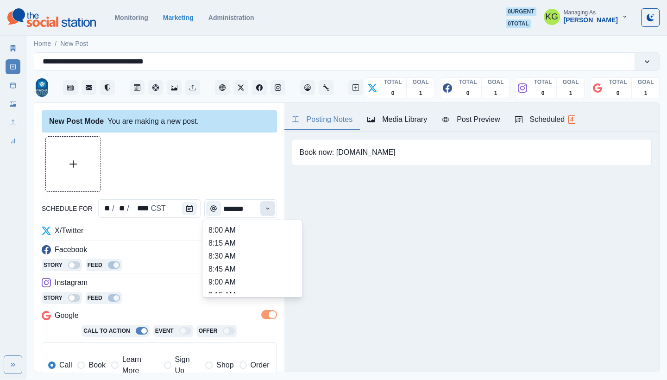
click at [264, 207] on icon "Time" at bounding box center [267, 208] width 6 height 6
click at [226, 260] on li "12:00 PM" at bounding box center [252, 256] width 93 height 13
type input "********"
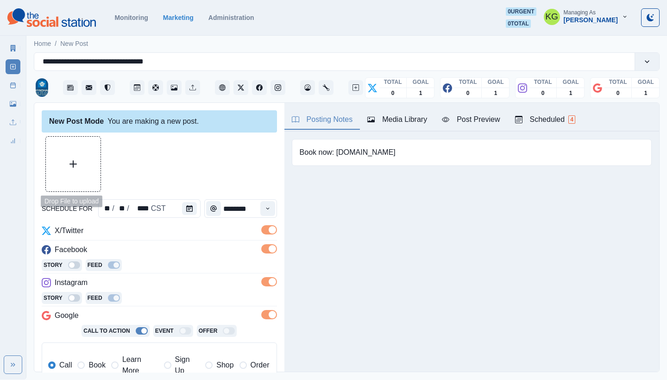
click at [63, 163] on button "Upload Media" at bounding box center [73, 164] width 55 height 55
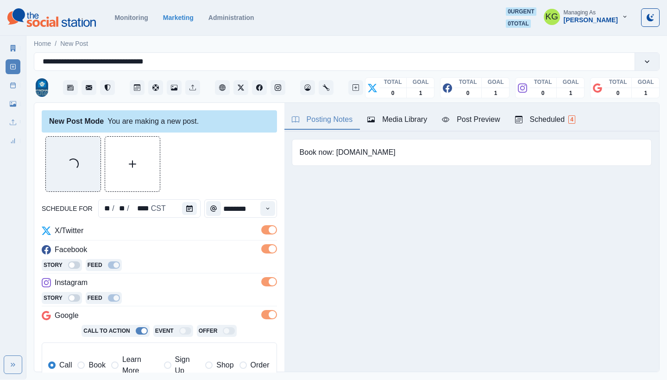
scroll to position [186, 0]
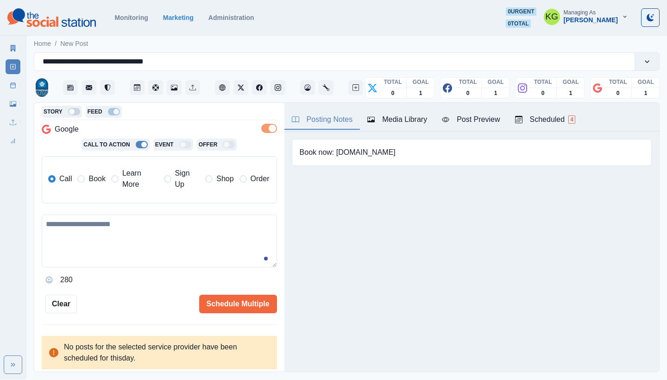
click at [189, 254] on textarea at bounding box center [159, 240] width 235 height 53
paste textarea "**********"
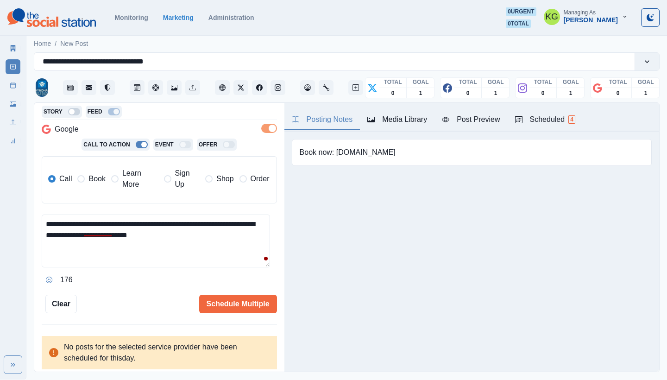
click at [89, 178] on span "Book" at bounding box center [96, 178] width 17 height 11
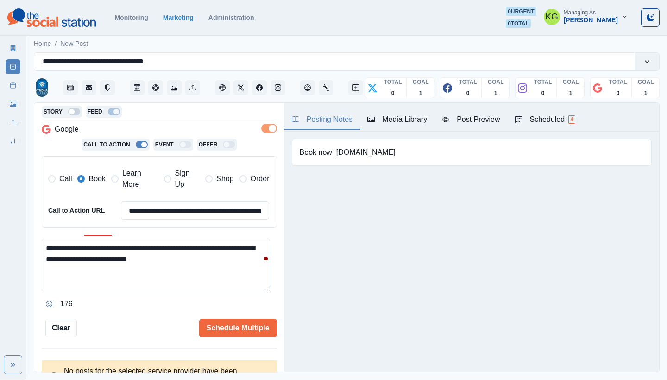
click at [251, 256] on textarea "**********" at bounding box center [156, 265] width 228 height 53
click at [48, 301] on icon "Opens Emoji Picker" at bounding box center [49, 304] width 6 height 6
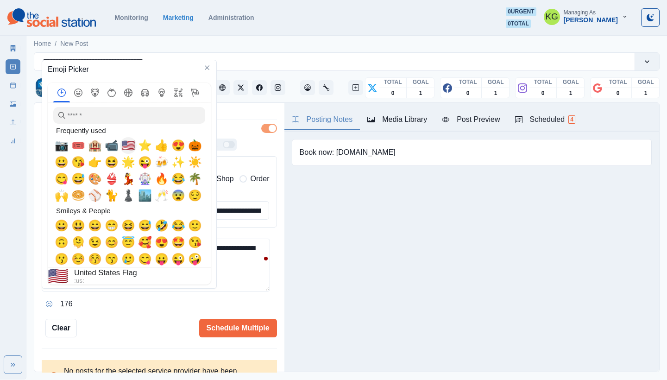
click at [125, 149] on span "🇺🇸" at bounding box center [128, 145] width 14 height 13
type textarea "**********"
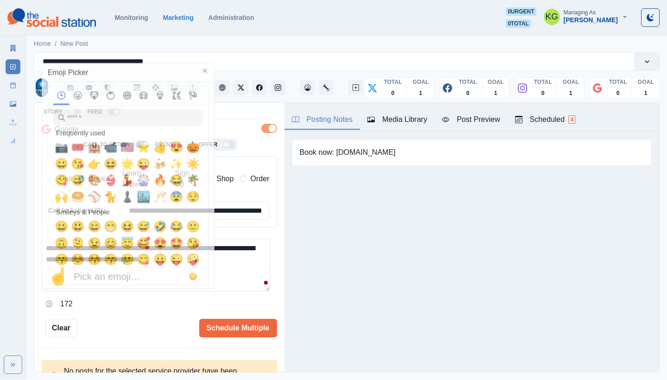
click at [242, 273] on textarea "**********" at bounding box center [156, 265] width 228 height 53
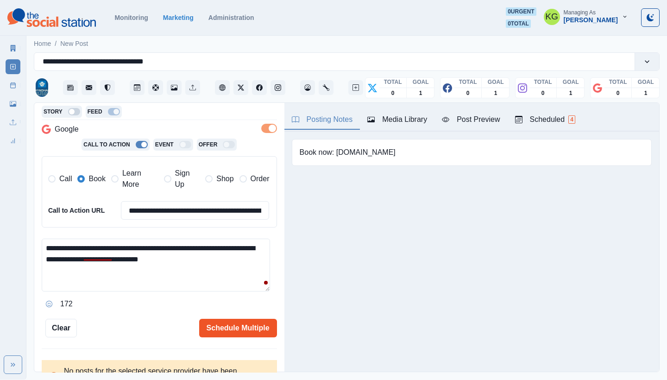
click at [233, 320] on button "Schedule Multiple" at bounding box center [238, 328] width 78 height 19
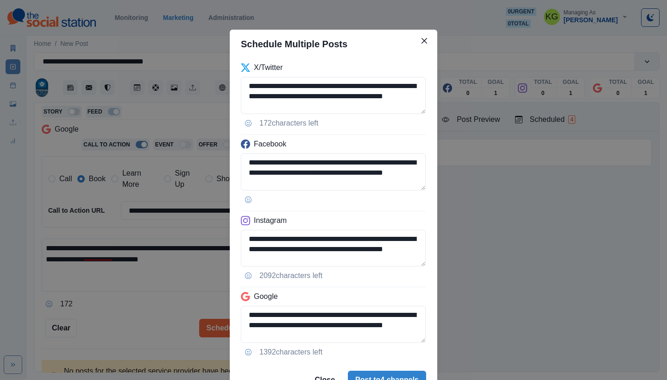
scroll to position [47, 0]
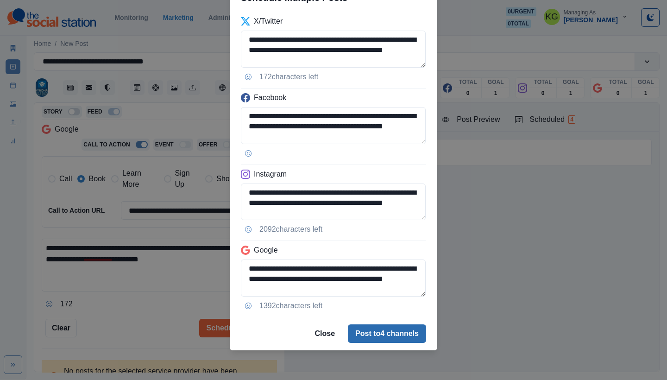
click at [384, 332] on button "Post to 4 channels" at bounding box center [387, 333] width 78 height 19
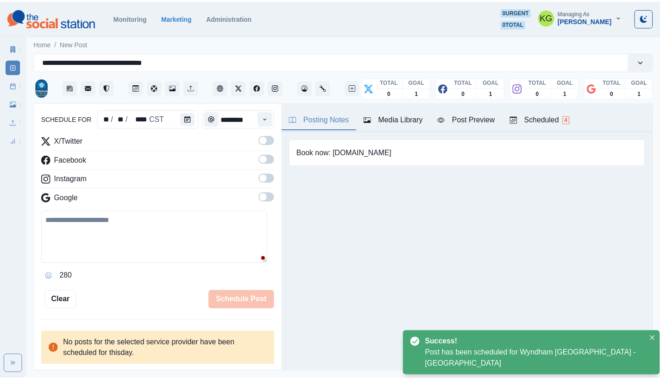
scroll to position [57, 0]
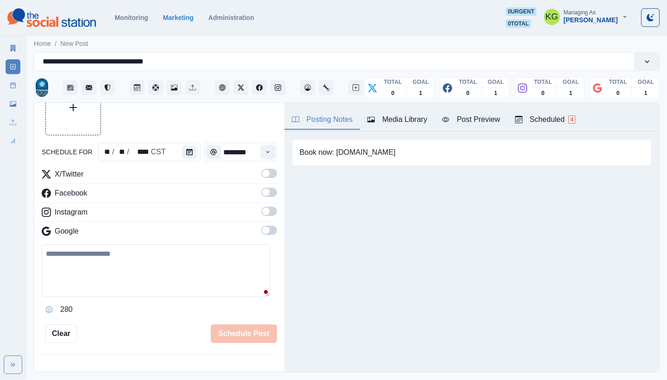
click at [6, 82] on link "Post Schedule" at bounding box center [13, 85] width 15 height 15
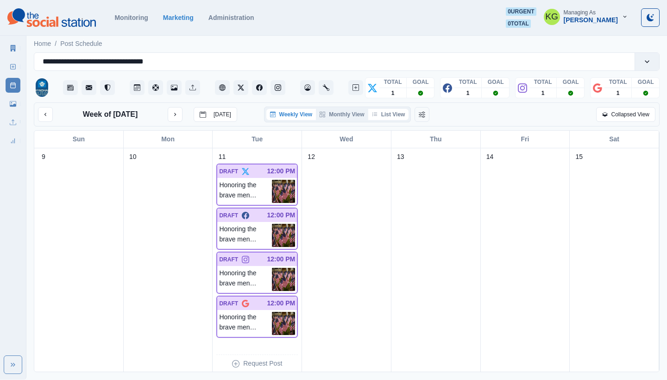
click at [397, 115] on button "List View" at bounding box center [388, 114] width 41 height 11
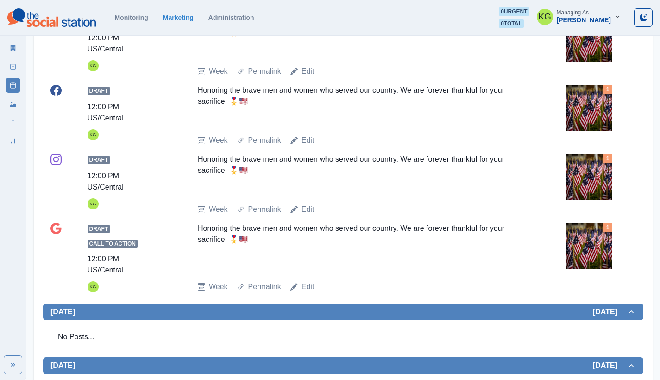
scroll to position [203, 0]
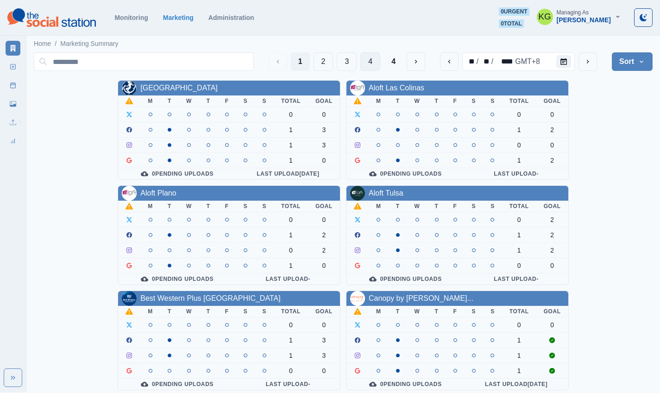
click at [373, 67] on button "4" at bounding box center [370, 61] width 20 height 19
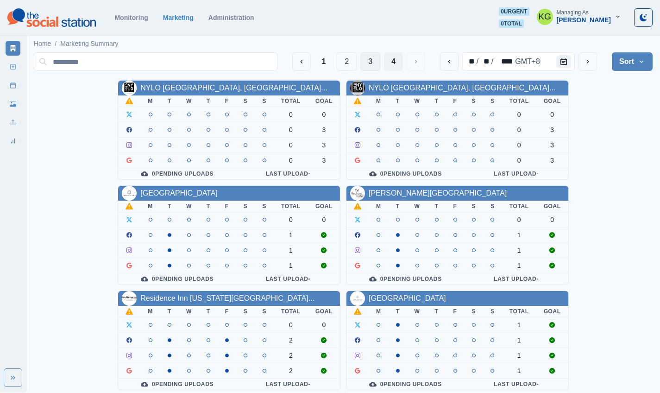
click at [366, 67] on button "3" at bounding box center [370, 61] width 20 height 19
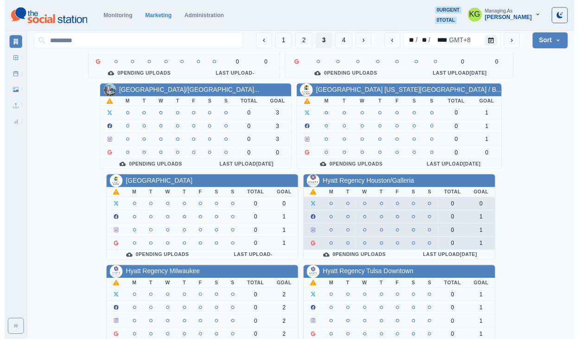
scroll to position [320, 0]
